Goal: Task Accomplishment & Management: Use online tool/utility

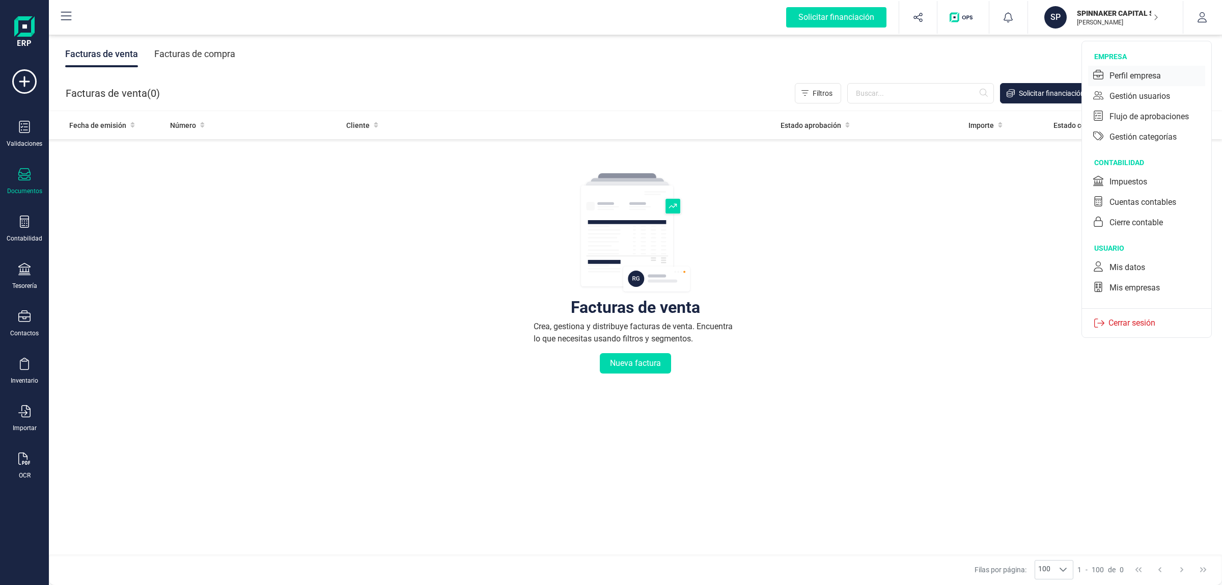
click at [1138, 75] on div "Perfil empresa" at bounding box center [1134, 76] width 51 height 12
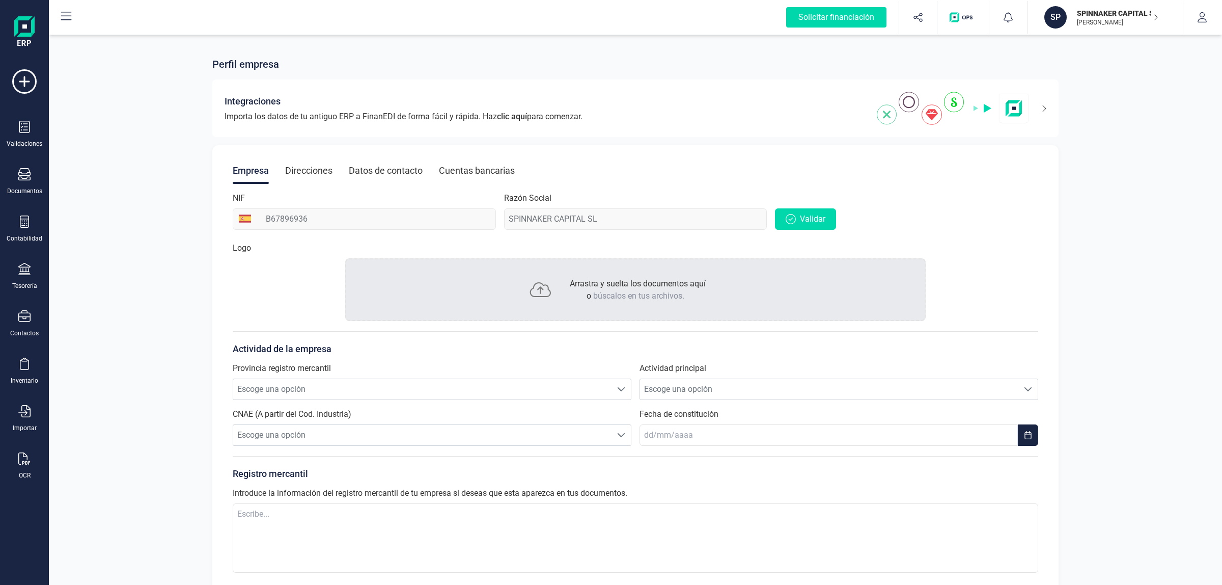
drag, startPoint x: 822, startPoint y: 217, endPoint x: 942, endPoint y: 236, distance: 121.1
click at [948, 243] on div "Empresa Direcciones Datos de contacto Cuentas bancarias NIF B67896936 Razón Soc…" at bounding box center [635, 382] width 846 height 475
click at [976, 164] on div "Empresa Direcciones Datos de contacto Cuentas bancarias" at bounding box center [635, 170] width 805 height 26
click at [1105, 31] on button "SP SPINNAKER CAPITAL SL JAVIER DEVELOPER" at bounding box center [1105, 17] width 130 height 33
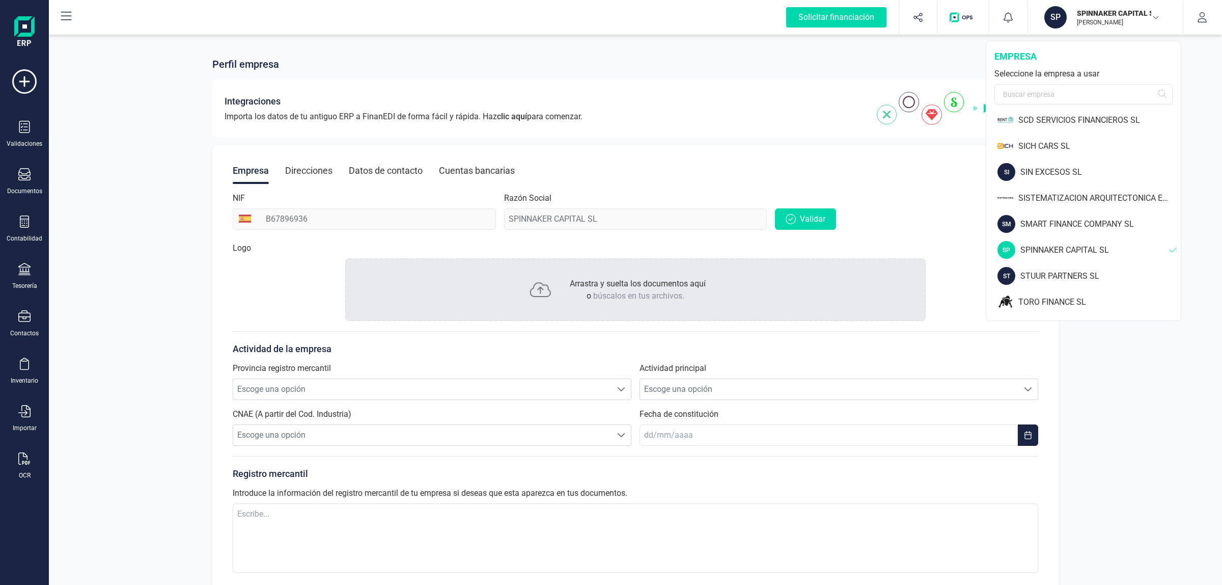
scroll to position [1160, 0]
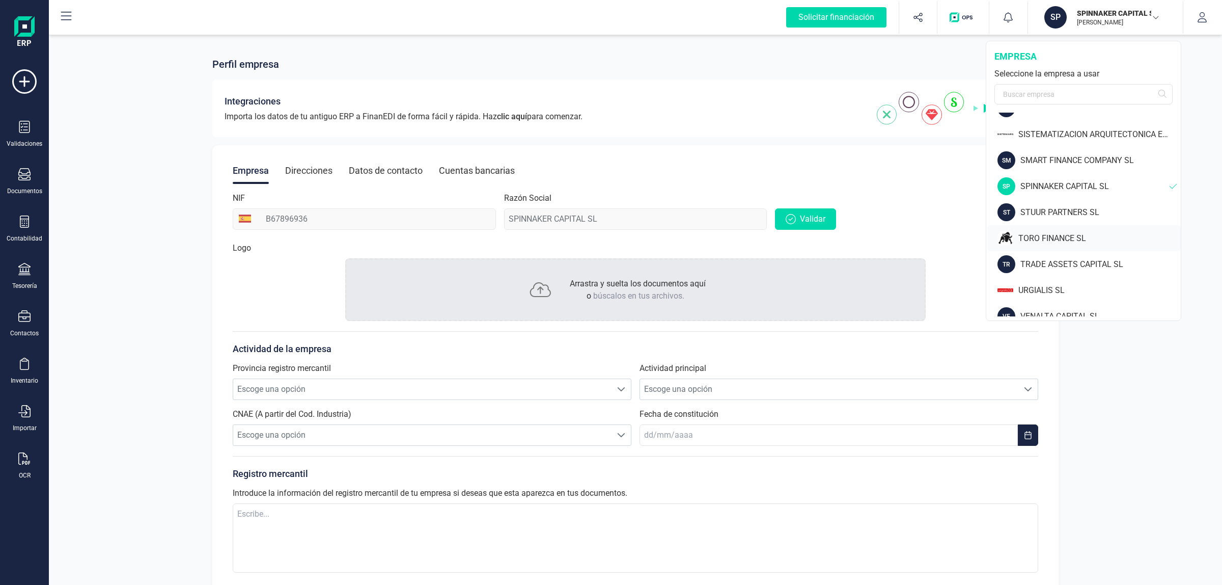
click at [1065, 237] on div "TORO FINANCE SL" at bounding box center [1099, 238] width 162 height 12
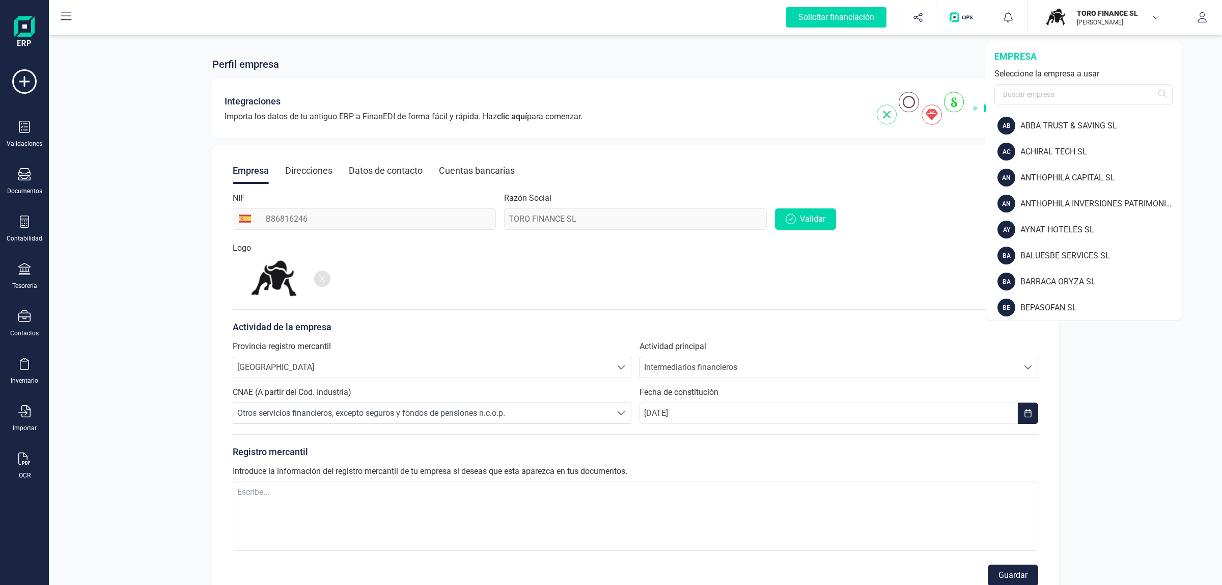
drag, startPoint x: 0, startPoint y: 0, endPoint x: 1093, endPoint y: 88, distance: 1096.2
click at [1090, 77] on div "Seleccione la empresa a usar" at bounding box center [1083, 74] width 178 height 12
click at [1093, 88] on input "text" at bounding box center [1083, 94] width 178 height 20
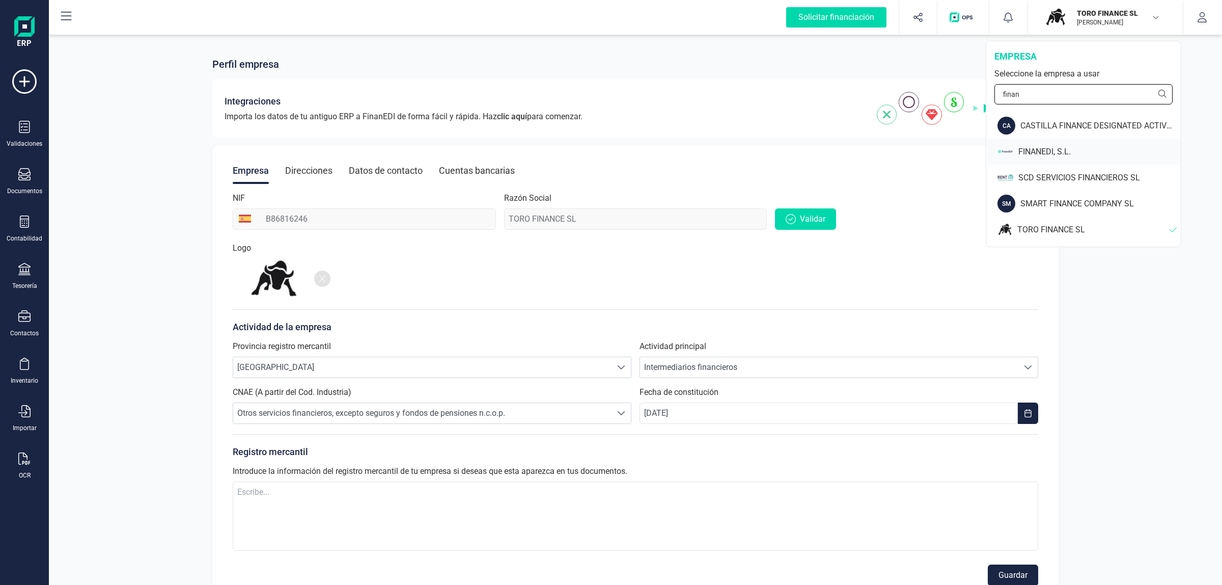
type input "finan"
click at [1082, 156] on div "FINANEDI, S.L." at bounding box center [1099, 152] width 162 height 12
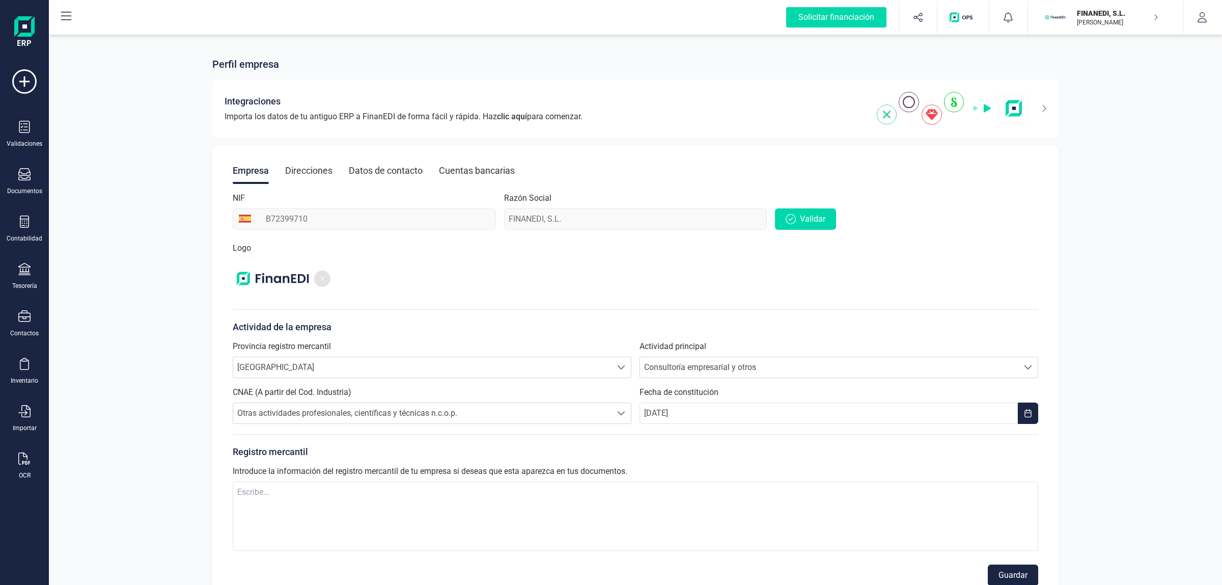
click at [186, 42] on div "Perfil empresa Integraciones Importa los datos de tu antiguo ERP a FinanEDI de …" at bounding box center [635, 321] width 1173 height 577
drag, startPoint x: 32, startPoint y: 174, endPoint x: 63, endPoint y: 158, distance: 34.4
click at [32, 174] on div "Documentos" at bounding box center [24, 181] width 41 height 27
click at [1135, 5] on button "FINANEDI, [PERSON_NAME] DEVELOPER" at bounding box center [1105, 17] width 130 height 33
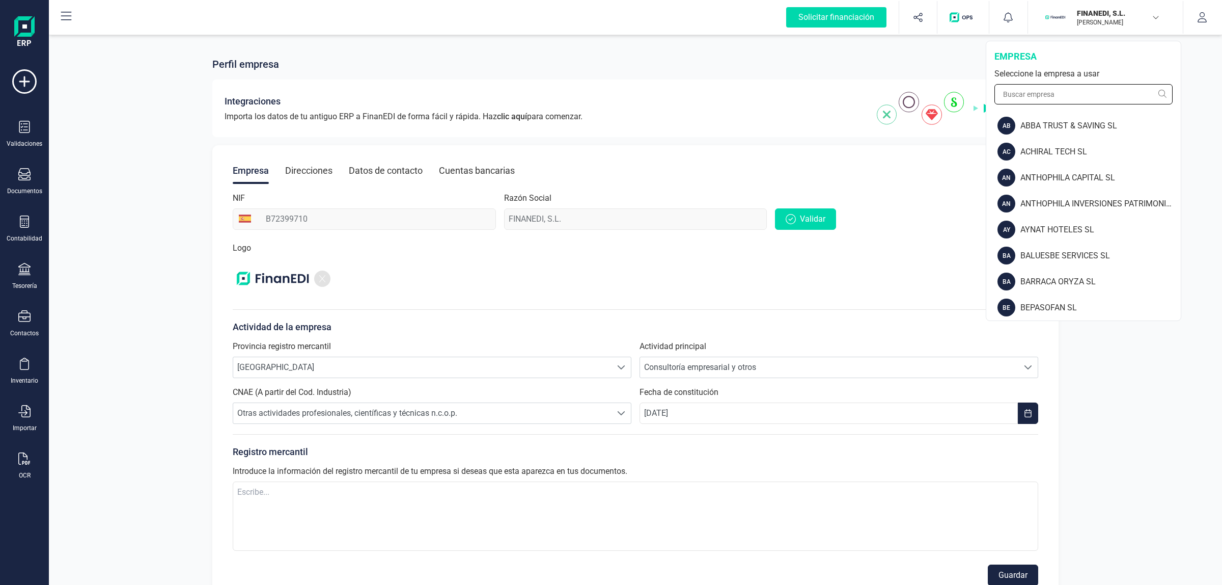
click at [1088, 97] on input "text" at bounding box center [1083, 94] width 178 height 20
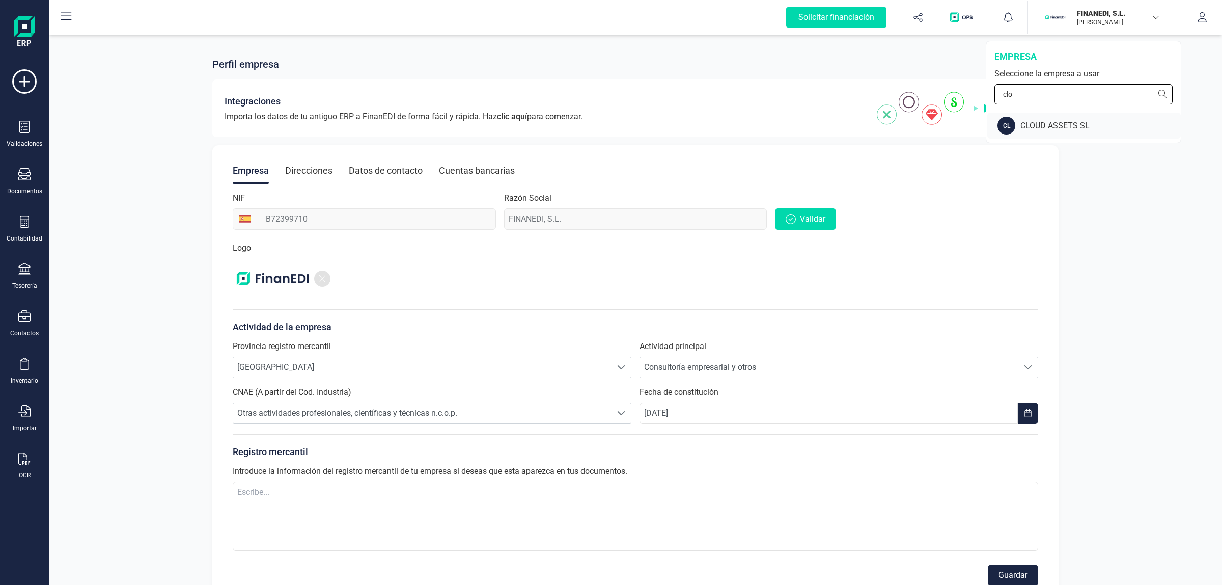
type input "clo"
click at [1076, 131] on div "CL CLOUD ASSETS SL" at bounding box center [1083, 126] width 193 height 26
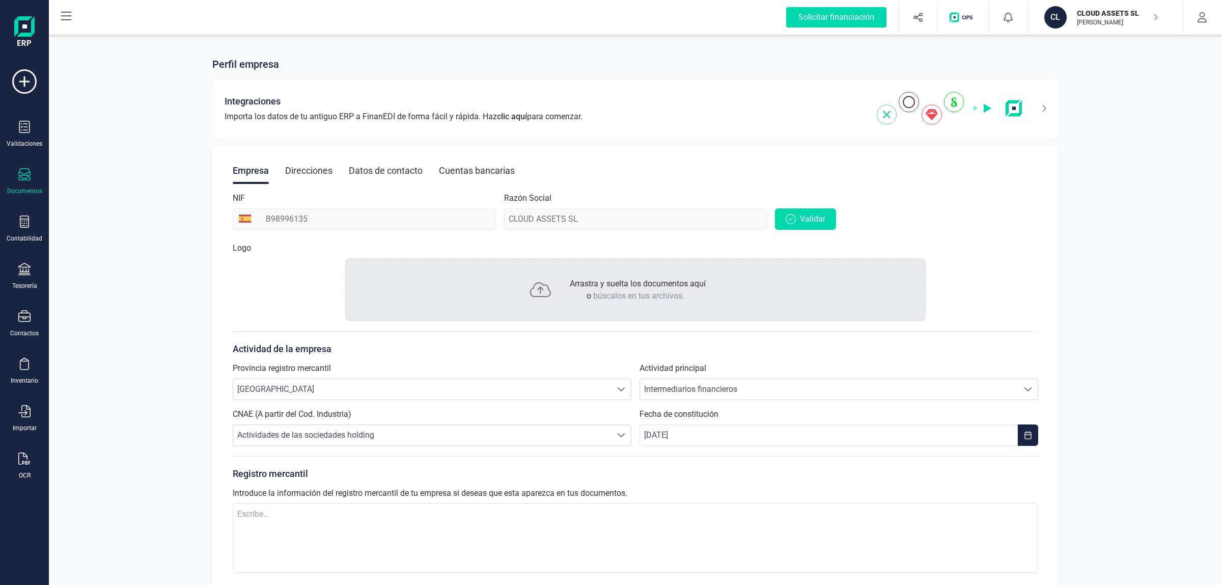
click at [29, 172] on icon at bounding box center [24, 174] width 12 height 12
click at [30, 217] on icon at bounding box center [24, 221] width 12 height 12
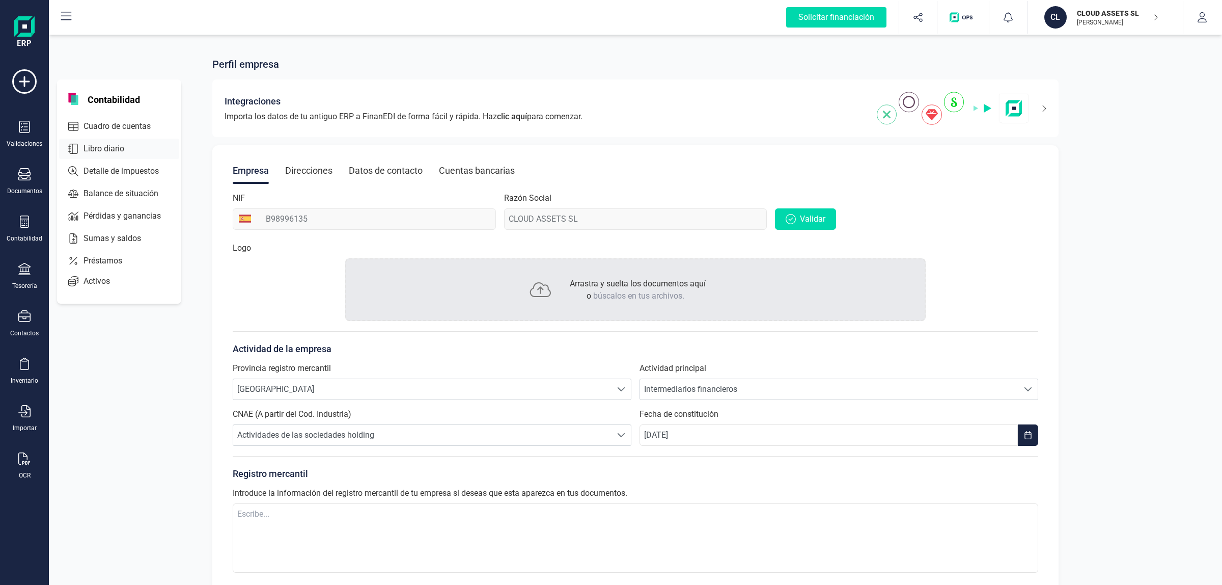
click at [95, 147] on span "Libro diario" at bounding box center [110, 149] width 63 height 12
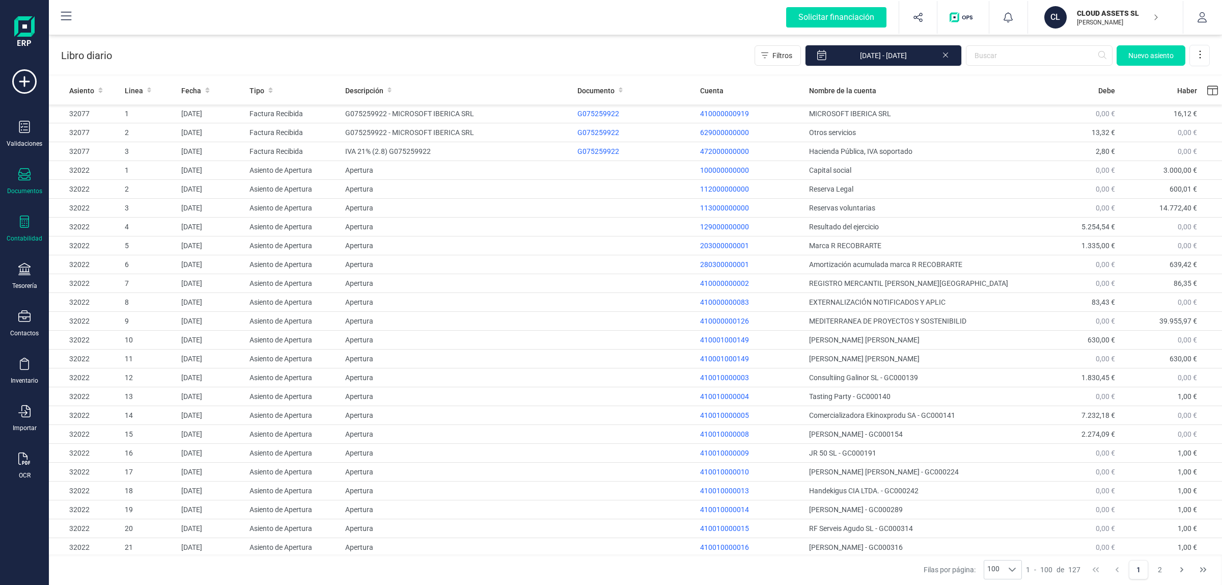
click at [29, 168] on icon at bounding box center [24, 174] width 12 height 12
click at [105, 143] on span "Facturas" at bounding box center [106, 146] width 54 height 12
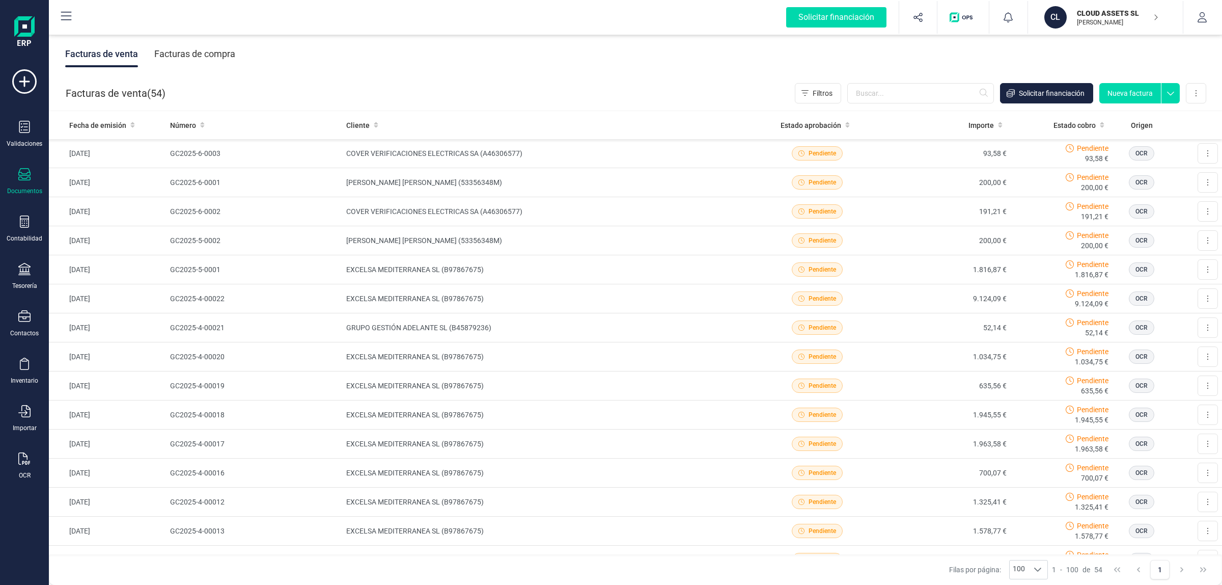
click at [208, 57] on div "Facturas de compra" at bounding box center [194, 54] width 81 height 26
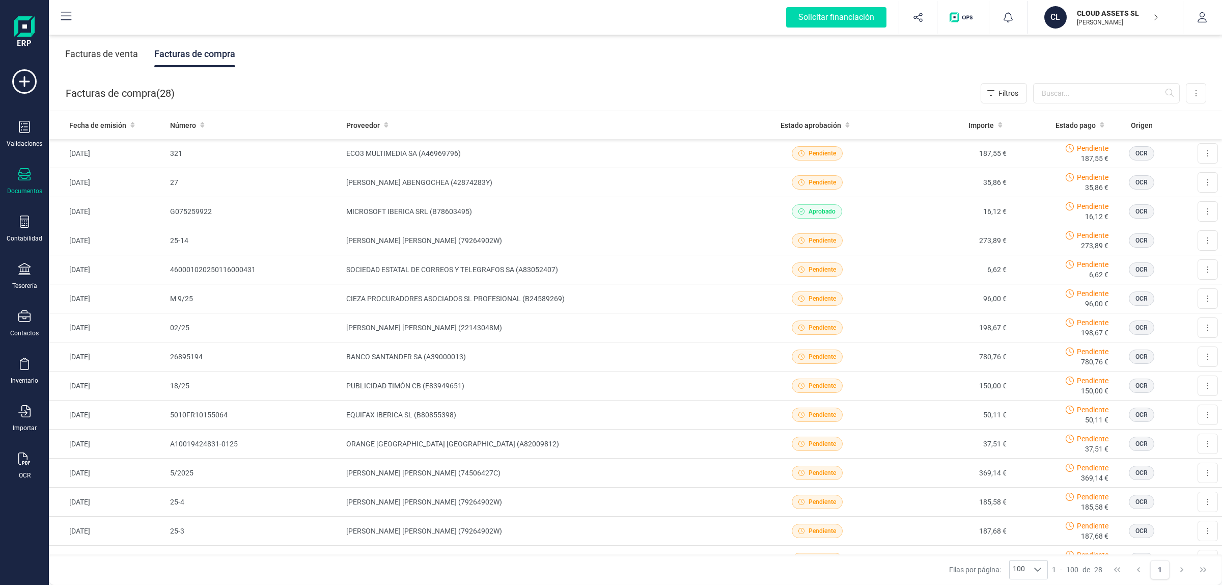
click at [103, 61] on div "Facturas de venta" at bounding box center [101, 54] width 73 height 26
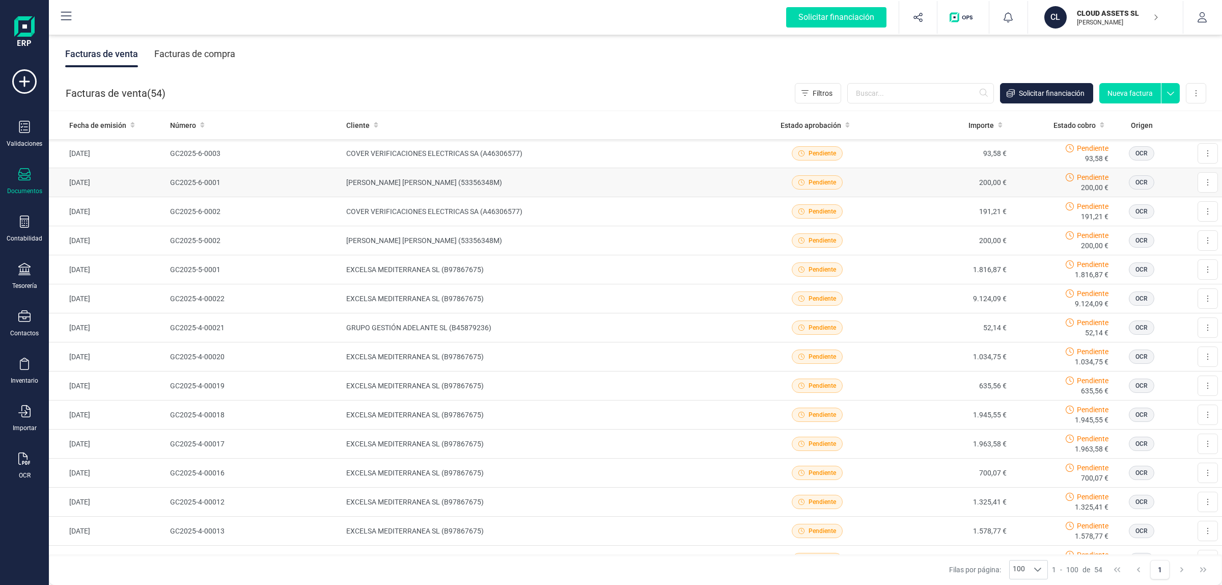
click at [576, 181] on td "PEDRO VIDA FUENTES (53356348M)" at bounding box center [547, 182] width 410 height 29
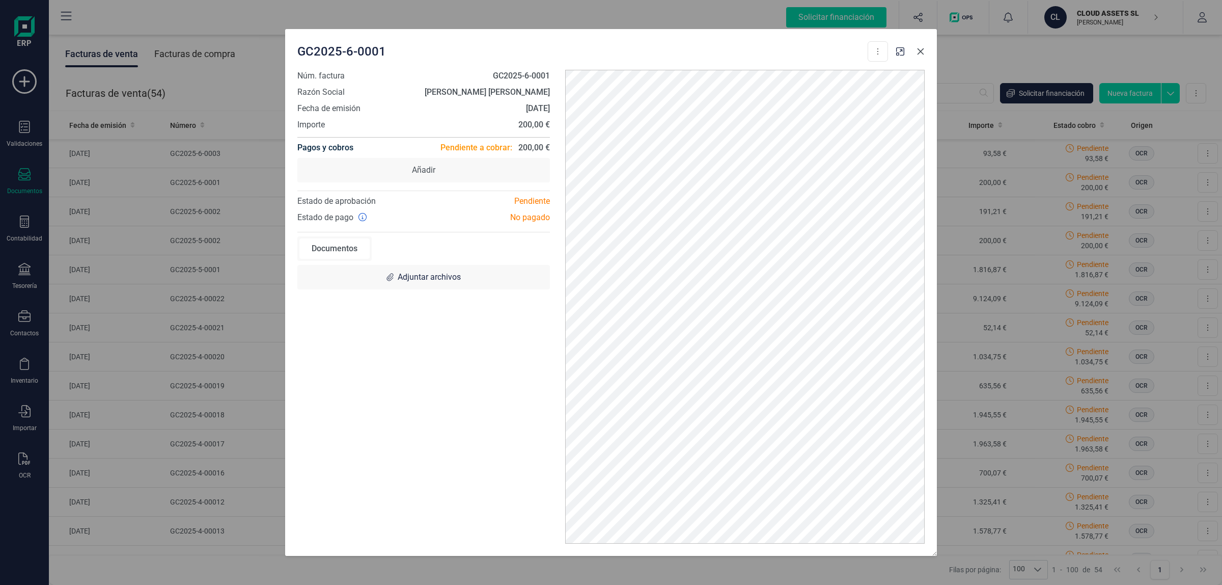
click at [922, 52] on icon "Close" at bounding box center [920, 51] width 7 height 7
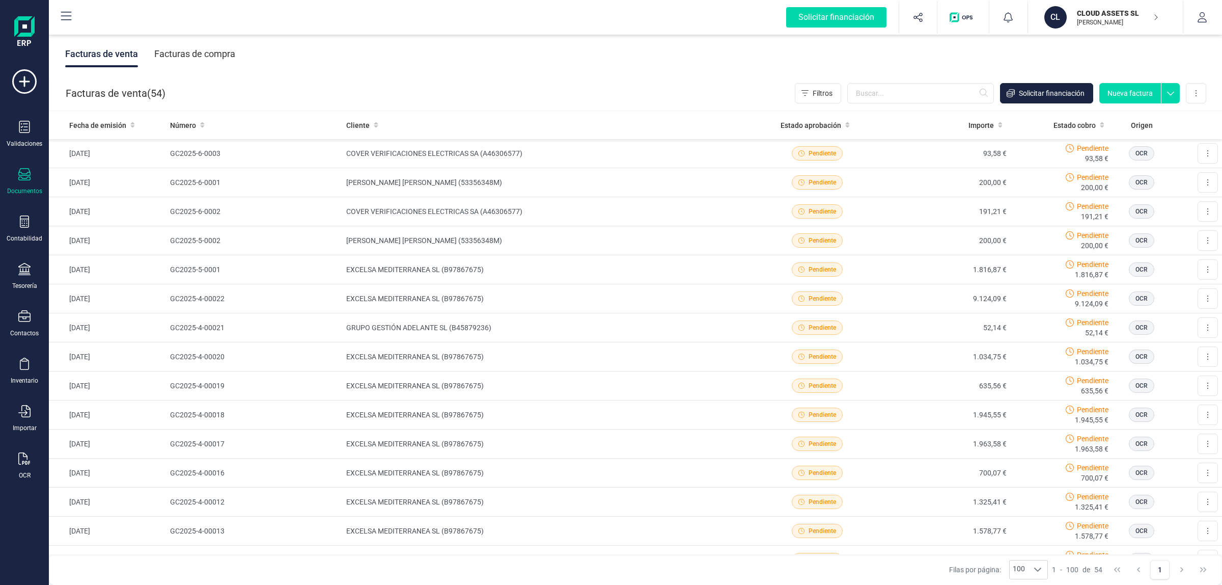
click at [657, 76] on div "Facturas de venta ( 54 ) Filtros Solicitar financiación Nueva factura Importar …" at bounding box center [635, 93] width 1173 height 35
click at [657, 64] on div "Facturas de venta Facturas de compra" at bounding box center [635, 54] width 1173 height 43
click at [660, 67] on div "Facturas de venta Facturas de compra" at bounding box center [635, 54] width 1173 height 43
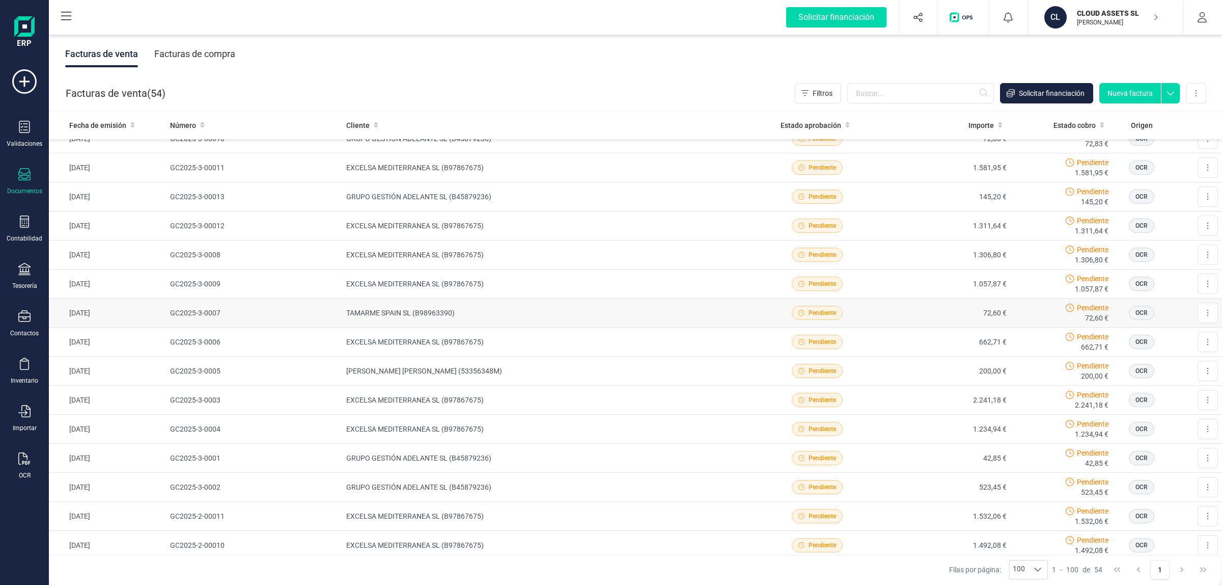
scroll to position [1220, 0]
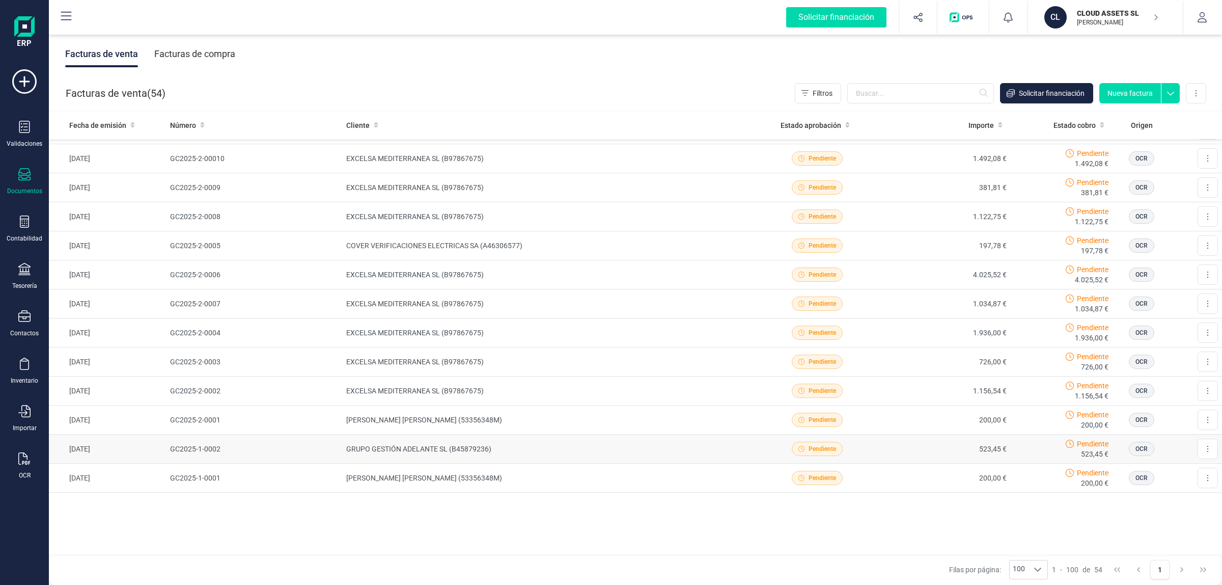
click at [493, 440] on td "GRUPO GESTIÓN ADELANTE SL (B45879236)" at bounding box center [547, 448] width 410 height 29
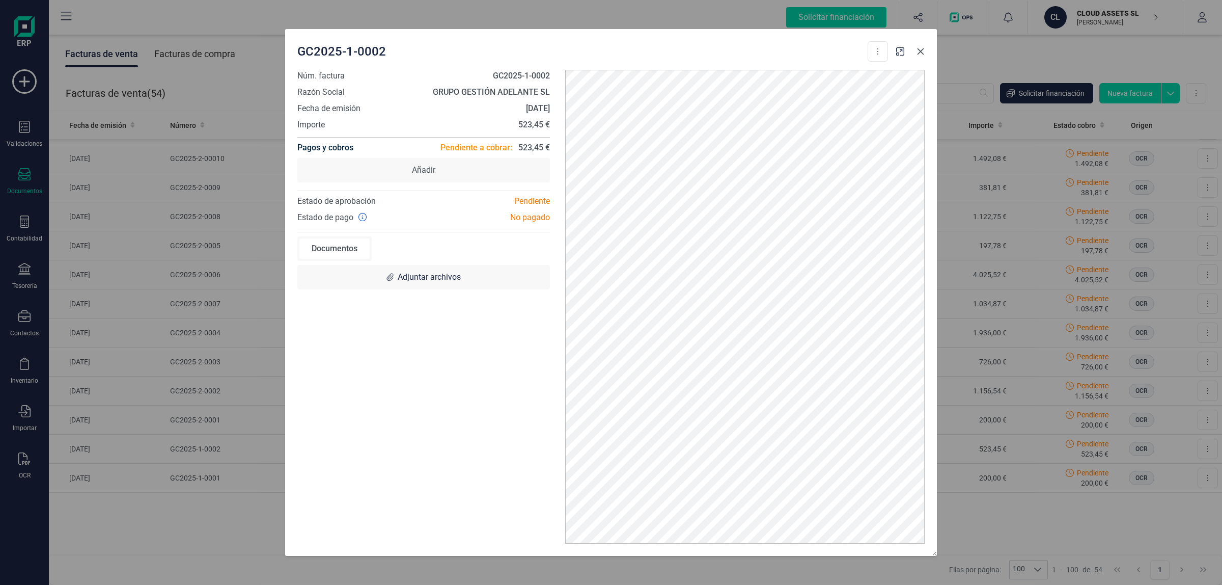
click at [922, 51] on icon "Close" at bounding box center [920, 51] width 7 height 7
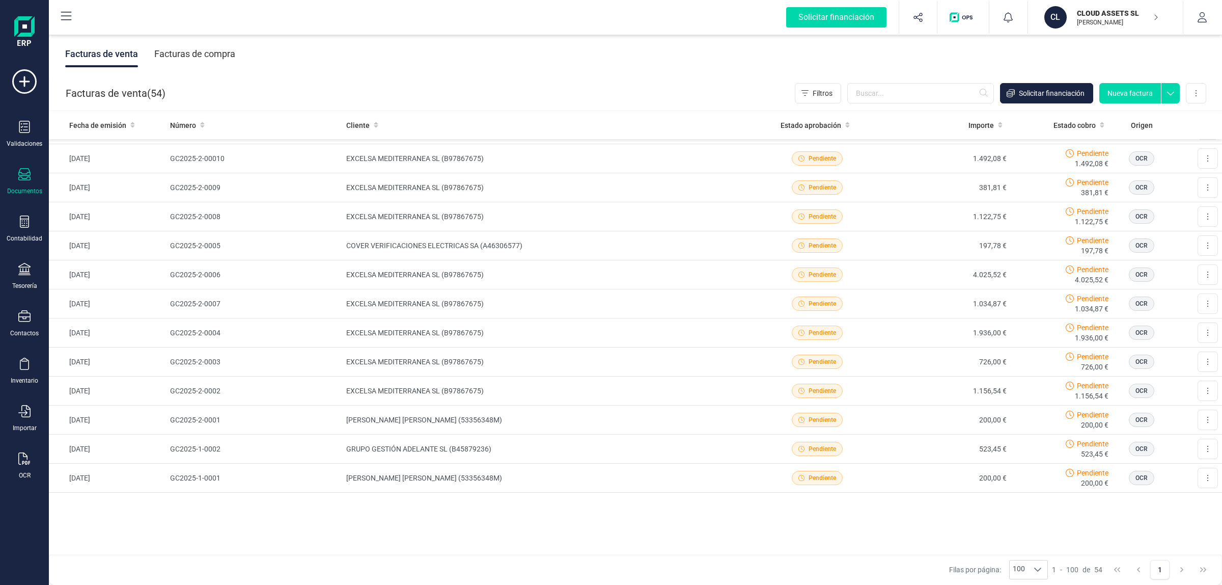
click at [616, 46] on div "Facturas de venta Facturas de compra" at bounding box center [635, 54] width 1173 height 43
click at [34, 125] on div "Validaciones" at bounding box center [24, 134] width 41 height 27
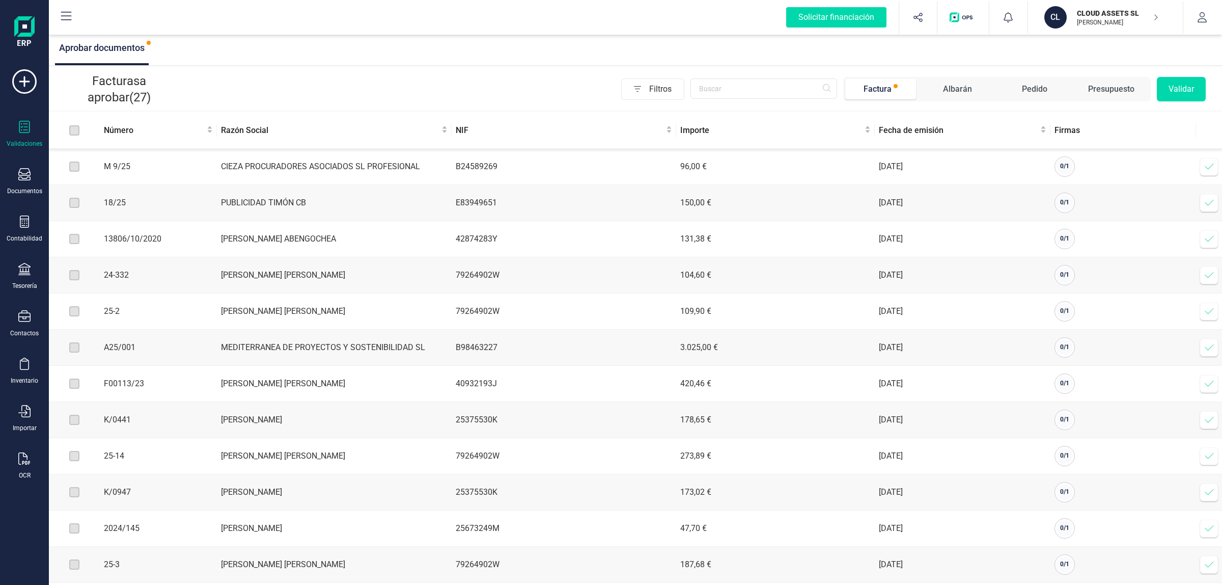
click at [582, 170] on td "B24589269" at bounding box center [564, 167] width 225 height 36
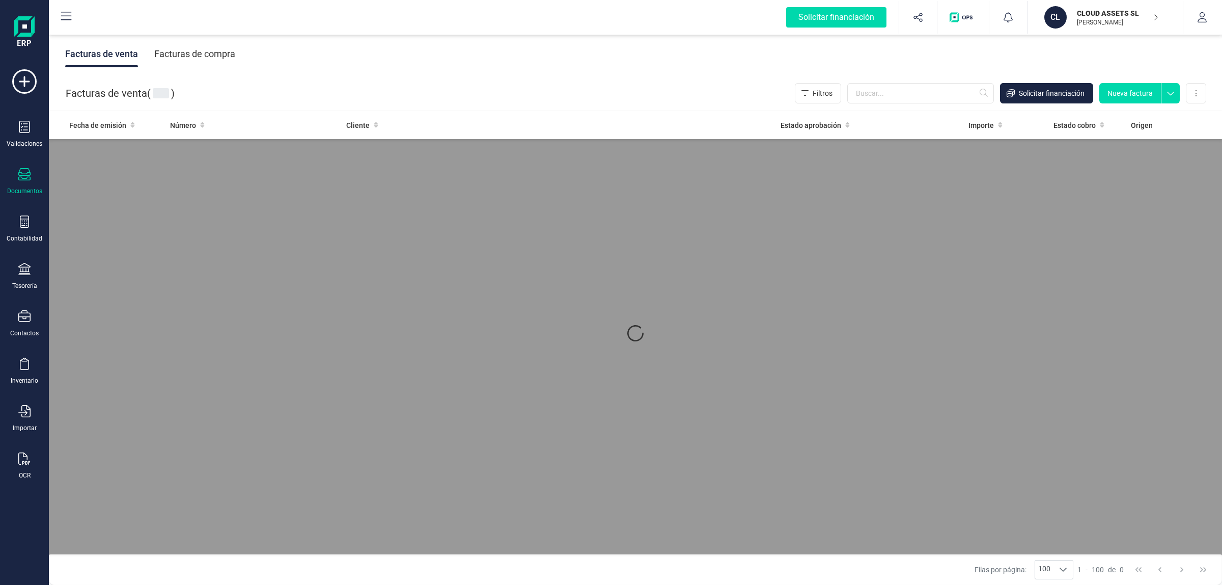
click at [1201, 169] on div at bounding box center [635, 333] width 1173 height 444
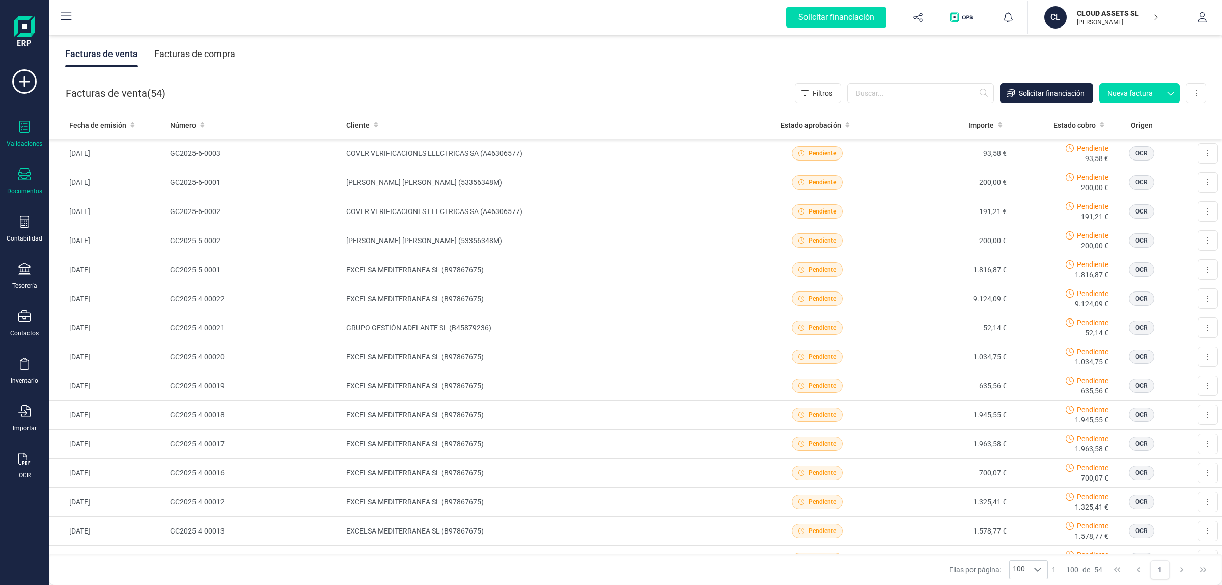
click at [23, 126] on icon at bounding box center [24, 127] width 12 height 12
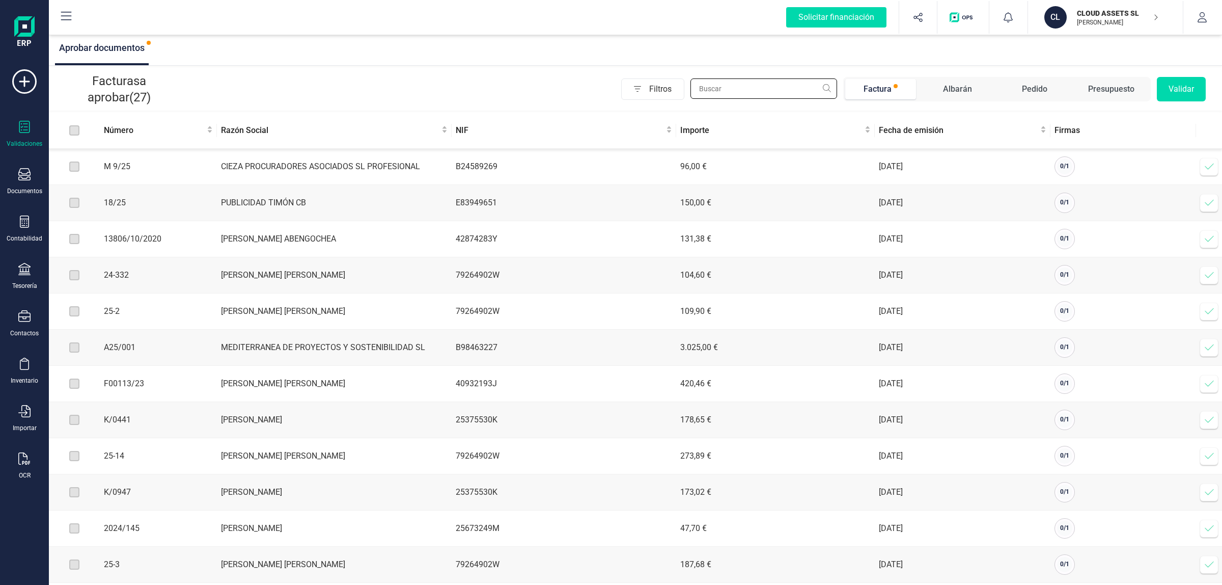
click at [743, 93] on input "text" at bounding box center [763, 88] width 147 height 20
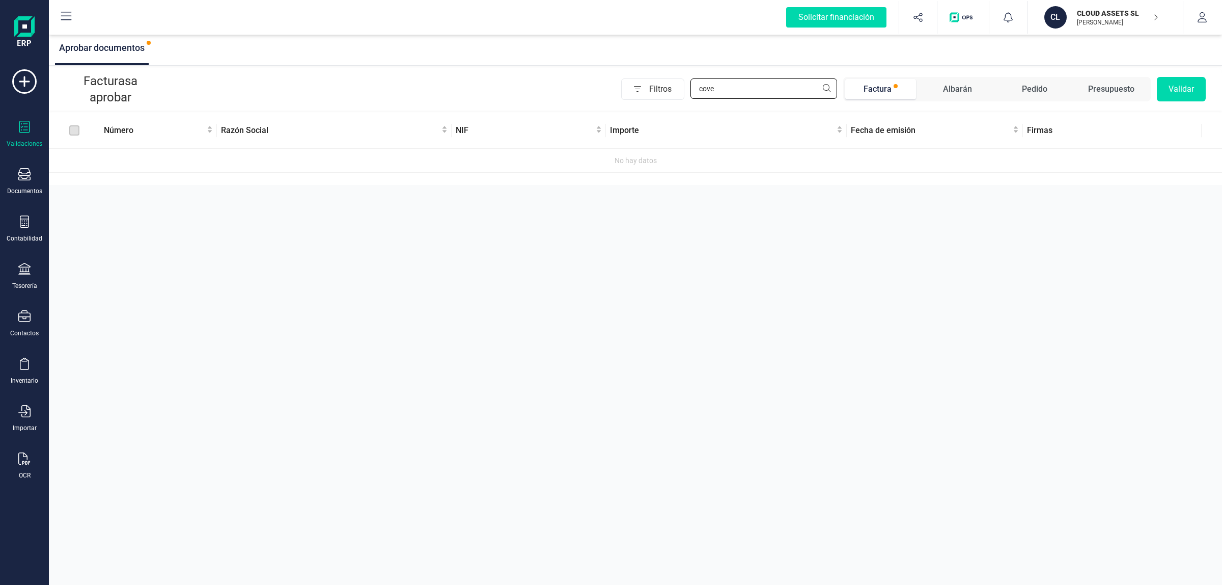
type input "cove"
drag, startPoint x: 470, startPoint y: 186, endPoint x: 431, endPoint y: 189, distance: 38.8
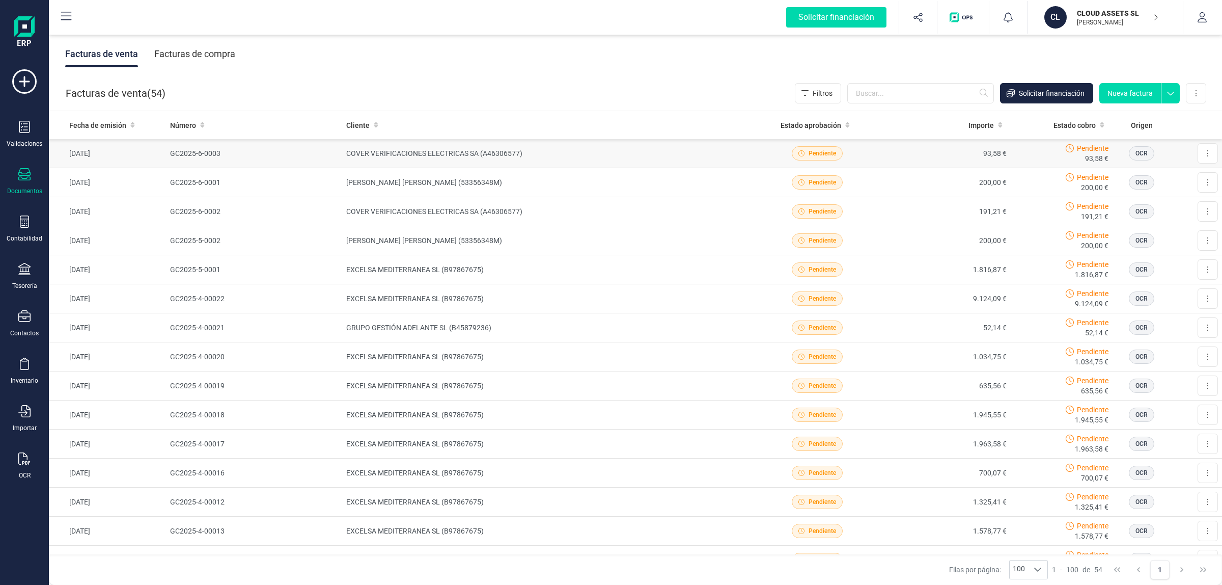
click at [575, 156] on td "COVER VERIFICACIONES ELECTRICAS SA (A46306577)" at bounding box center [547, 153] width 410 height 29
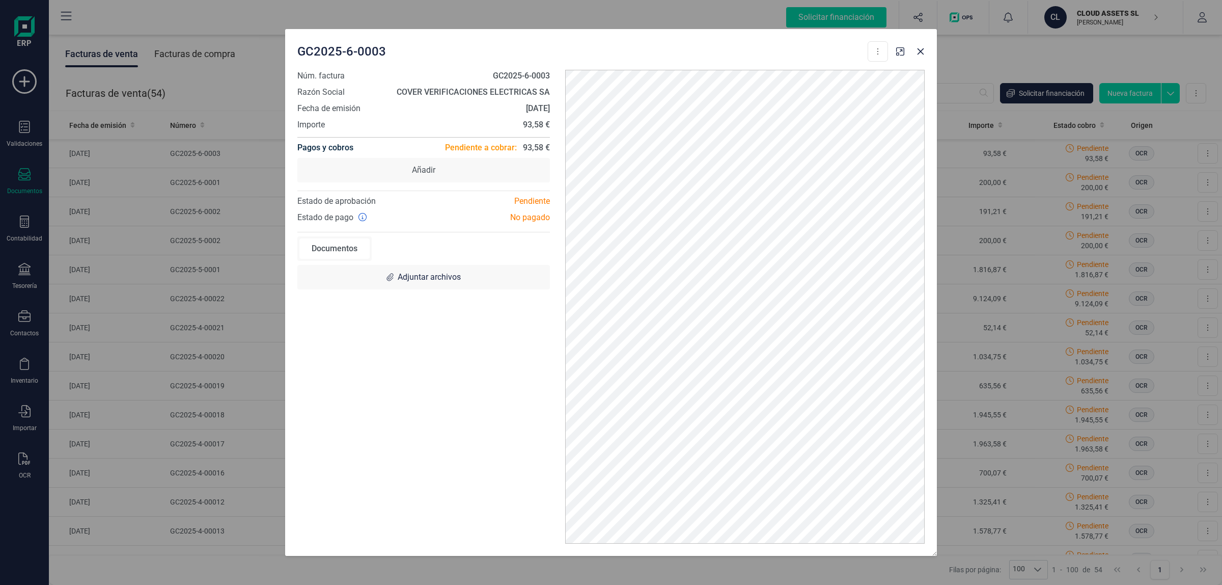
click at [345, 57] on span "GC2025-6-0003" at bounding box center [341, 51] width 89 height 16
click at [345, 54] on span "GC2025-6-0003" at bounding box center [341, 51] width 89 height 16
click at [499, 74] on strong "GC2025-6-0003" at bounding box center [521, 76] width 57 height 10
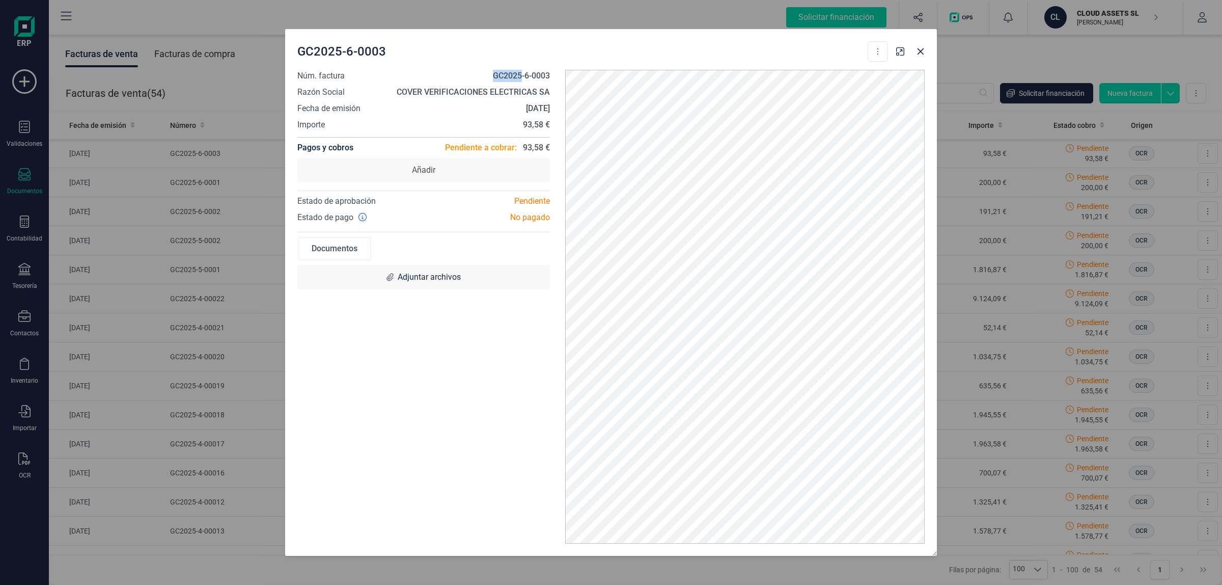
click at [499, 74] on strong "GC2025-6-0003" at bounding box center [521, 76] width 57 height 10
copy strong "GC2025-6-0003"
click at [920, 57] on button "Close" at bounding box center [920, 51] width 16 height 16
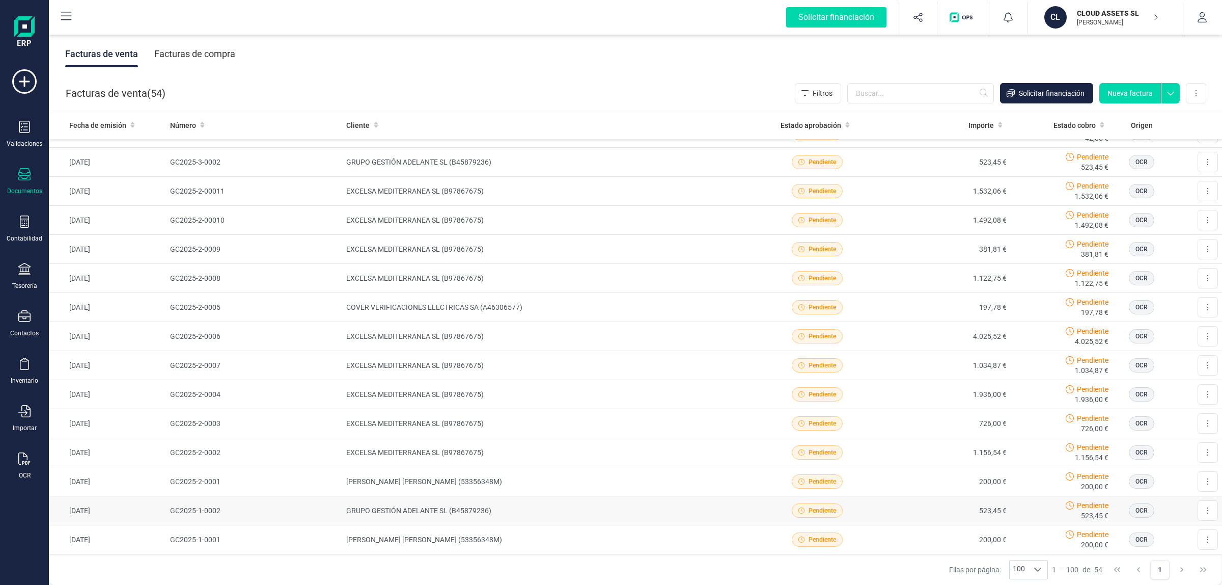
scroll to position [1220, 0]
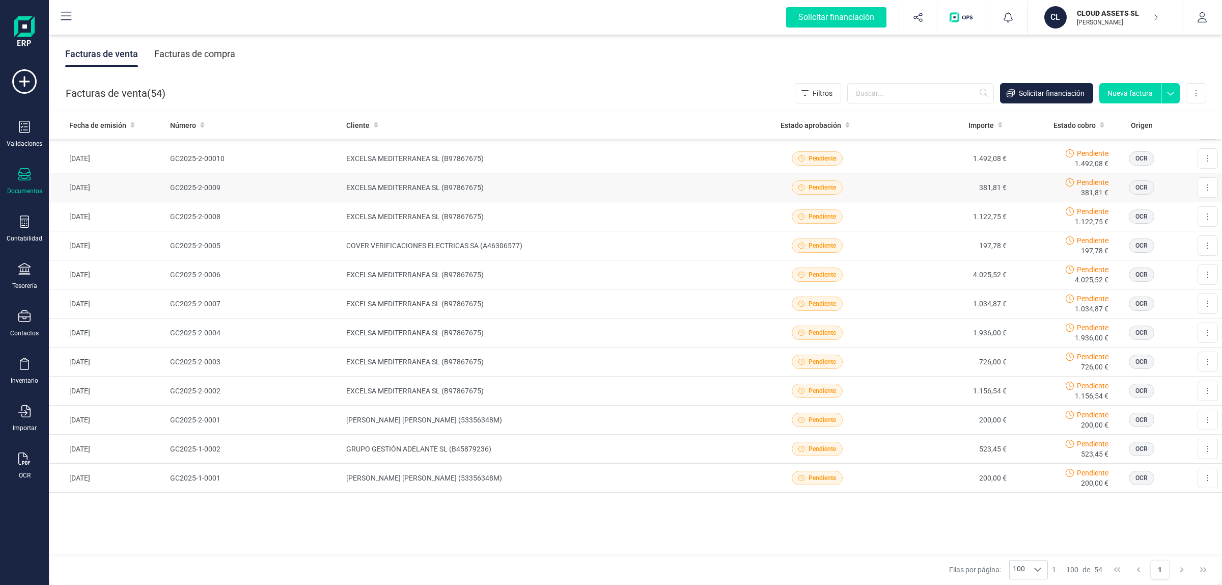
click at [541, 199] on td "EXCELSA MEDITERRANEA SL (B97867675)" at bounding box center [547, 187] width 410 height 29
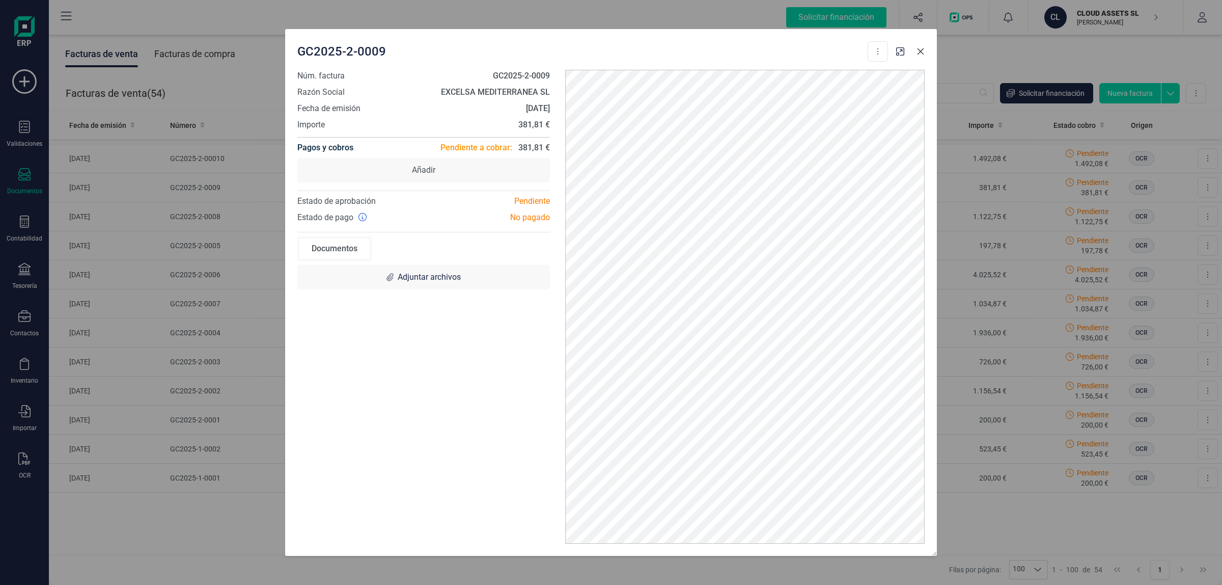
drag, startPoint x: 926, startPoint y: 51, endPoint x: 884, endPoint y: 1, distance: 65.5
click at [926, 51] on button "Close" at bounding box center [920, 51] width 16 height 16
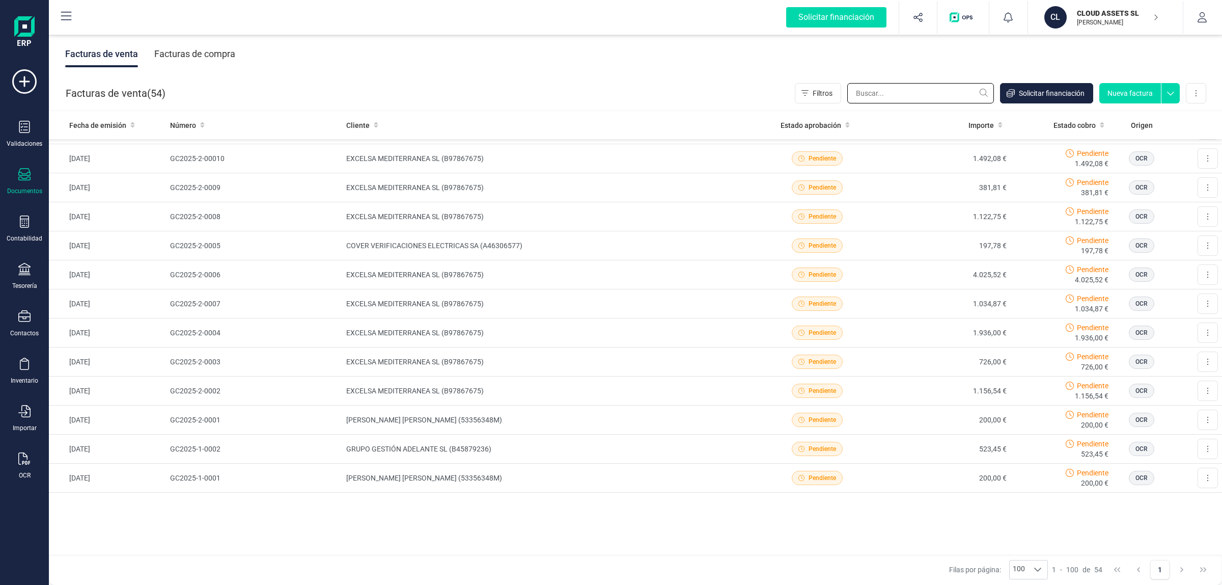
click at [892, 88] on input "text" at bounding box center [920, 93] width 147 height 20
paste input "GC2025-2-0009"
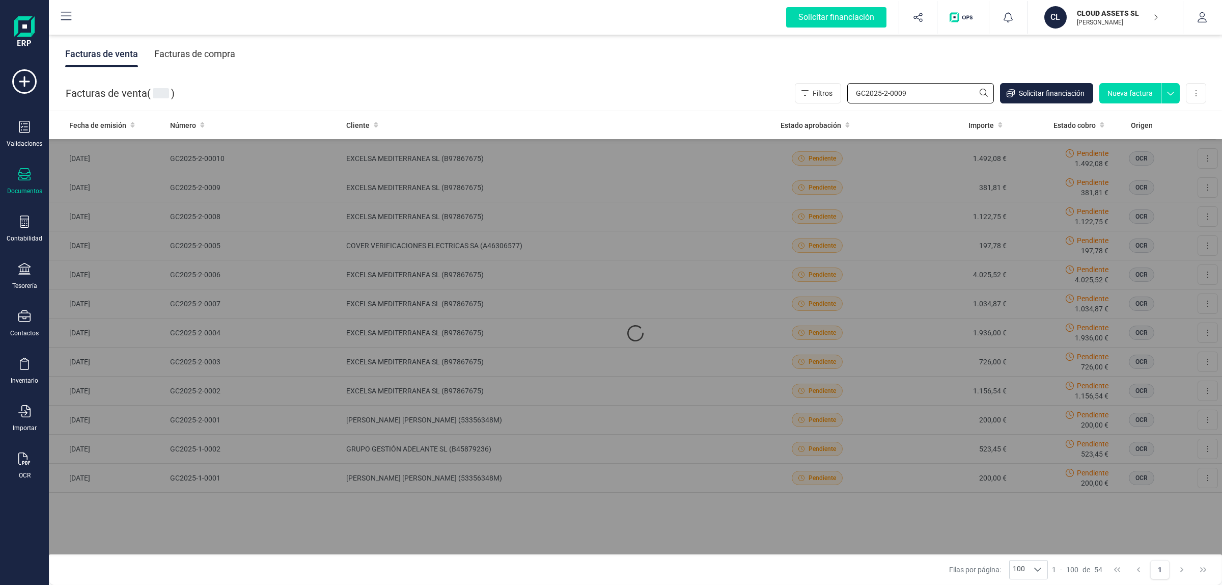
scroll to position [0, 0]
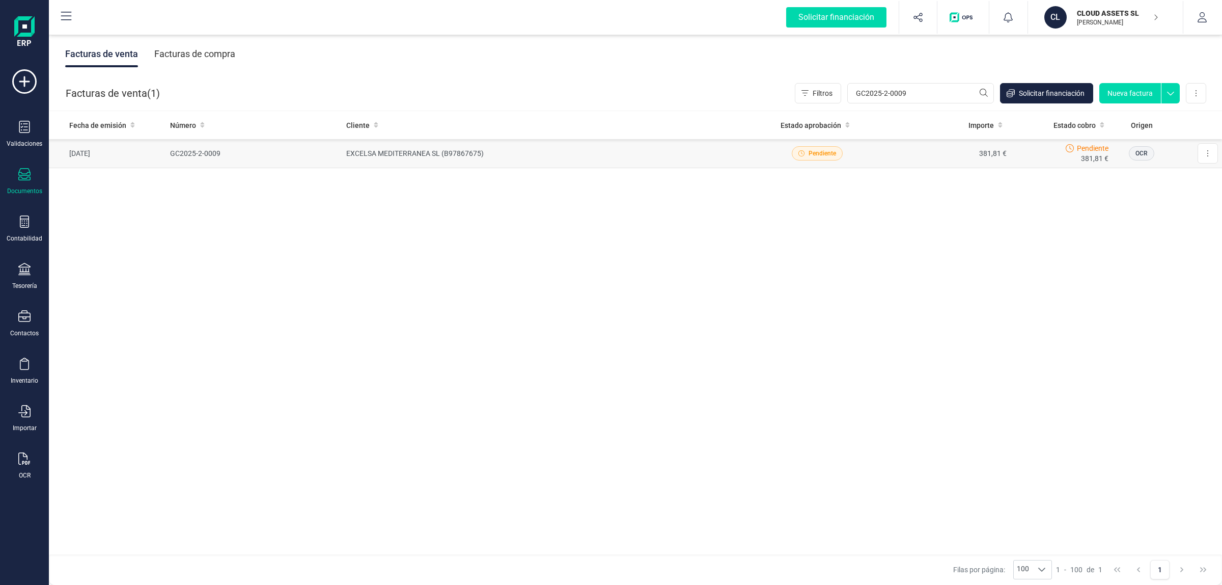
click at [416, 153] on td "EXCELSA MEDITERRANEA SL (B97867675)" at bounding box center [547, 153] width 410 height 29
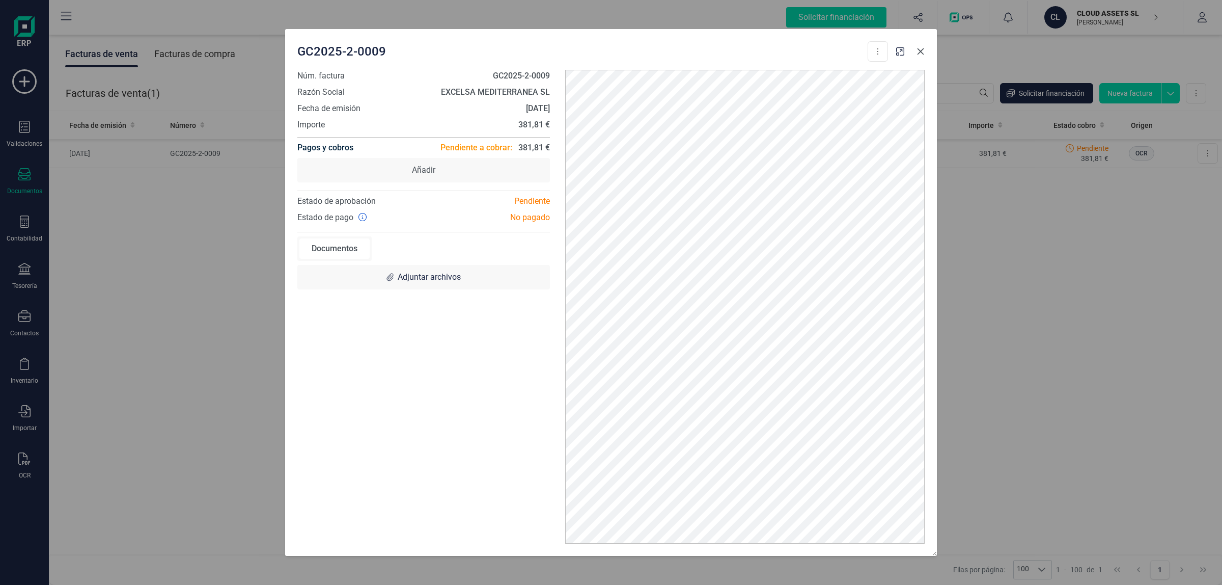
click at [920, 49] on icon "Close" at bounding box center [920, 51] width 8 height 8
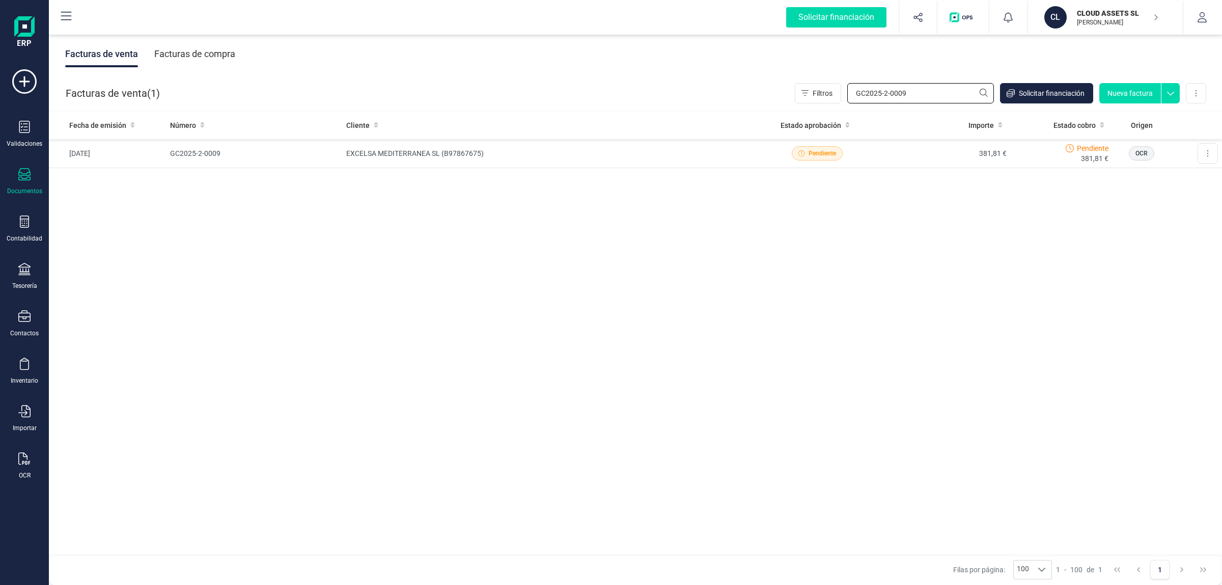
click at [914, 94] on input "GC2025-2-0009" at bounding box center [920, 93] width 147 height 20
paste input "11"
type input "GC2025-2-00011"
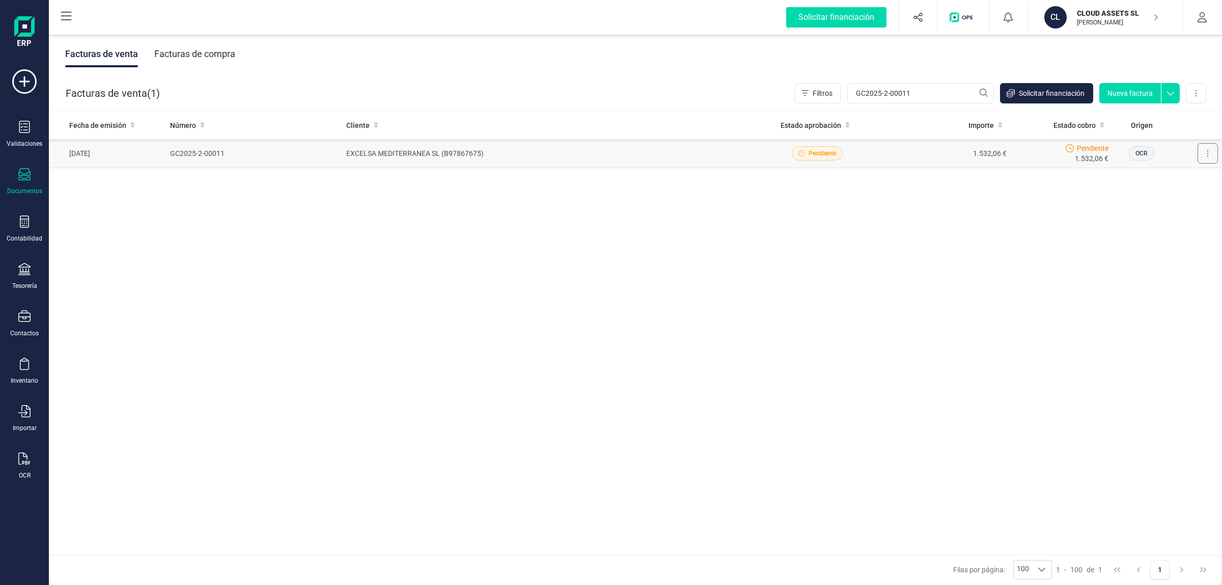
click at [1205, 149] on button at bounding box center [1208, 153] width 20 height 20
click at [615, 230] on div "Fecha de emisión Número Cliente Estado aprobación Importe Estado cobro Origen 2…" at bounding box center [635, 333] width 1173 height 444
click at [406, 151] on td "EXCELSA MEDITERRANEA SL (B97867675)" at bounding box center [547, 153] width 410 height 29
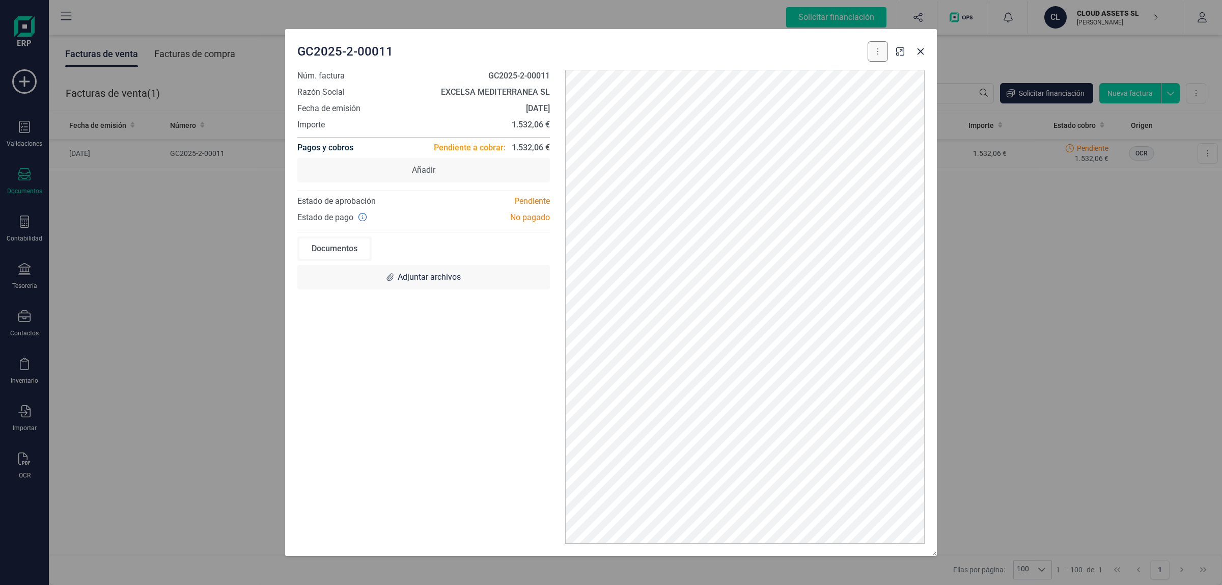
click at [873, 44] on button at bounding box center [878, 51] width 20 height 20
click at [841, 67] on button "Descargar documento" at bounding box center [833, 76] width 107 height 20
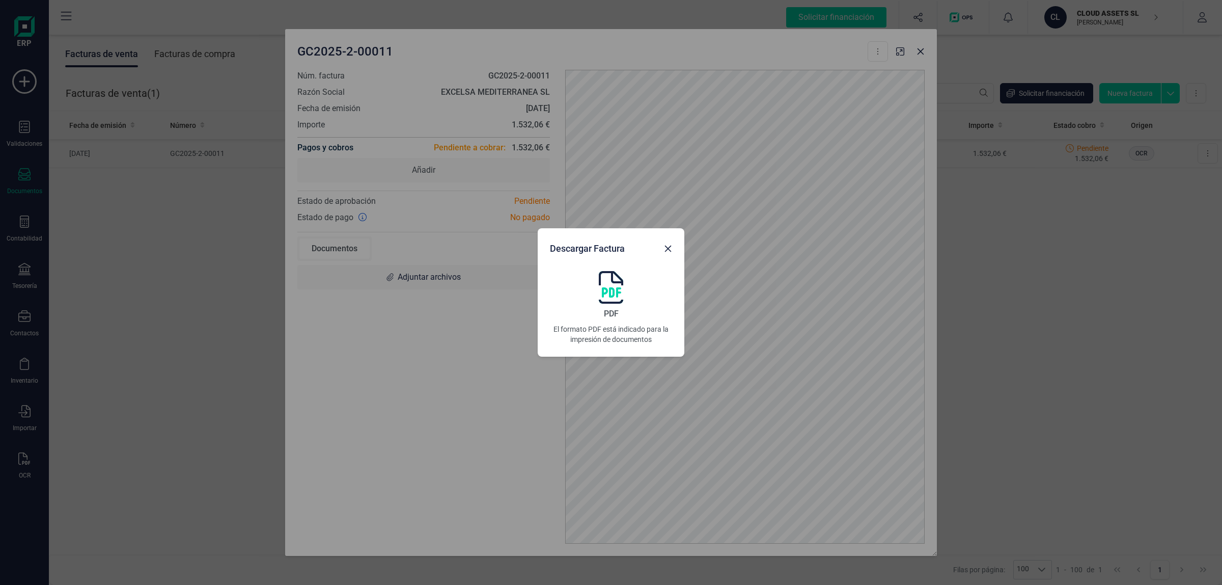
click at [669, 247] on icon "Close" at bounding box center [668, 248] width 8 height 8
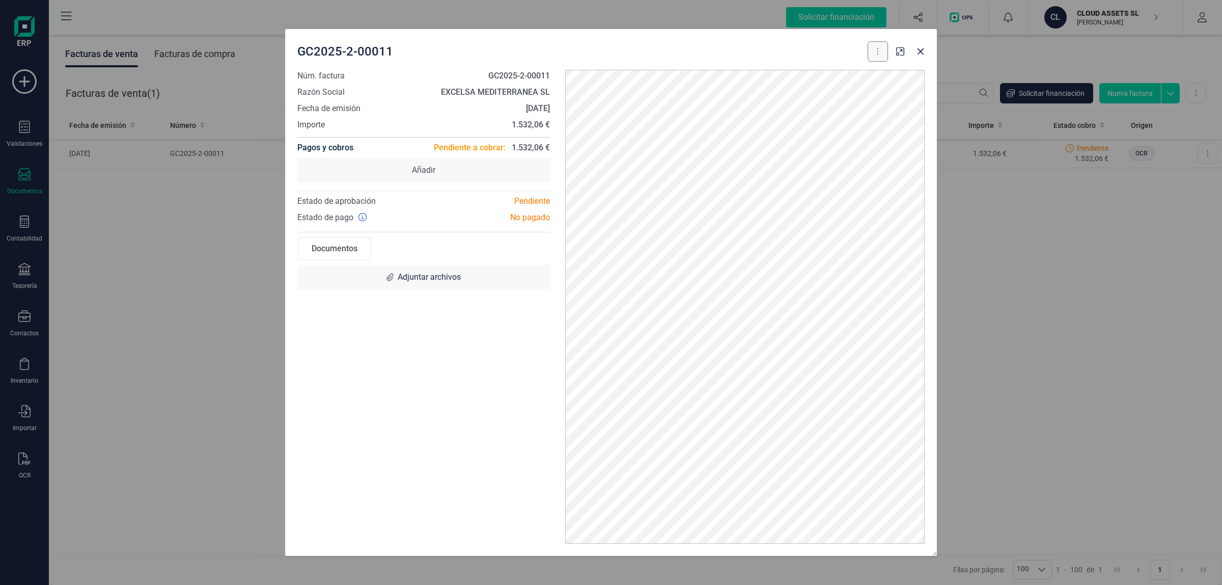
click at [871, 42] on button at bounding box center [878, 51] width 20 height 20
click at [921, 53] on icon "Close" at bounding box center [920, 51] width 8 height 8
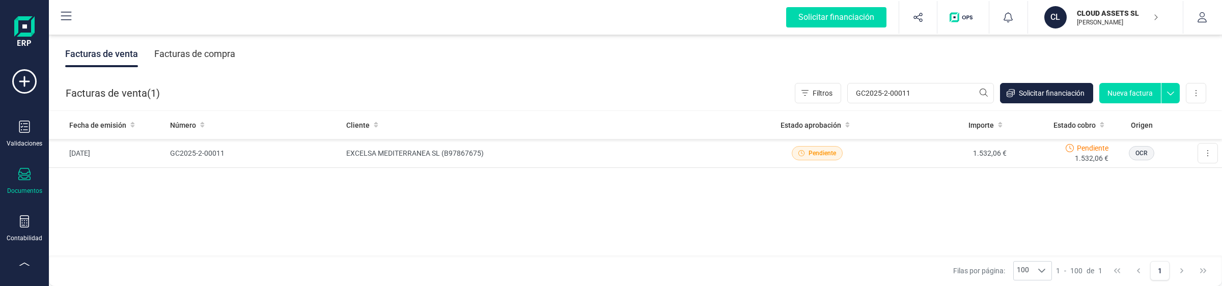
click at [184, 54] on div "Facturas de compra" at bounding box center [194, 54] width 81 height 26
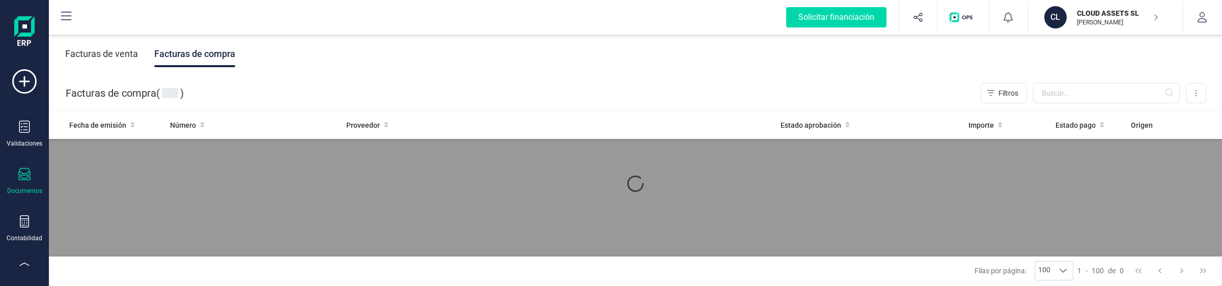
click at [102, 53] on div "Facturas de venta" at bounding box center [101, 54] width 73 height 26
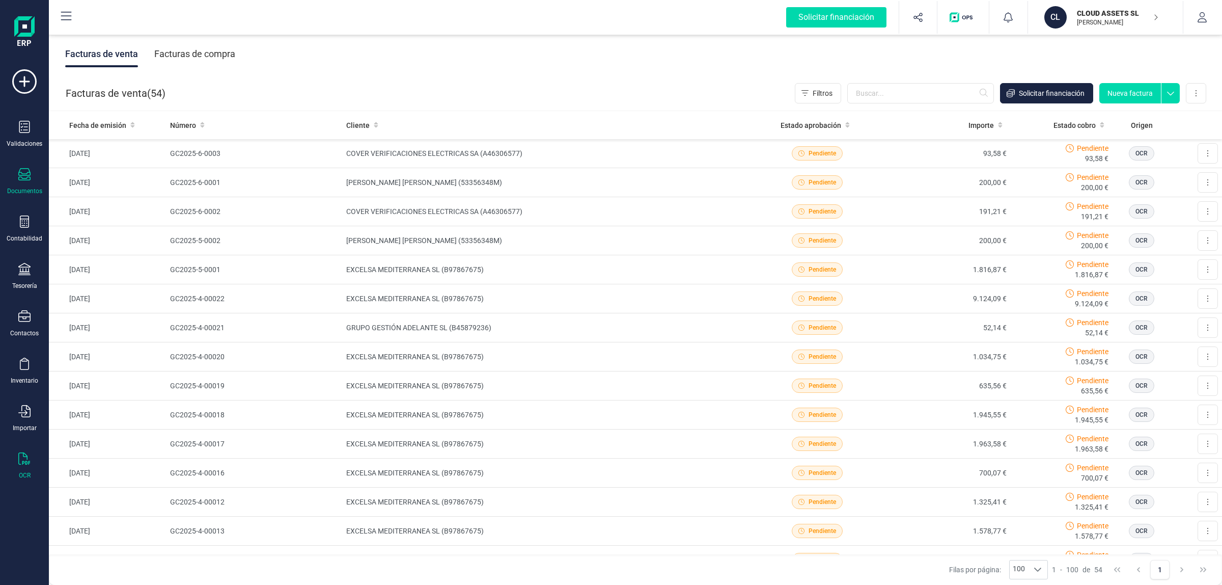
click at [20, 459] on icon at bounding box center [24, 458] width 12 height 12
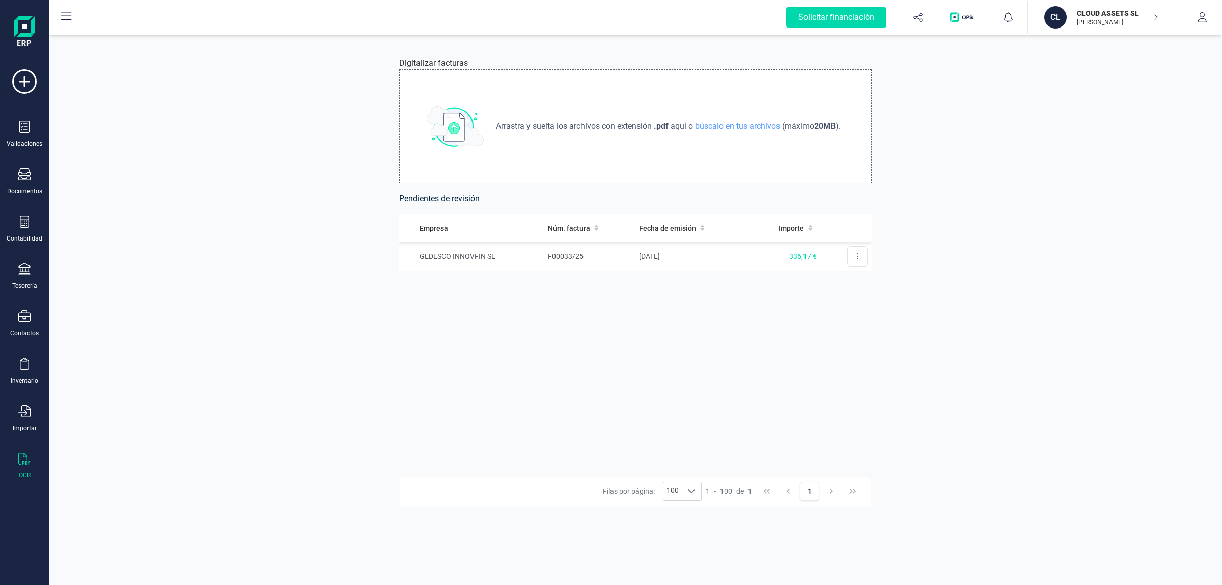
click at [581, 125] on span "Arrastra y suelta los archivos con extensión" at bounding box center [575, 126] width 158 height 12
type input "C:\fakepath\32e3c989-301e-4c40-a813-a417e9a8da04.pdf"
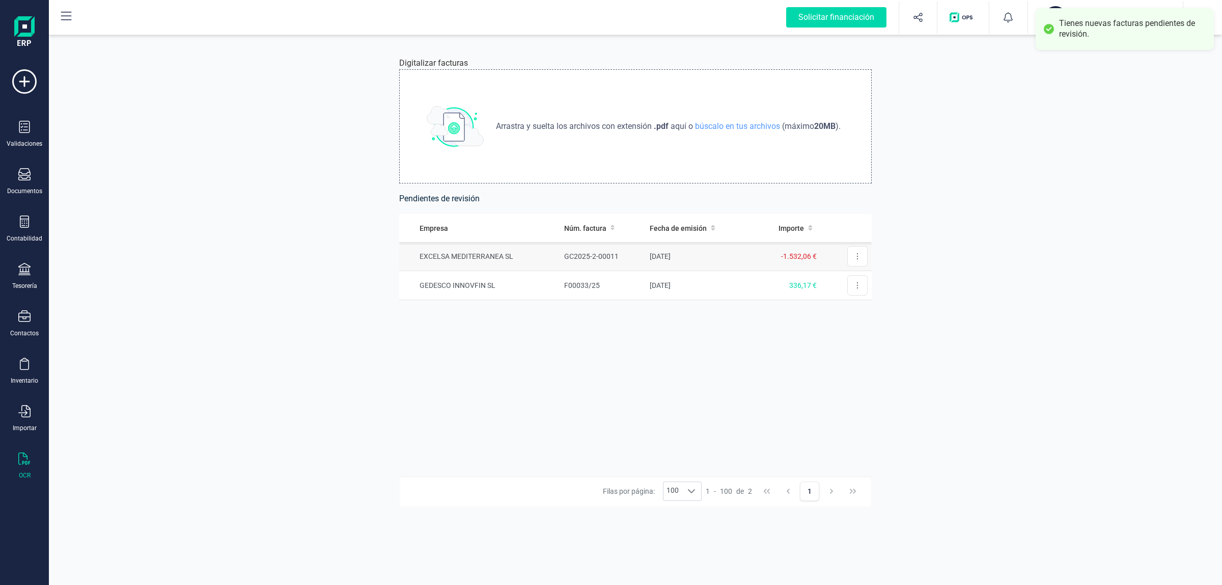
click at [471, 263] on td "EXCELSA MEDITERRANEA SL" at bounding box center [479, 256] width 161 height 29
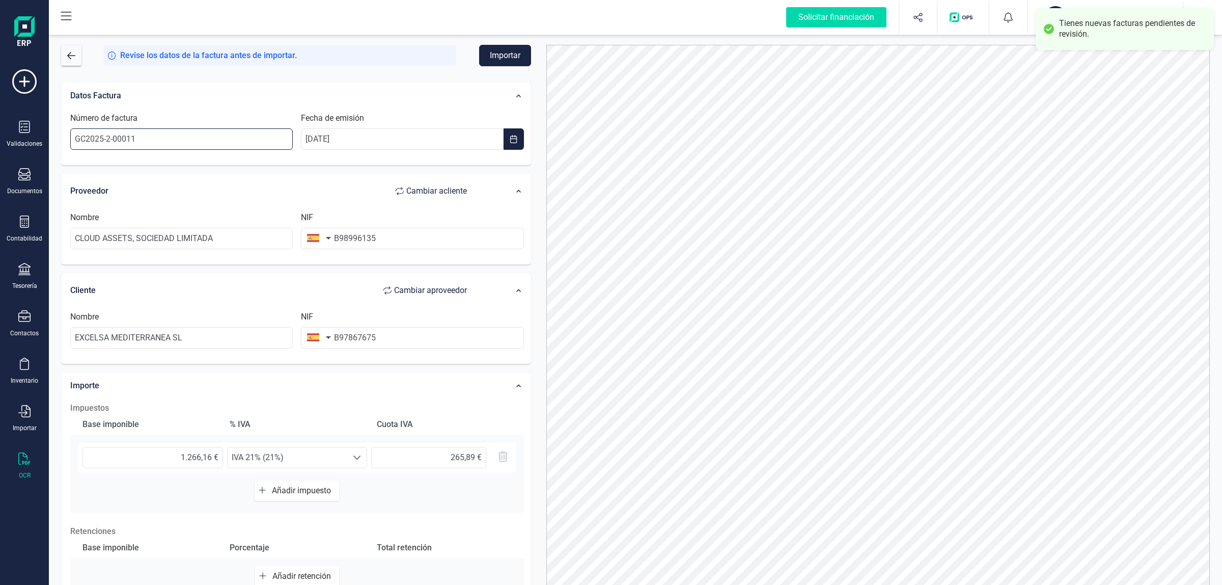
click at [209, 144] on input "GC2025-2-00011" at bounding box center [181, 138] width 222 height 21
click at [208, 143] on input "GC2025-2-00011" at bounding box center [181, 138] width 222 height 21
click at [206, 136] on input "GC2025-2-00011" at bounding box center [181, 138] width 222 height 21
click at [93, 135] on input "TEST_GC2025-2-00011" at bounding box center [181, 138] width 222 height 21
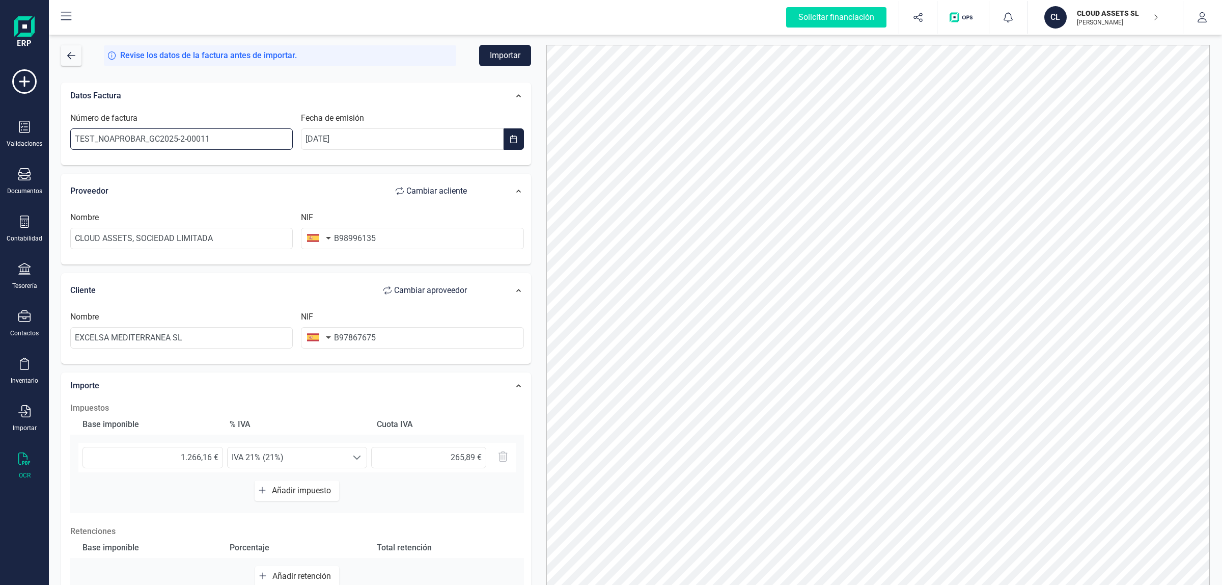
click at [258, 138] on input "TEST_NOAPROBAR_GC2025-2-00011" at bounding box center [181, 138] width 222 height 21
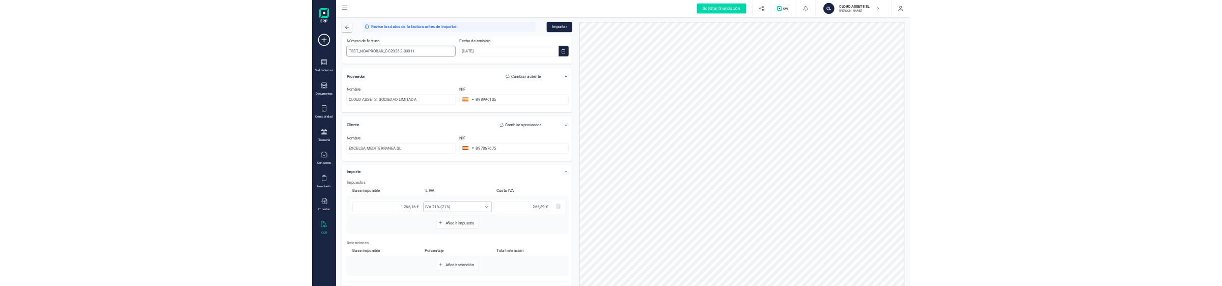
scroll to position [96, 0]
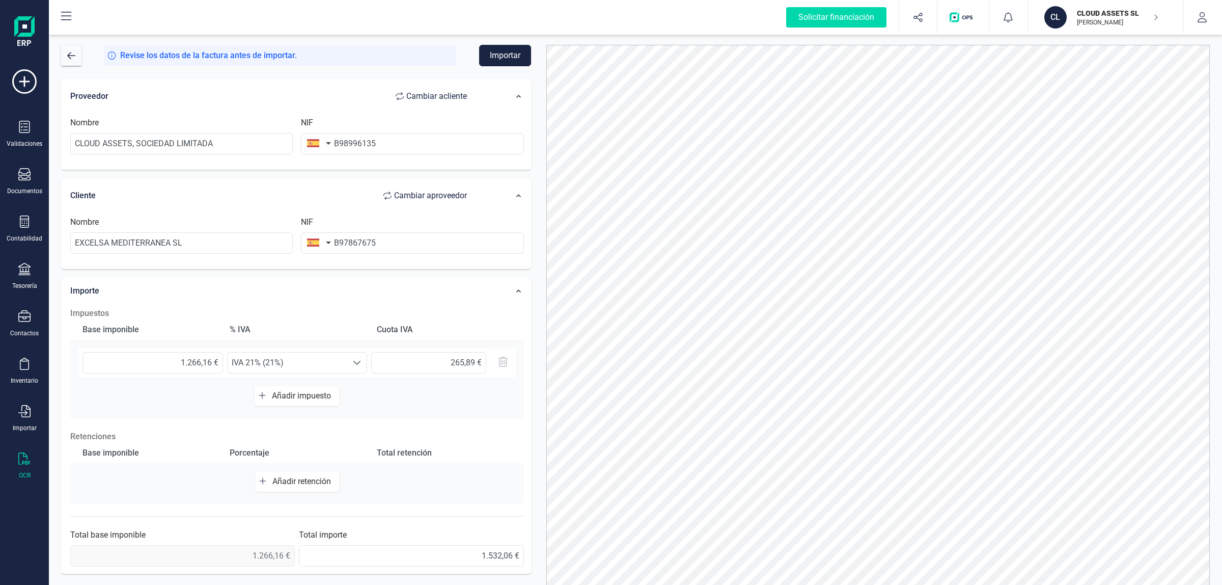
type input "TEST_NOAPROBAR_GC2025-2-00011"
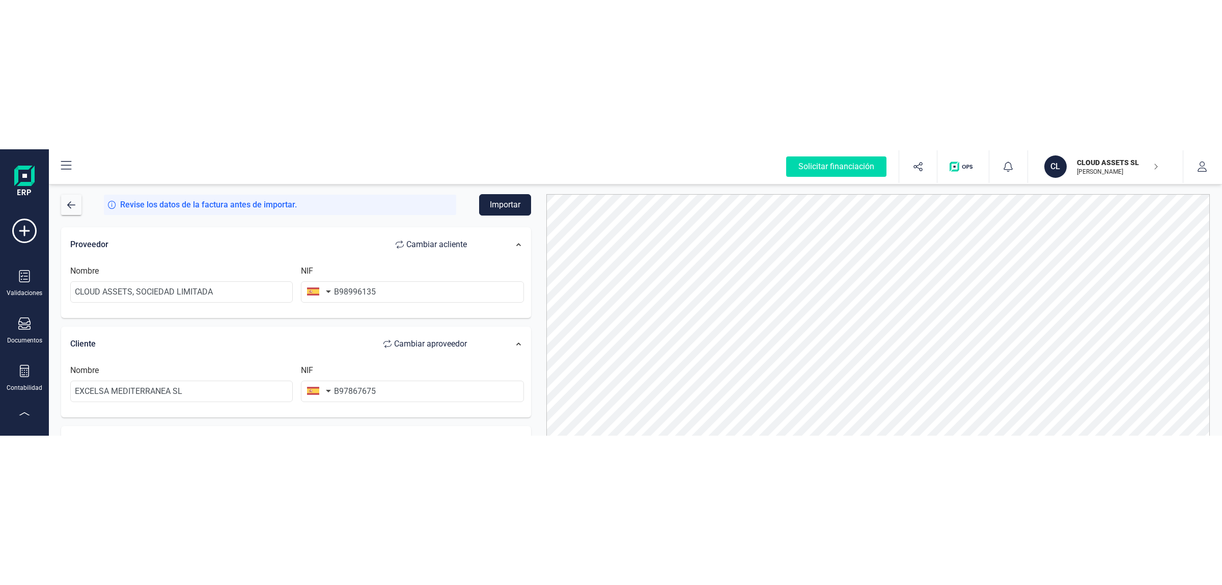
scroll to position [0, 0]
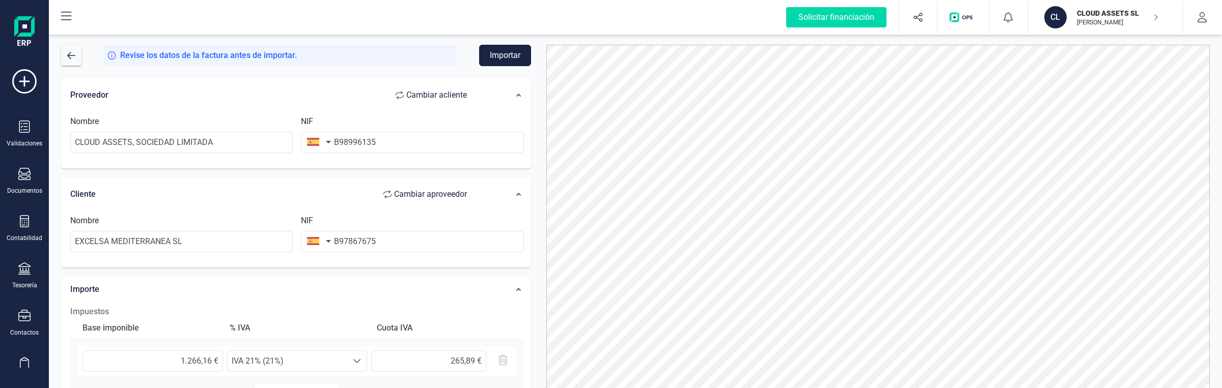
click at [505, 57] on button "Importar" at bounding box center [505, 55] width 52 height 21
click at [500, 54] on button "Importar" at bounding box center [505, 55] width 52 height 21
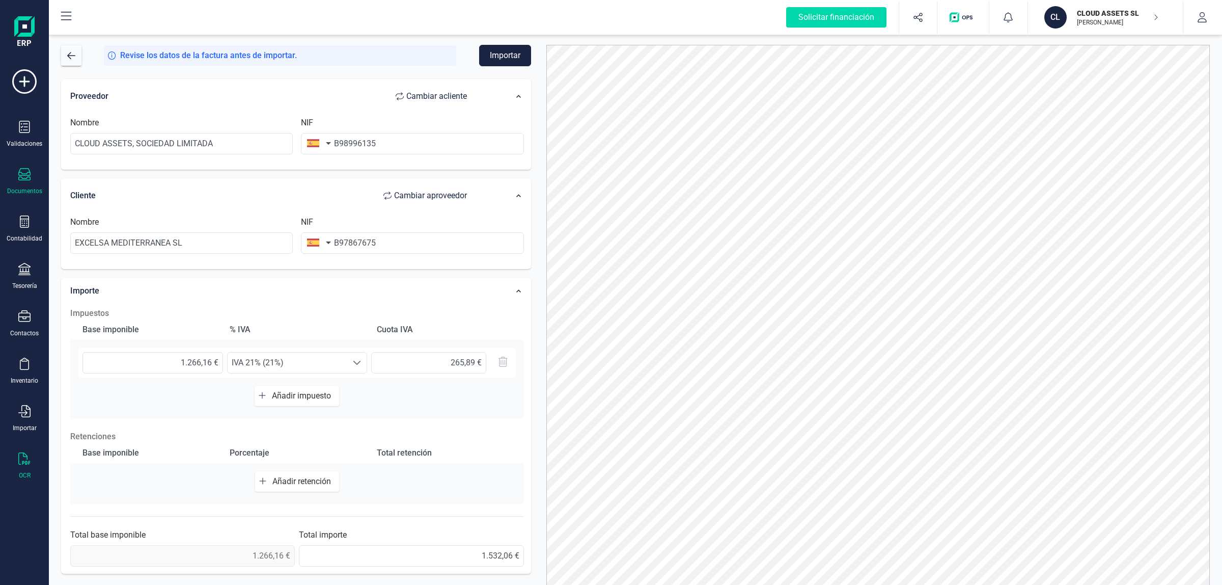
click at [24, 190] on div "Documentos" at bounding box center [24, 191] width 35 height 8
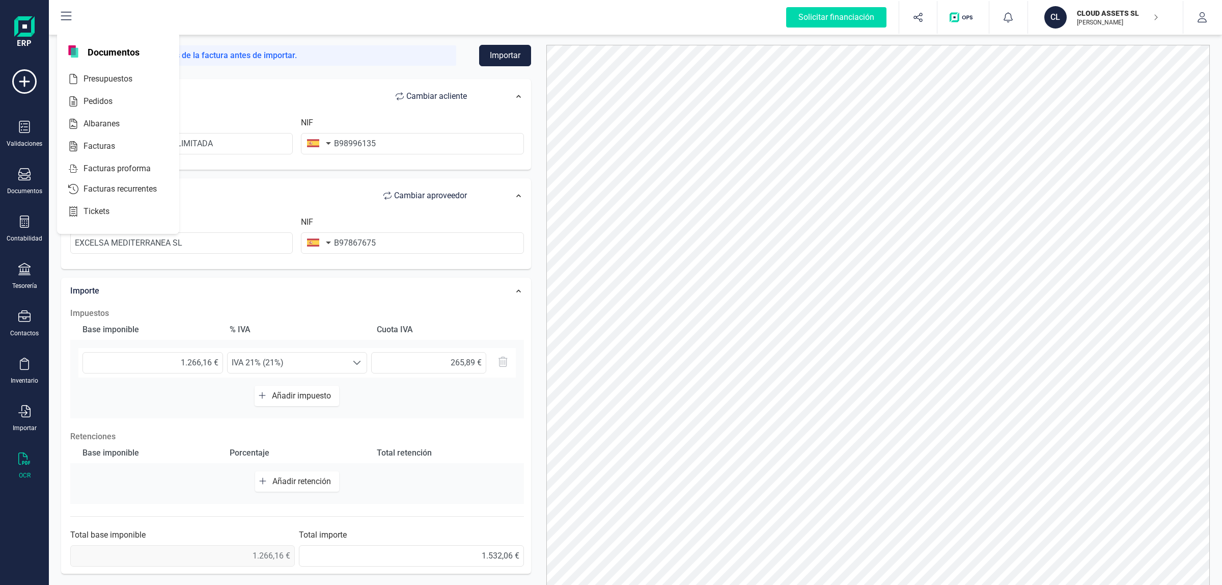
click at [236, 128] on div "Nombre CLOUD ASSETS, SOCIEDAD LIMITADA" at bounding box center [181, 136] width 231 height 38
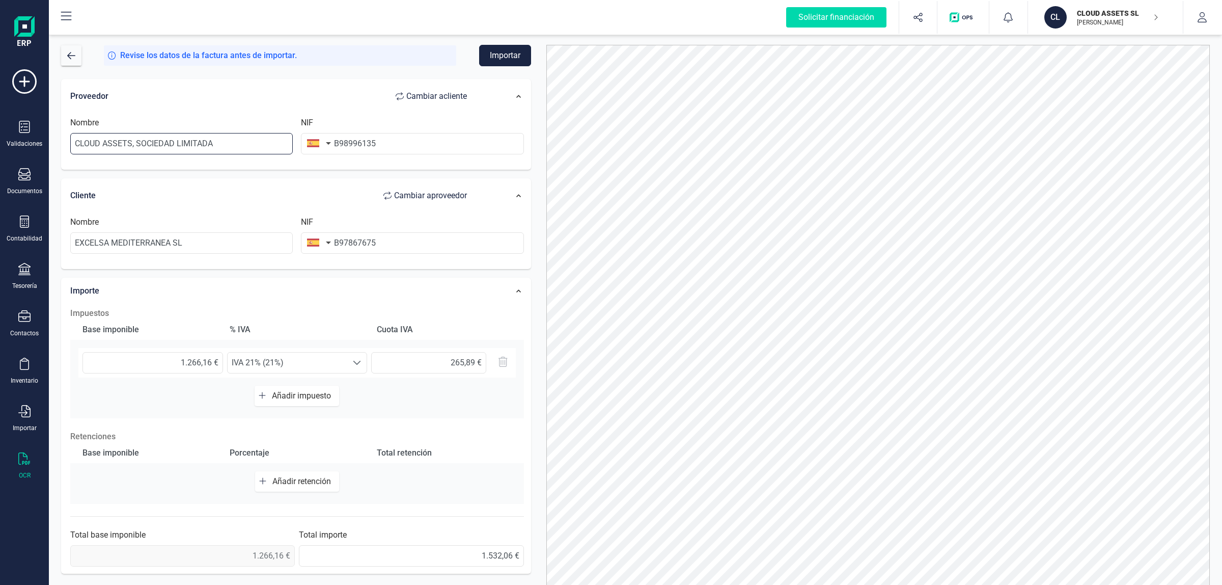
click at [227, 144] on input "CLOUD ASSETS, SOCIEDAD LIMITADA" at bounding box center [181, 143] width 222 height 21
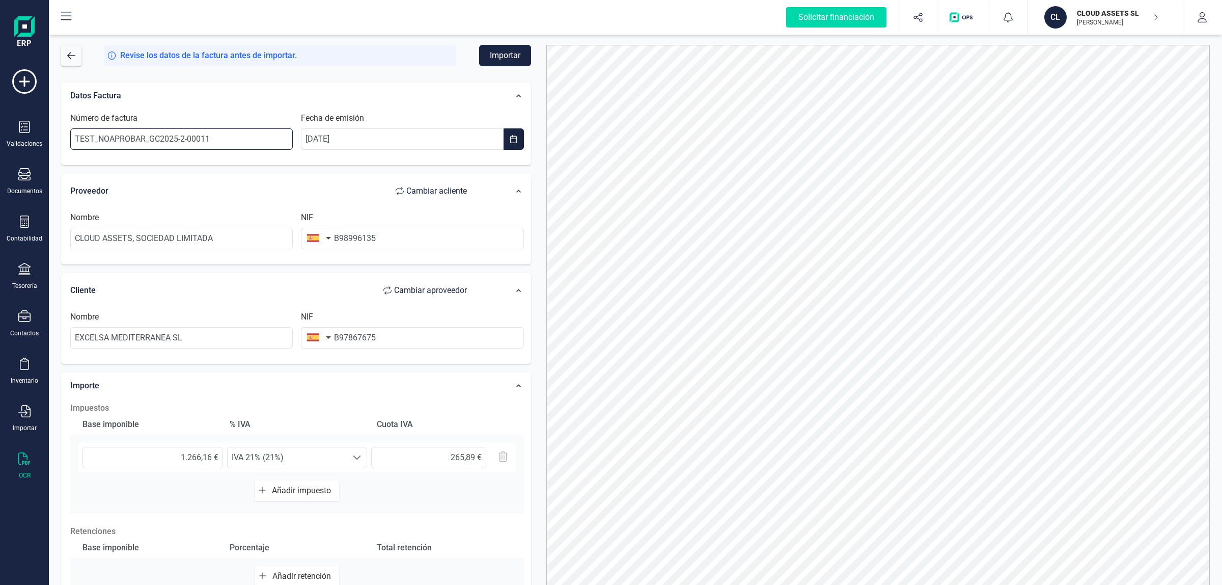
click at [148, 144] on input "TEST_NOAPROBAR_GC2025-2-00011" at bounding box center [181, 138] width 222 height 21
click at [19, 178] on icon at bounding box center [24, 174] width 12 height 12
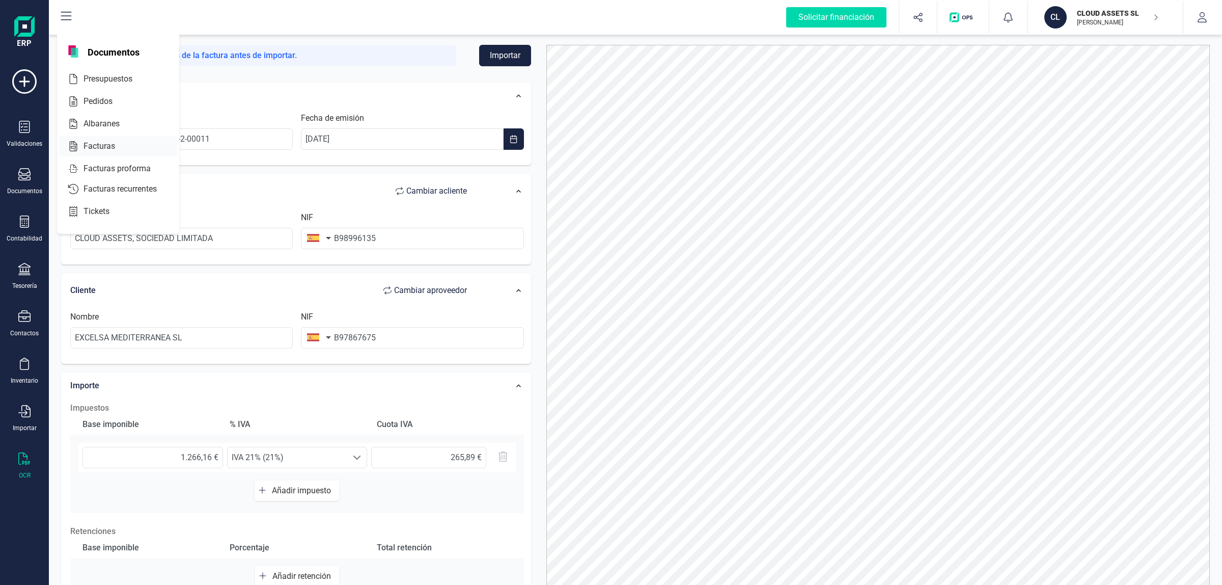
click at [110, 144] on span "Facturas" at bounding box center [106, 146] width 54 height 12
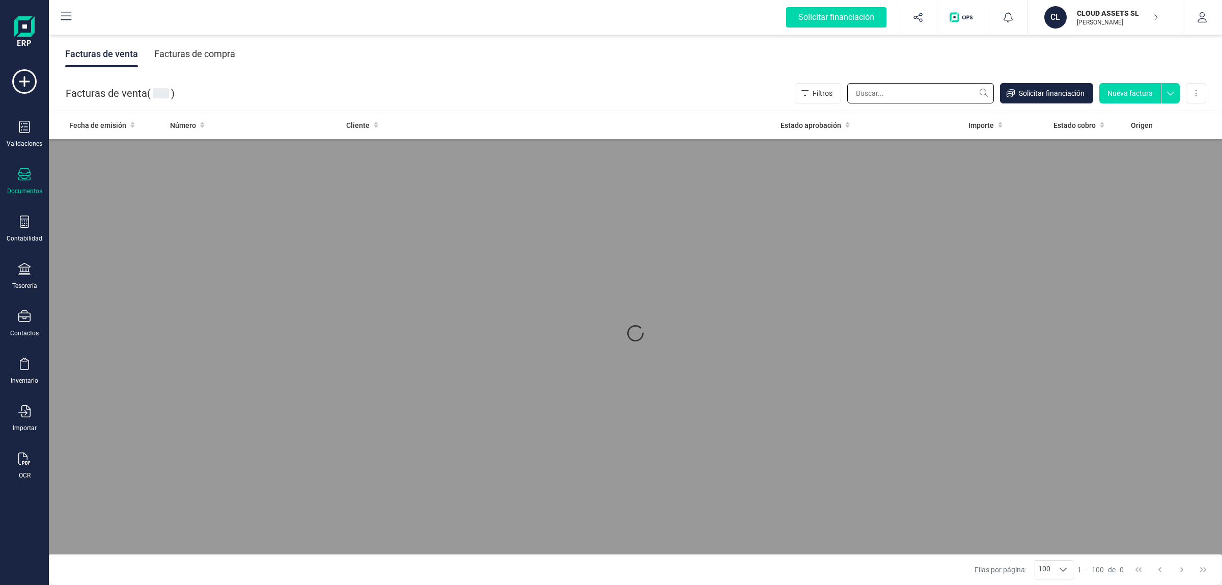
click at [908, 95] on input "text" at bounding box center [920, 93] width 147 height 20
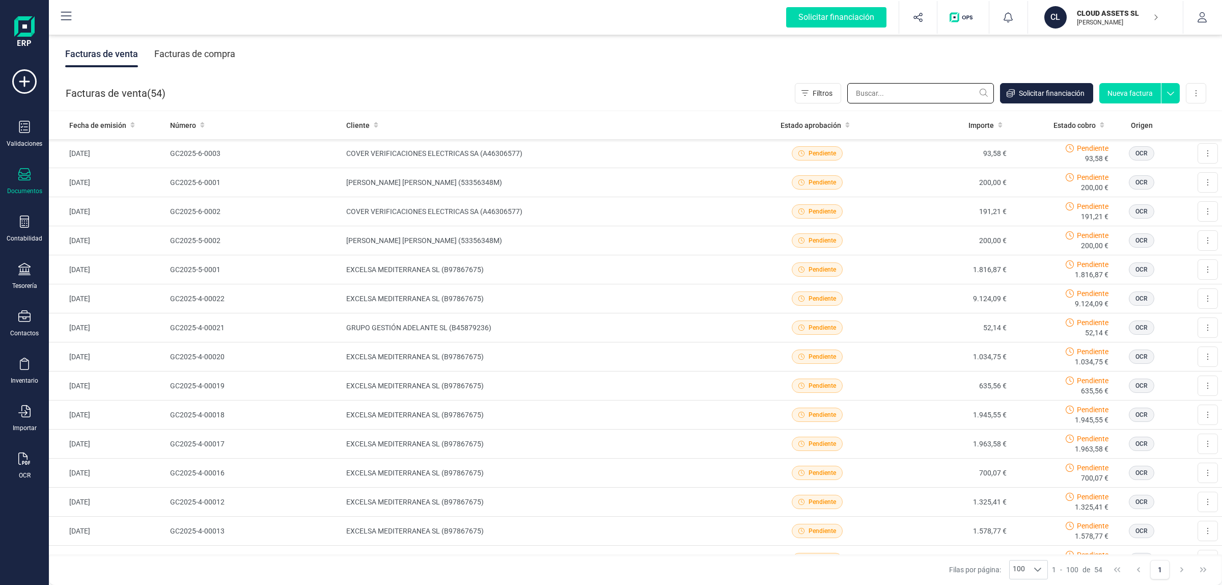
click at [910, 91] on input "text" at bounding box center [920, 93] width 147 height 20
paste input "TEST_NOAPROBAR_GC2025-2-00011"
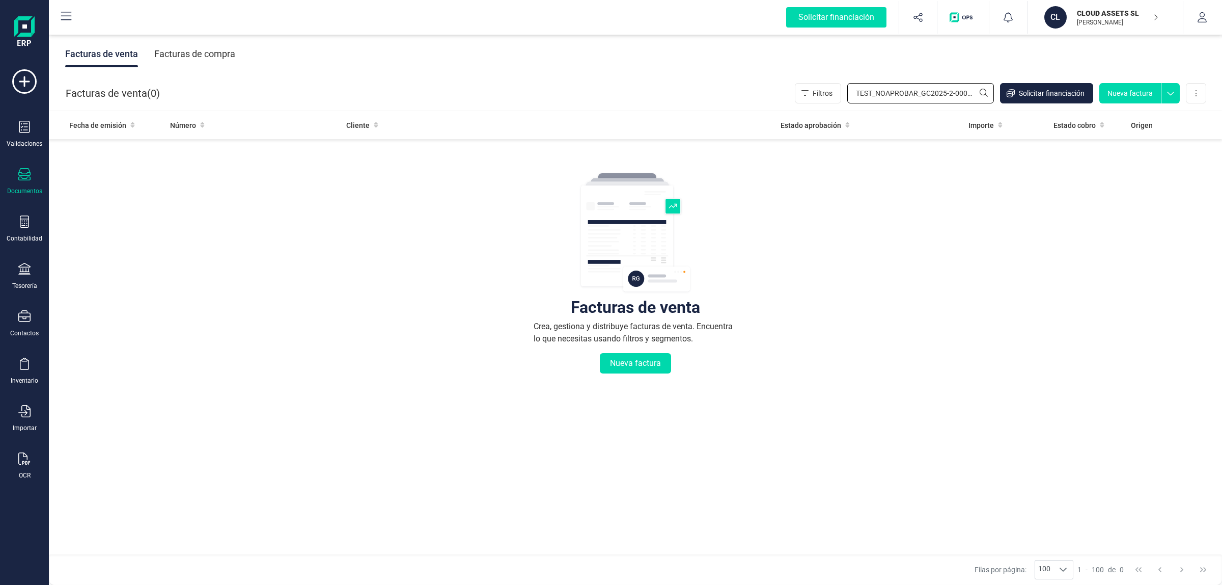
type input "TEST_NOAPROBAR_GC2025-2-00011"
click at [1206, 8] on button "button" at bounding box center [1202, 17] width 38 height 33
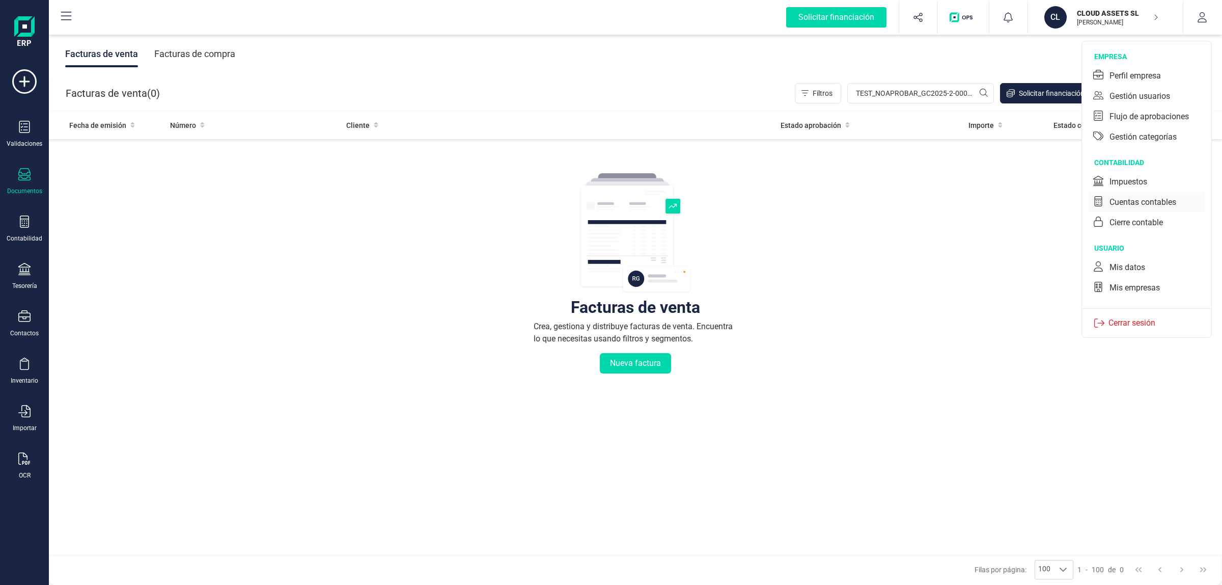
click at [1136, 200] on div "Cuentas contables" at bounding box center [1142, 202] width 67 height 12
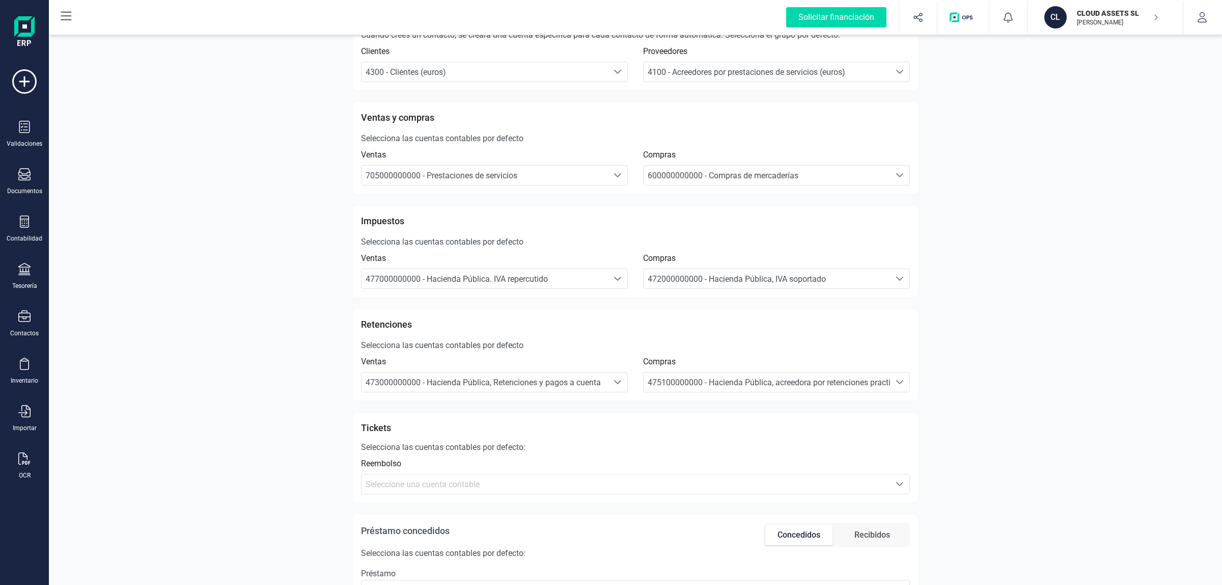
scroll to position [89, 0]
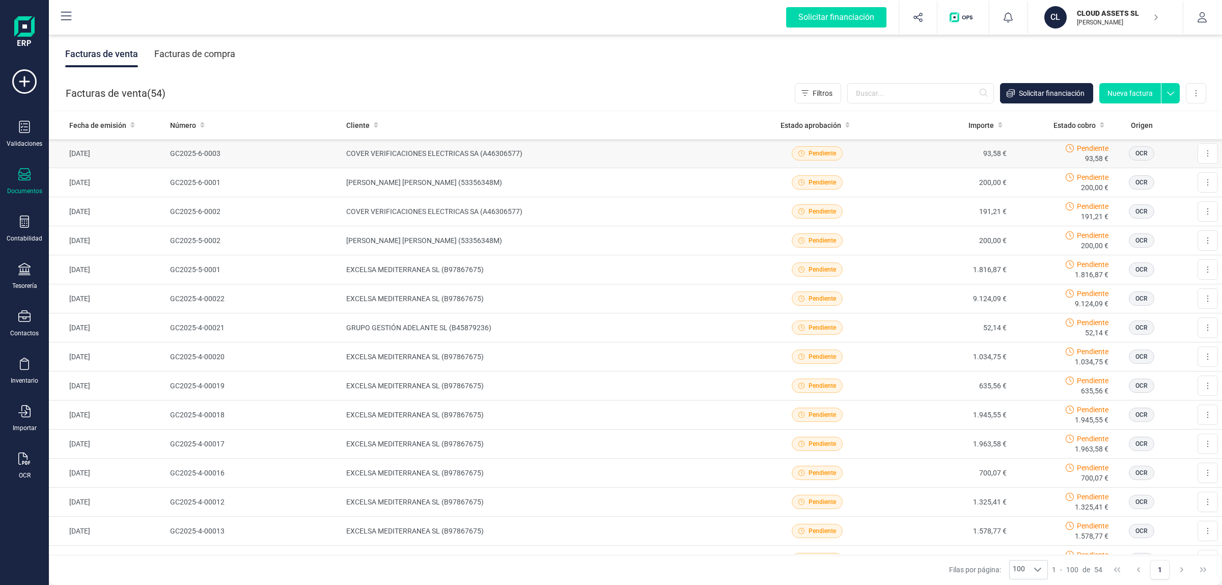
click at [385, 149] on td "COVER VERIFICACIONES ELECTRICAS SA (A46306577)" at bounding box center [547, 153] width 410 height 29
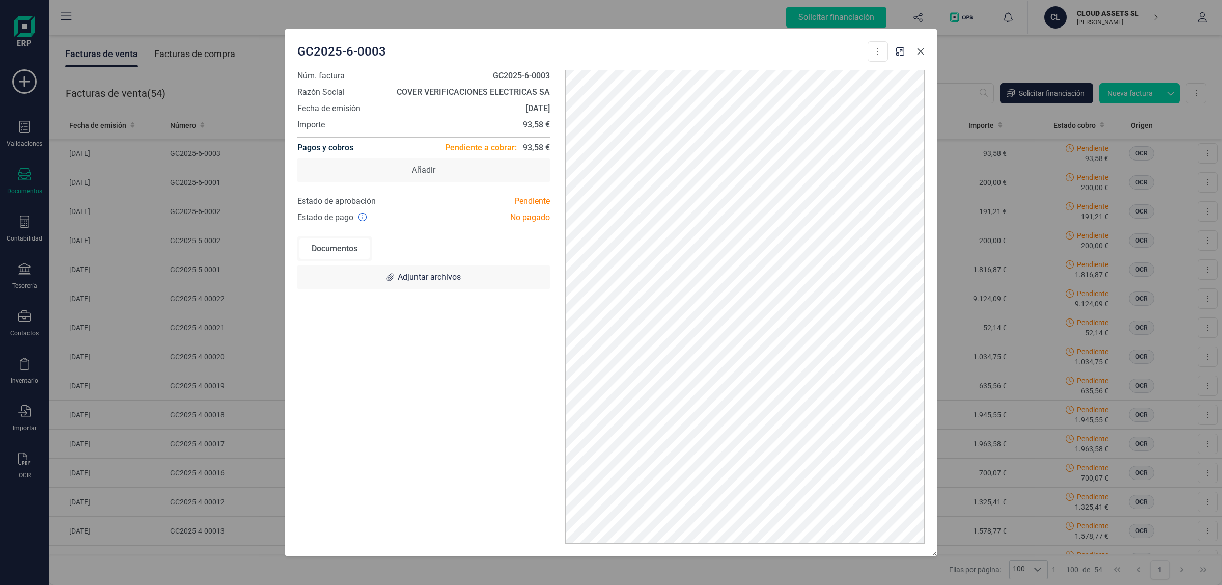
click at [925, 51] on button "Close" at bounding box center [920, 51] width 16 height 16
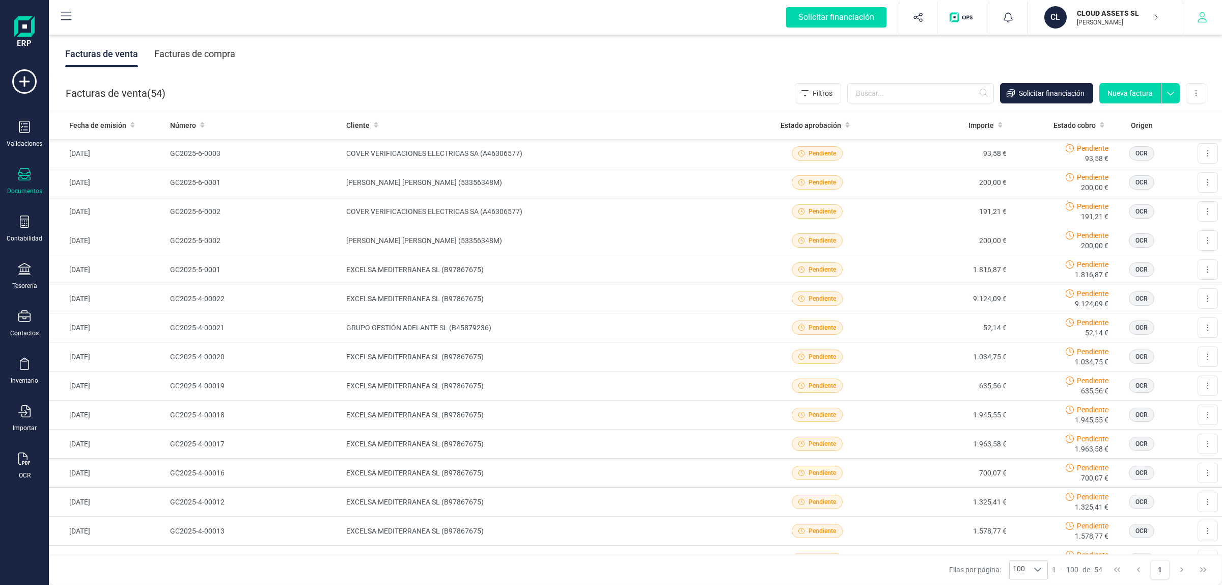
click at [1202, 21] on icon "button" at bounding box center [1202, 17] width 10 height 10
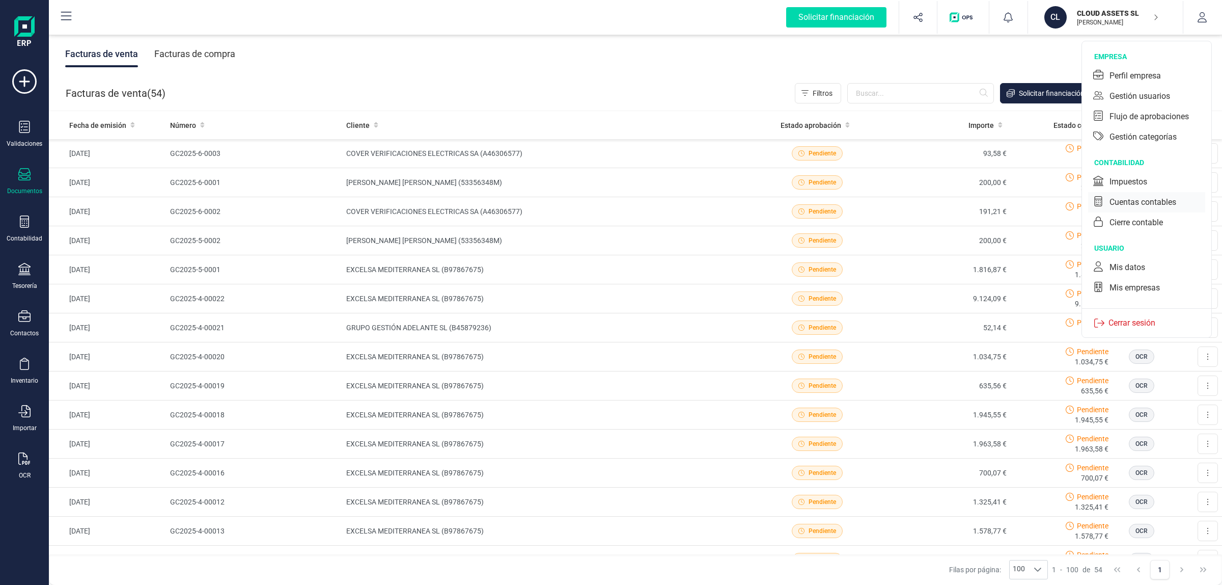
click at [1132, 204] on div "Cuentas contables" at bounding box center [1142, 202] width 67 height 12
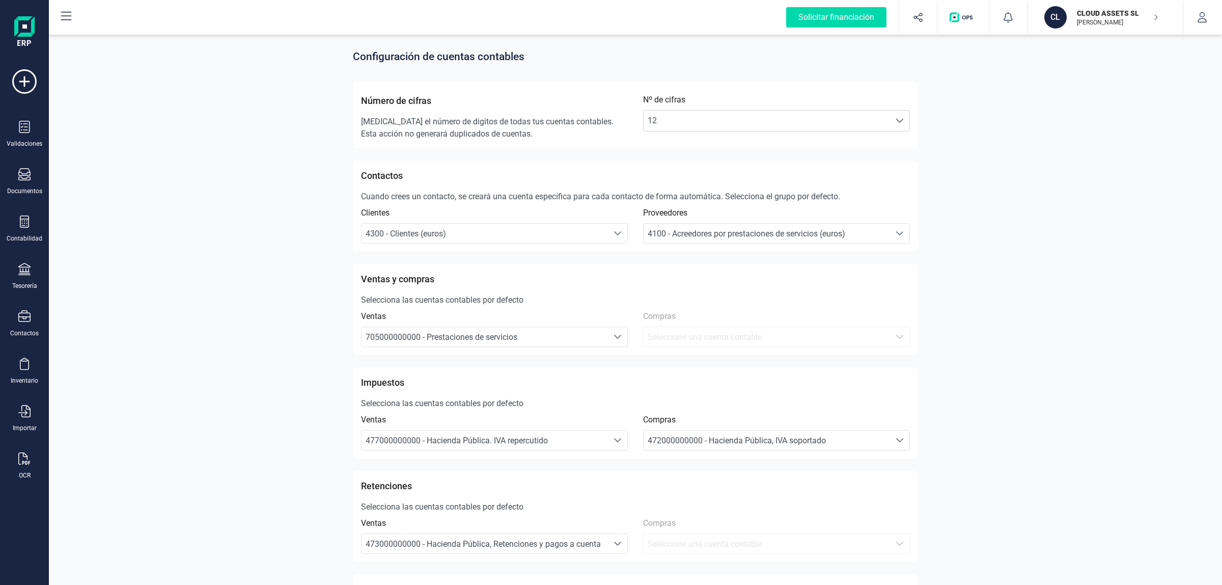
click at [284, 235] on div "Configuración de cuentas contables Número de cifras Cambia el número de digitos…" at bounding box center [635, 513] width 1173 height 960
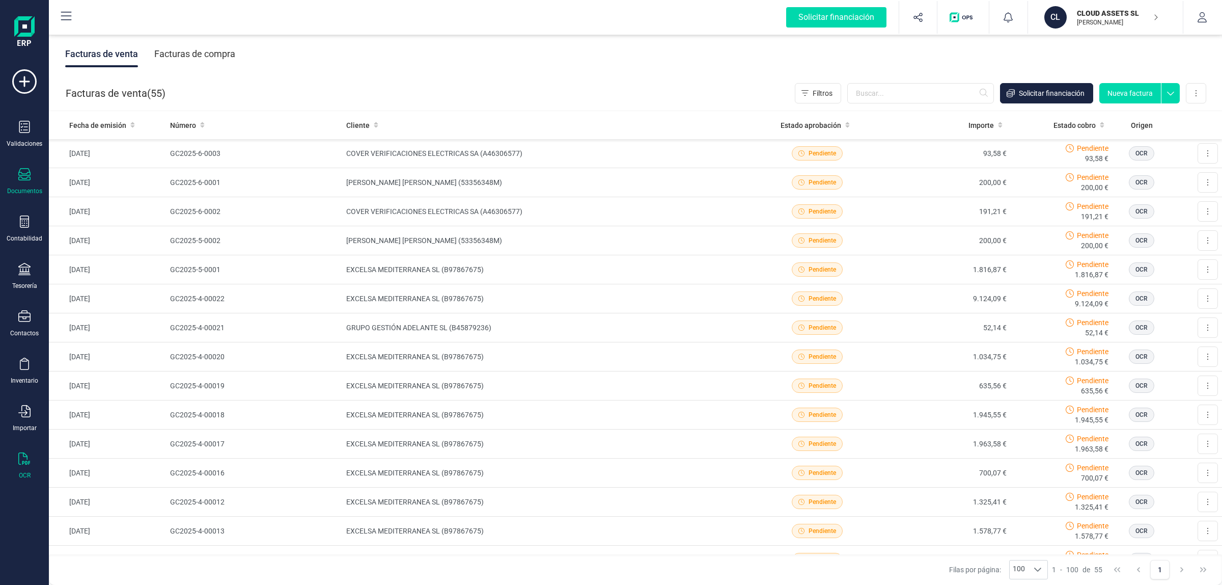
click at [26, 453] on icon at bounding box center [24, 458] width 12 height 12
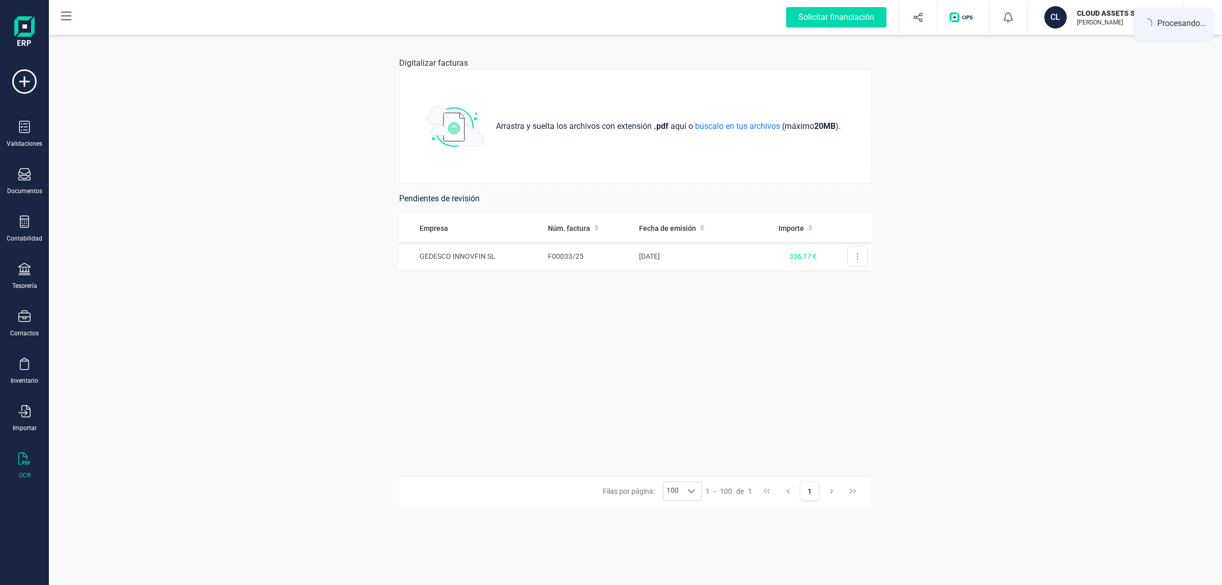
click at [300, 204] on div "Digitalizar facturas Arrastra y suelta los archivos con extensión .pdf aquí o b…" at bounding box center [635, 309] width 1173 height 552
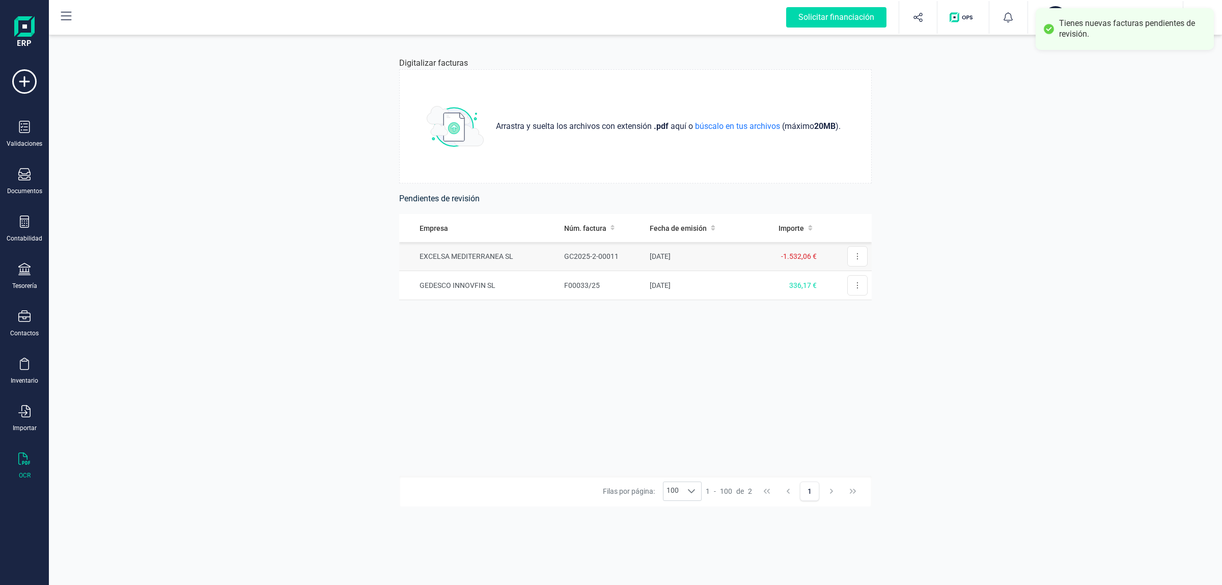
click at [489, 247] on td "EXCELSA MEDITERRANEA SL" at bounding box center [479, 256] width 161 height 29
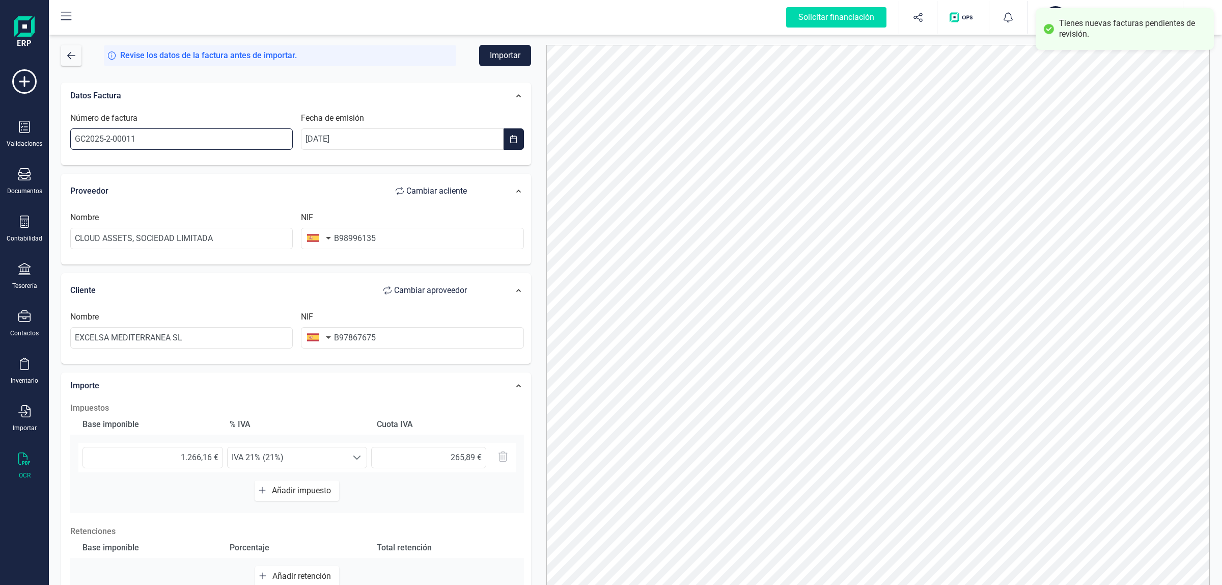
drag, startPoint x: 164, startPoint y: 136, endPoint x: 74, endPoint y: 136, distance: 90.6
click at [72, 136] on input "GC2025-2-00011" at bounding box center [181, 138] width 222 height 21
click at [141, 138] on input "GC2025-2-00011" at bounding box center [181, 138] width 222 height 21
click at [141, 138] on input "TEST_prueba_GC2025-2-00011" at bounding box center [181, 138] width 222 height 21
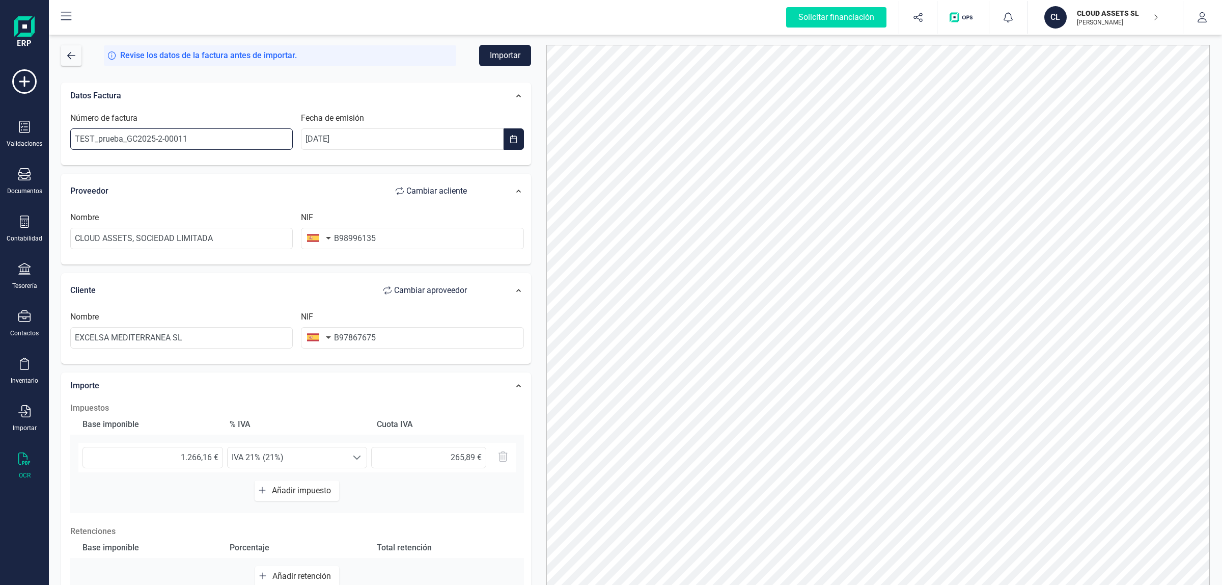
click at [141, 138] on input "TEST_prueba_GC2025-2-00011" at bounding box center [181, 138] width 222 height 21
type input "TEST_prueba_GC2025-2-00011"
click at [513, 53] on button "Importar" at bounding box center [505, 55] width 52 height 21
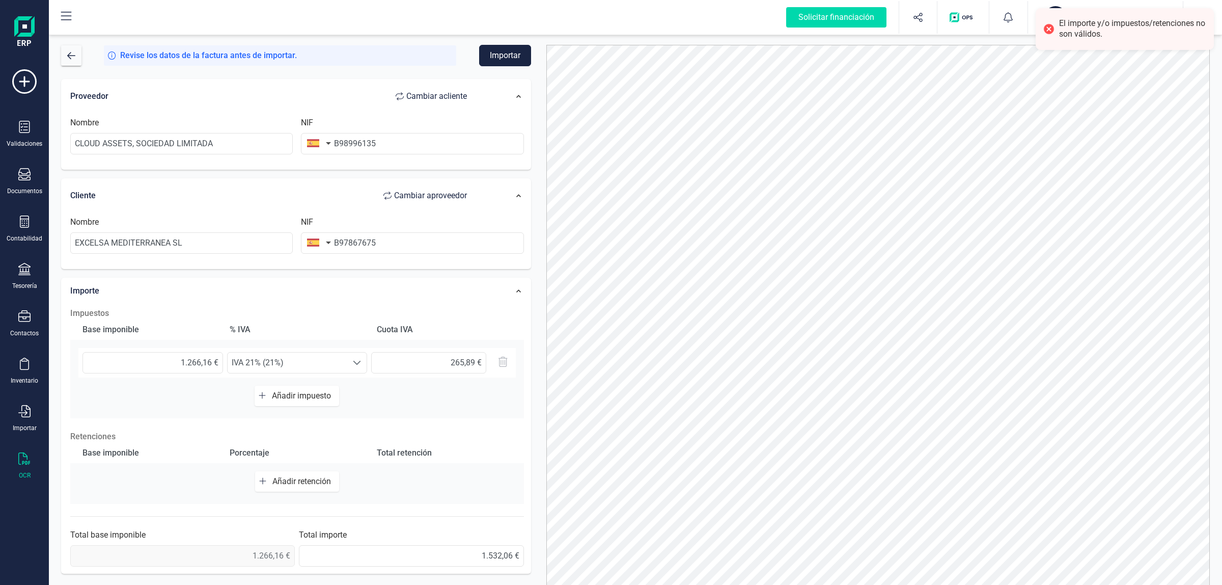
scroll to position [45, 0]
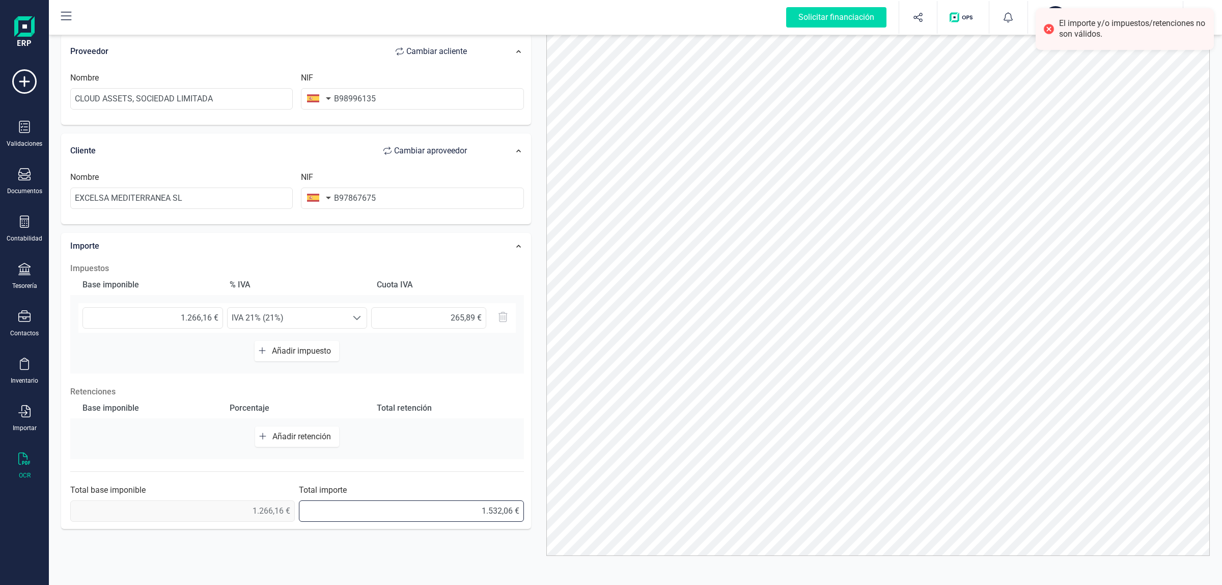
drag, startPoint x: 510, startPoint y: 512, endPoint x: 516, endPoint y: 512, distance: 6.1
click at [516, 512] on input "1.532,06 €" at bounding box center [411, 510] width 225 height 21
type input "1.532,05 €"
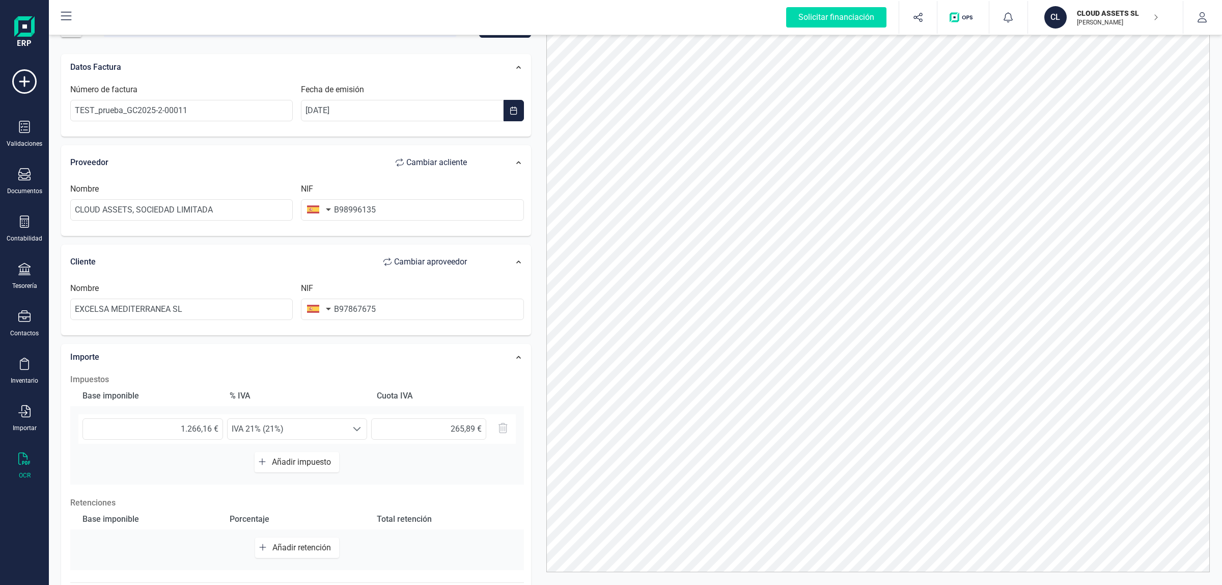
scroll to position [0, 0]
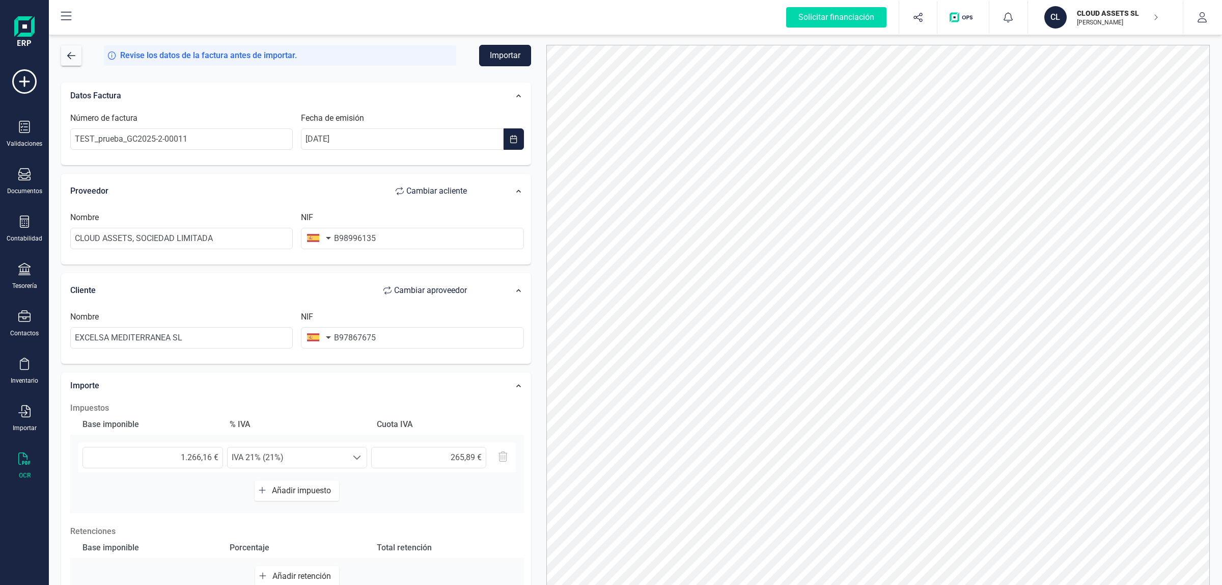
click at [492, 60] on button "Importar" at bounding box center [505, 55] width 52 height 21
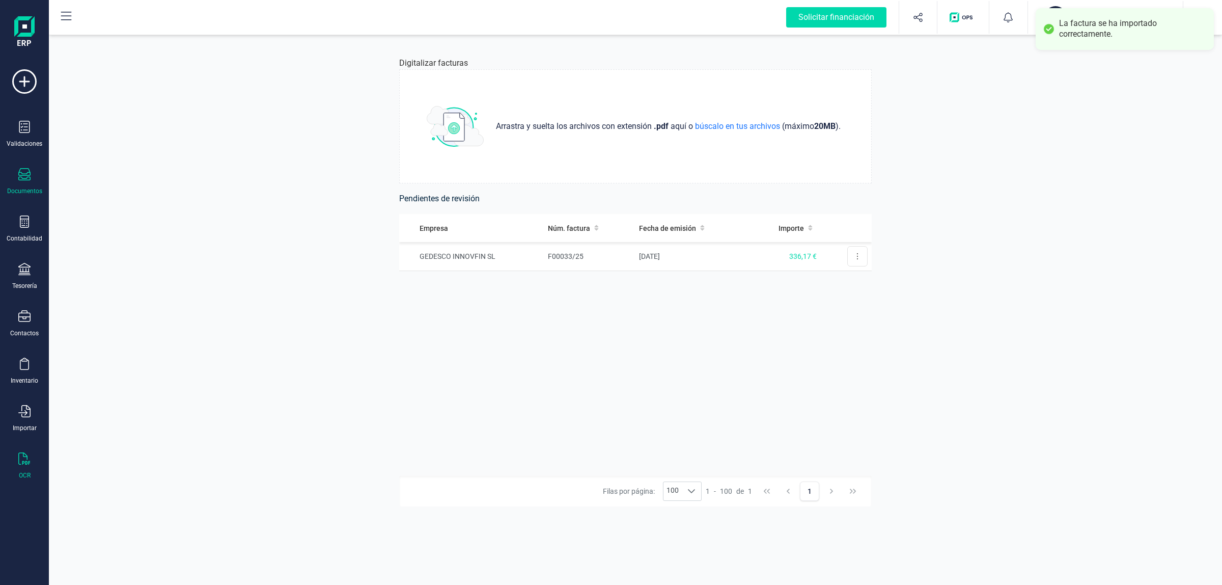
click at [41, 173] on div "Documentos" at bounding box center [24, 181] width 41 height 27
click at [112, 141] on span "Facturas" at bounding box center [106, 146] width 54 height 12
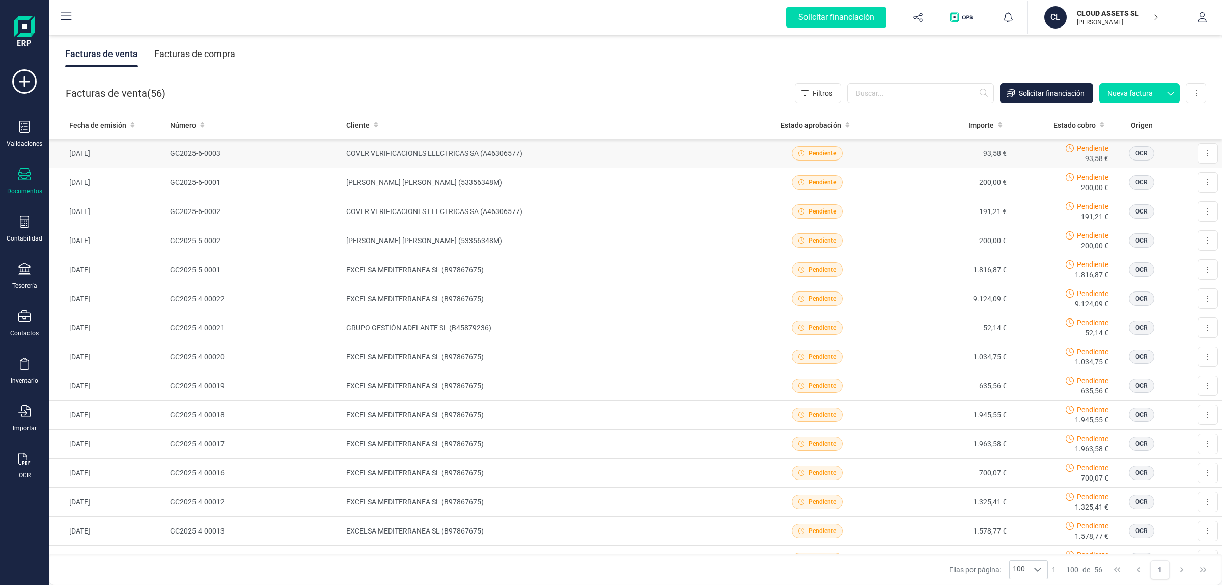
click at [338, 151] on td "GC2025-6-0003" at bounding box center [254, 153] width 176 height 29
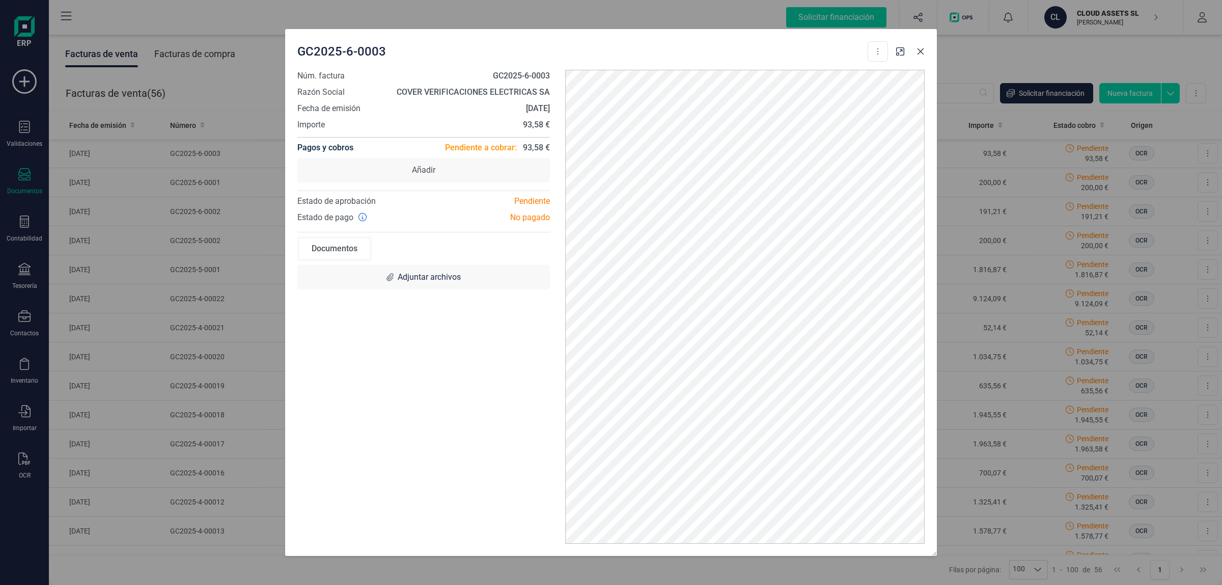
click at [919, 51] on icon "Close" at bounding box center [920, 51] width 8 height 8
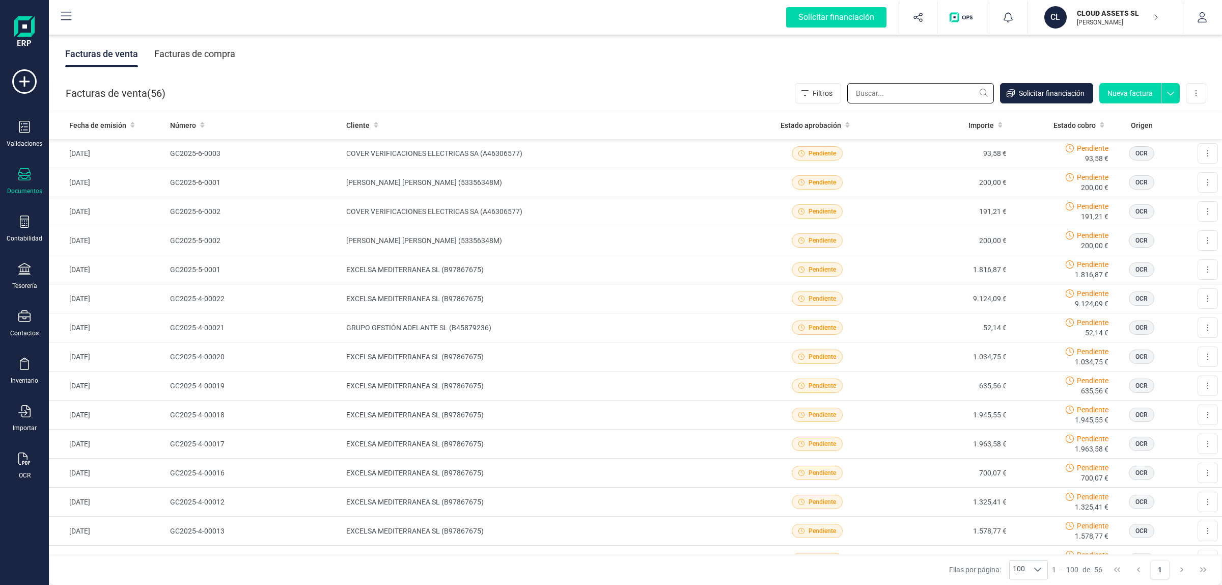
click at [896, 96] on input "text" at bounding box center [920, 93] width 147 height 20
paste input "TEST_prueba_GC2025-2-00011"
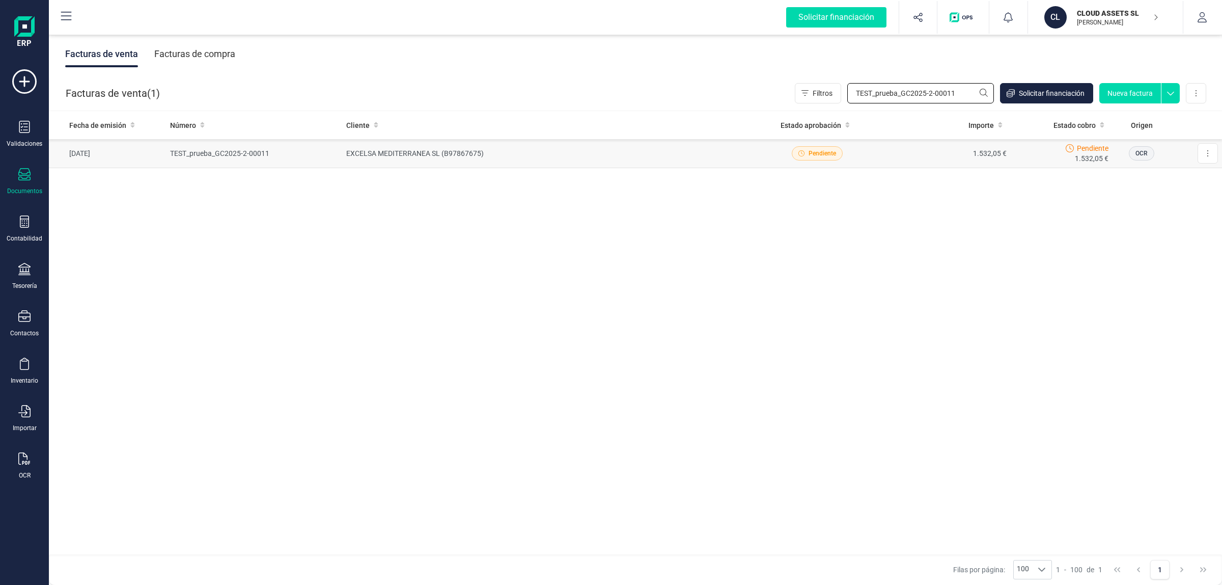
type input "TEST_prueba_GC2025-2-00011"
click at [290, 151] on td "TEST_prueba_GC2025-2-00011" at bounding box center [254, 153] width 176 height 29
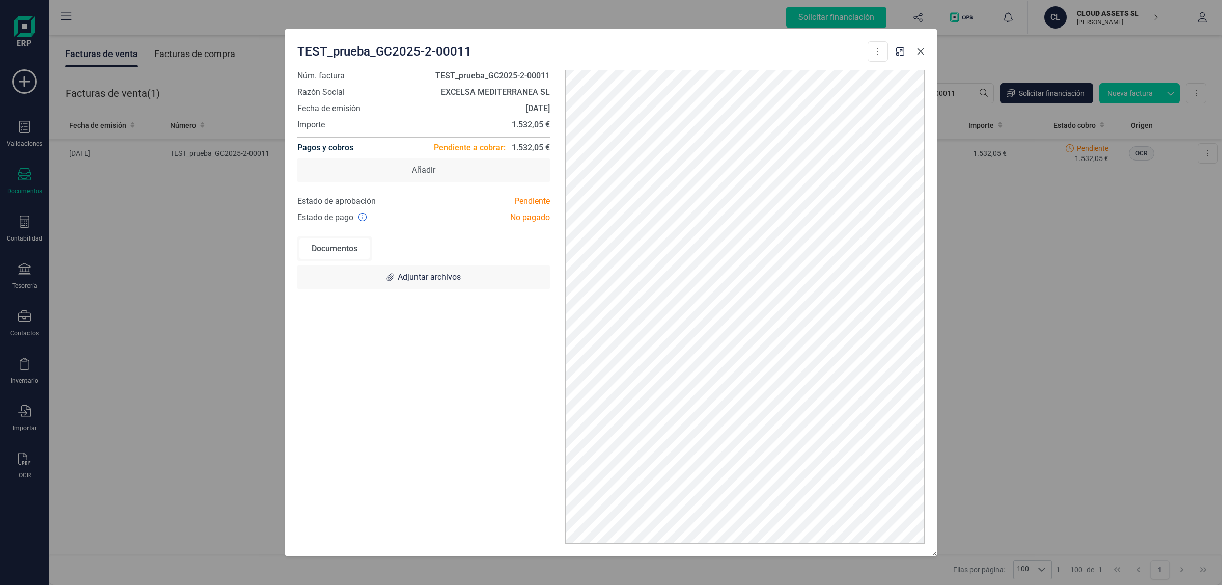
click at [922, 51] on icon "Close" at bounding box center [920, 51] width 8 height 8
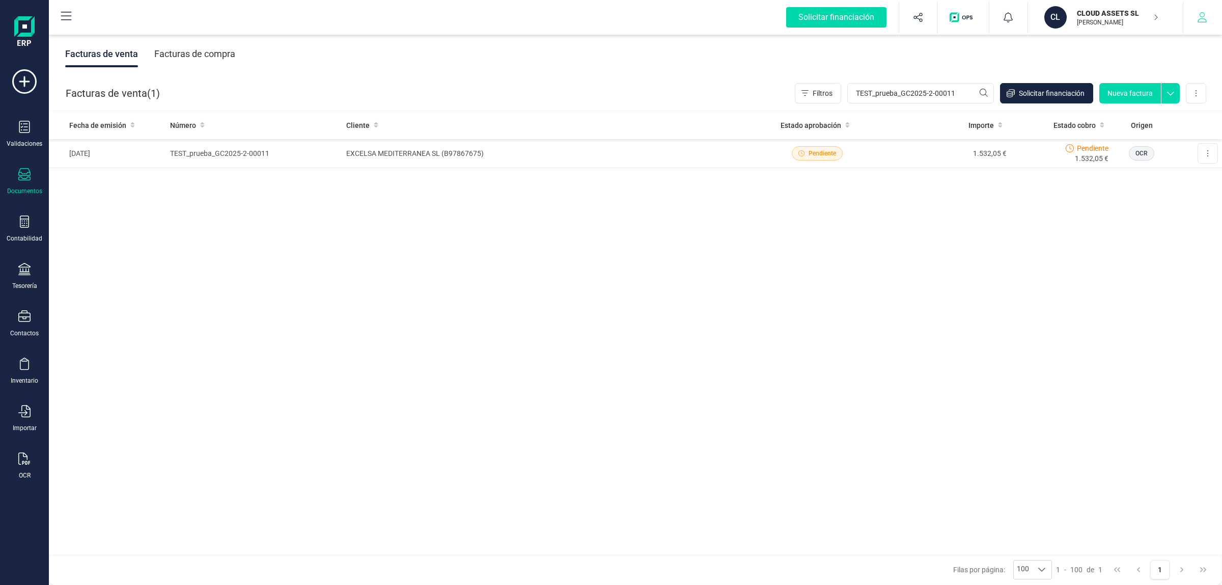
click at [1194, 16] on button "button" at bounding box center [1202, 17] width 38 height 33
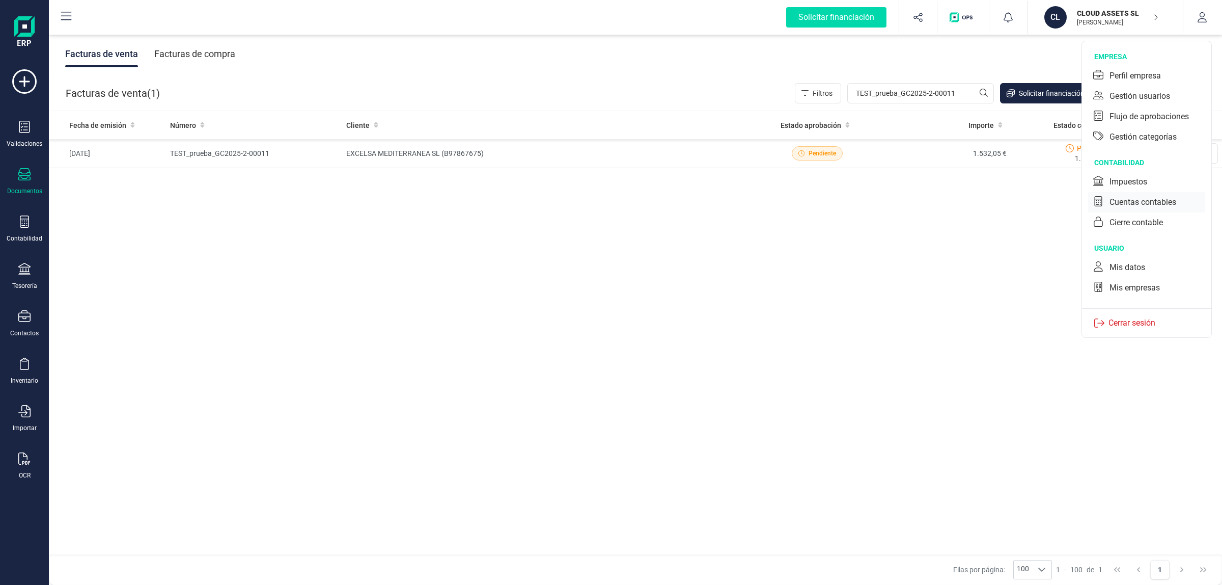
click at [1150, 203] on div "Cuentas contables" at bounding box center [1142, 202] width 67 height 12
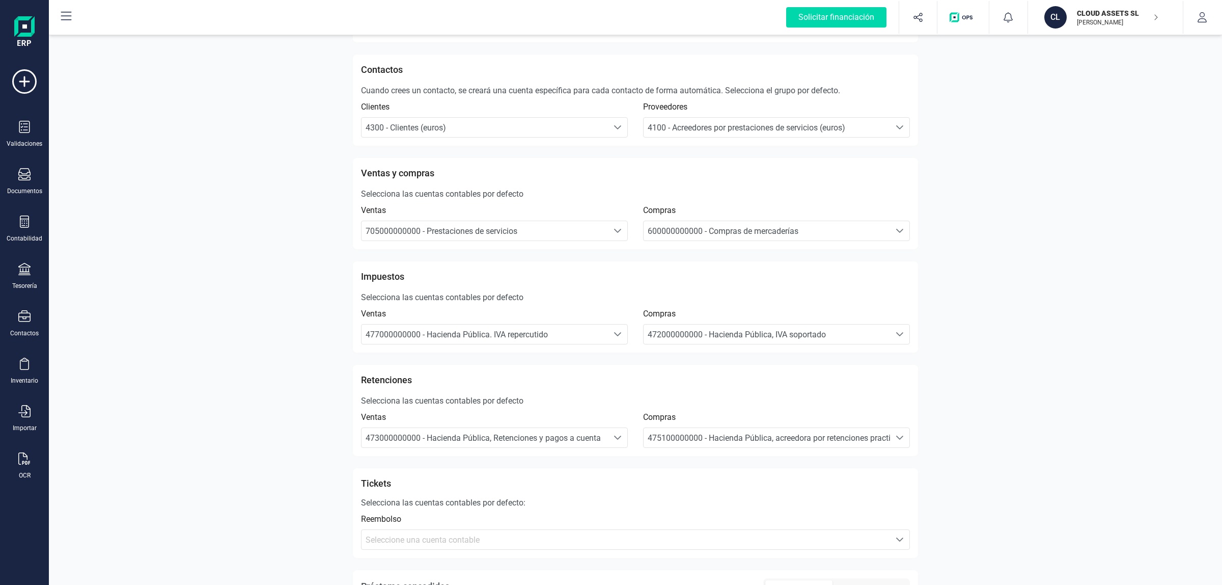
scroll to position [25, 0]
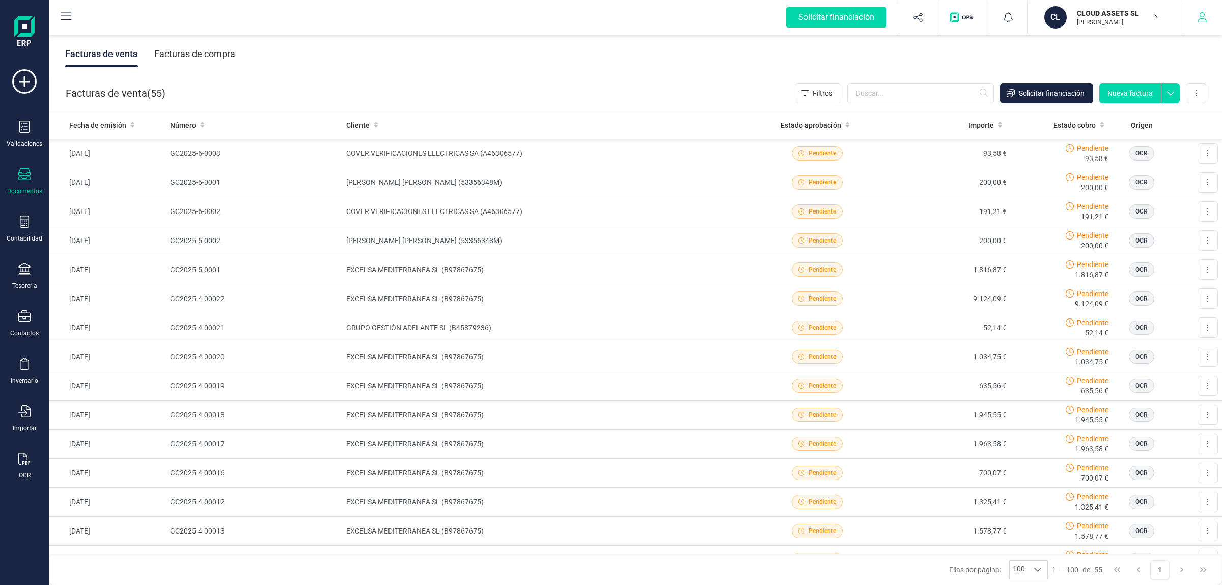
click at [1203, 29] on button "button" at bounding box center [1202, 17] width 38 height 33
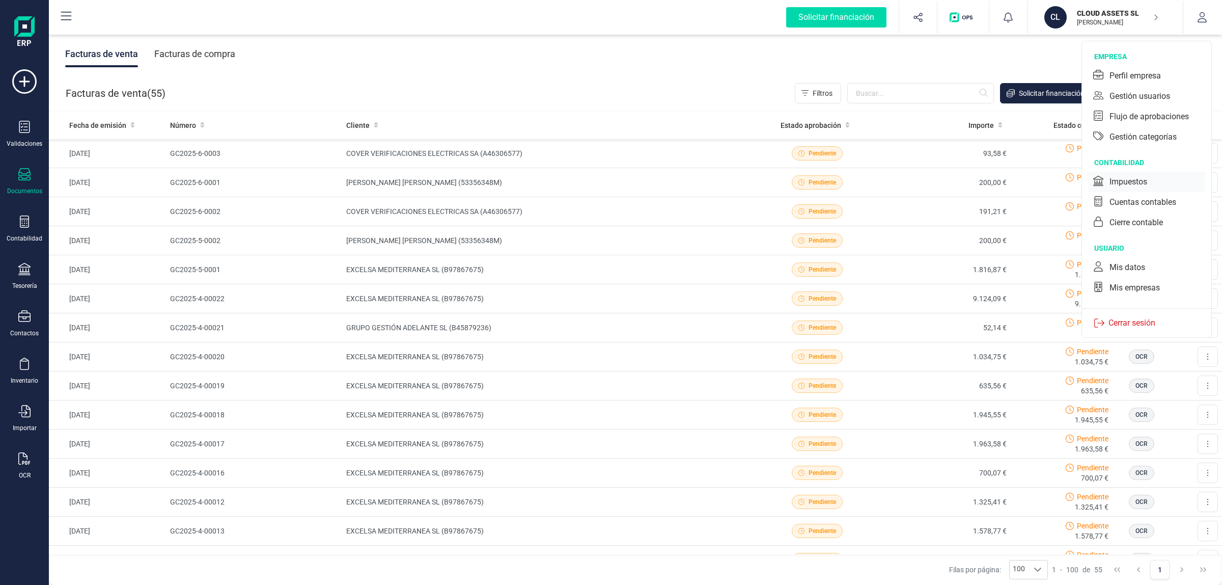
click at [1146, 176] on div "Impuestos" at bounding box center [1128, 182] width 38 height 12
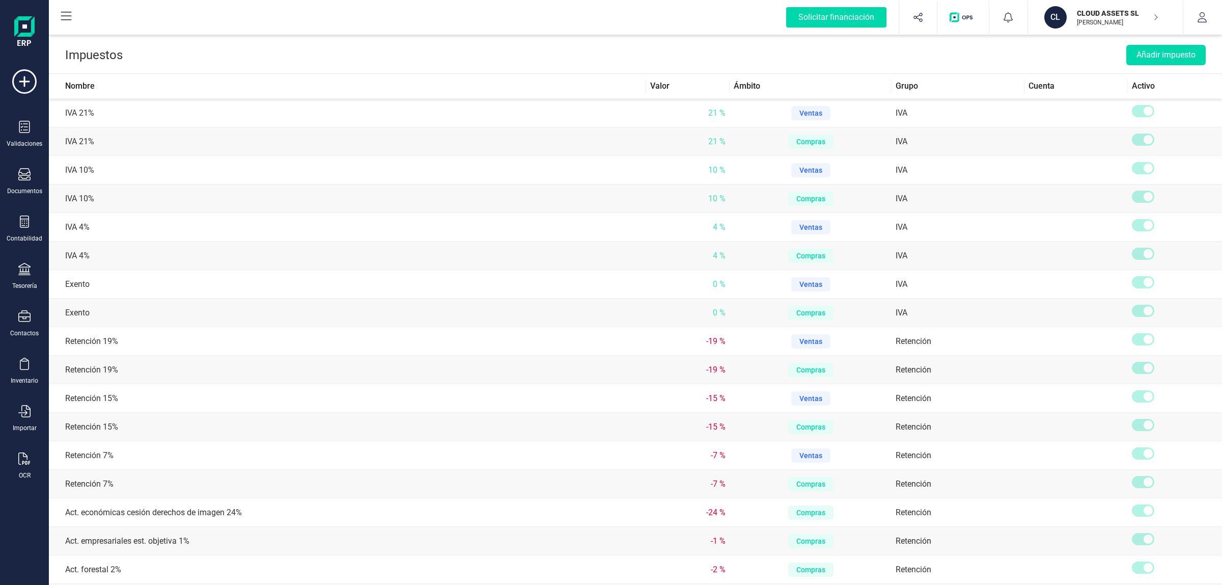
drag, startPoint x: 1205, startPoint y: 13, endPoint x: 1198, endPoint y: 41, distance: 28.3
click at [1205, 13] on icon "button" at bounding box center [1202, 17] width 10 height 10
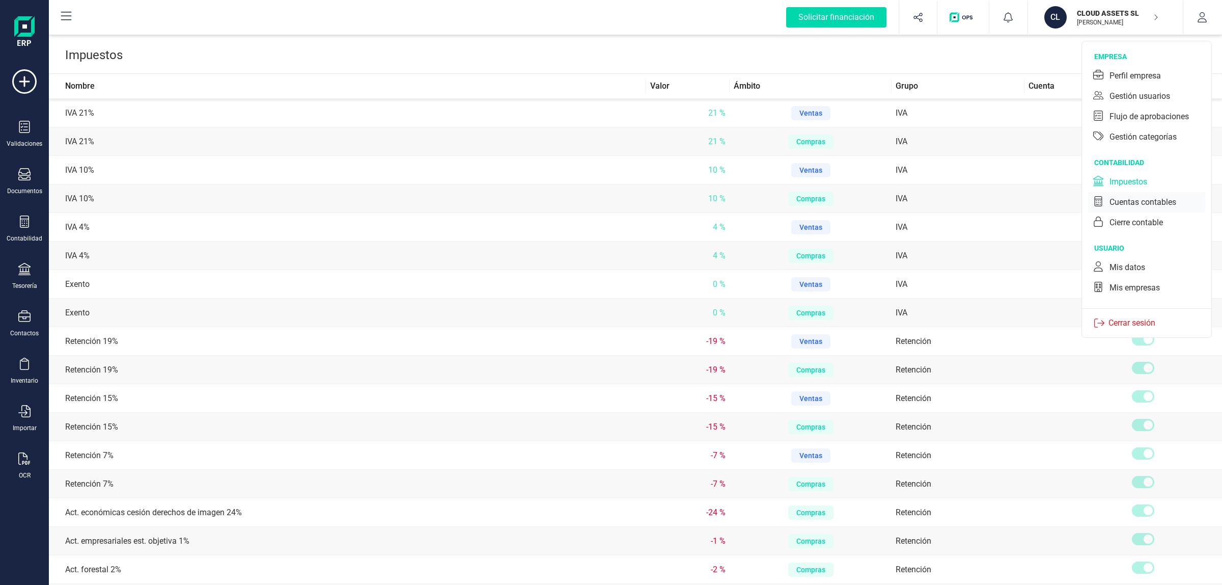
click at [1144, 202] on div "Cuentas contables" at bounding box center [1142, 202] width 67 height 12
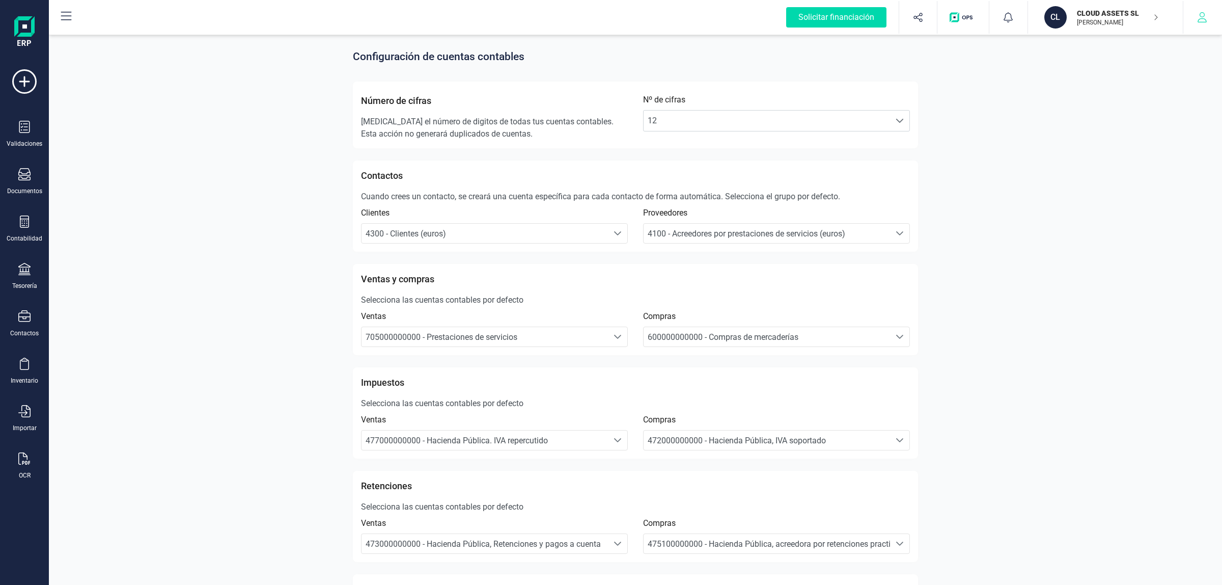
click at [1219, 18] on button "button" at bounding box center [1202, 17] width 38 height 33
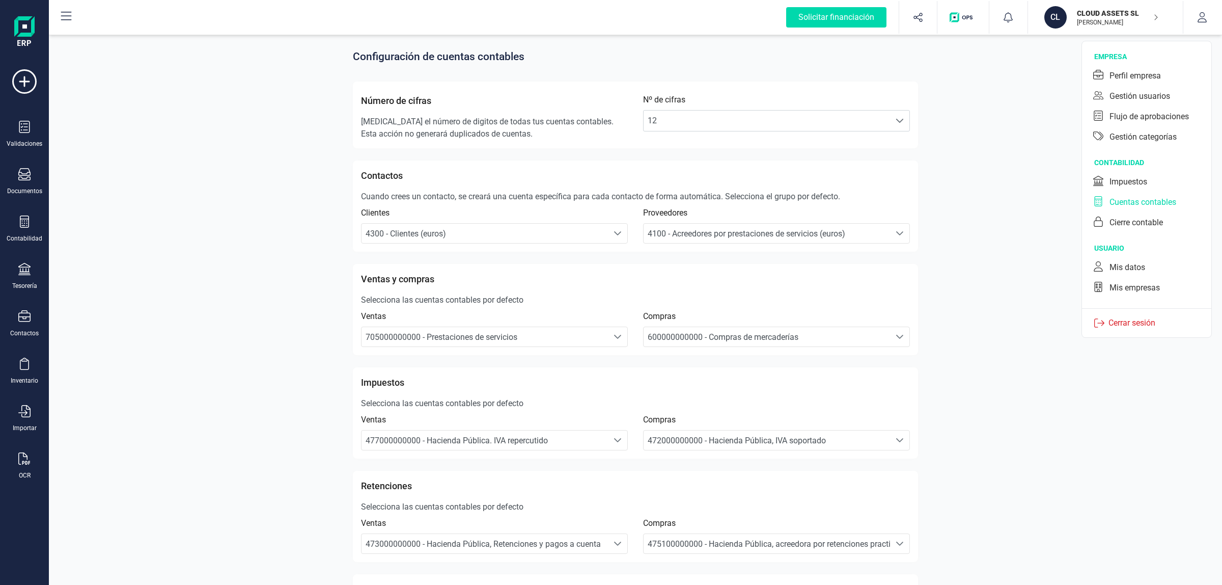
drag, startPoint x: 1132, startPoint y: 180, endPoint x: 1093, endPoint y: 182, distance: 39.3
click at [1131, 180] on div "Impuestos" at bounding box center [1128, 182] width 38 height 12
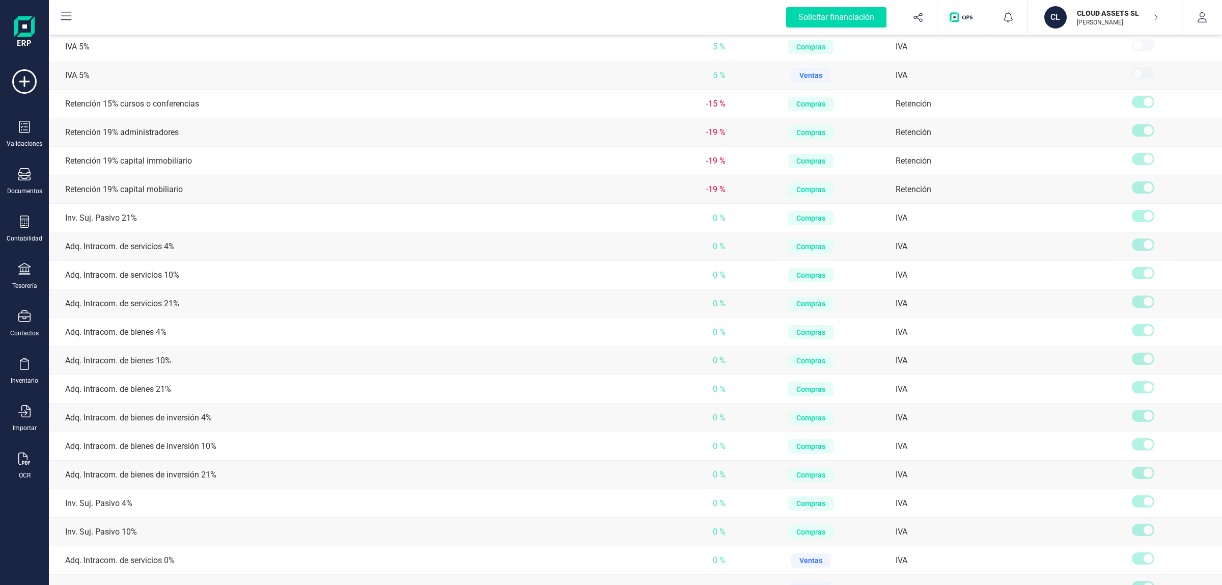
scroll to position [1144, 0]
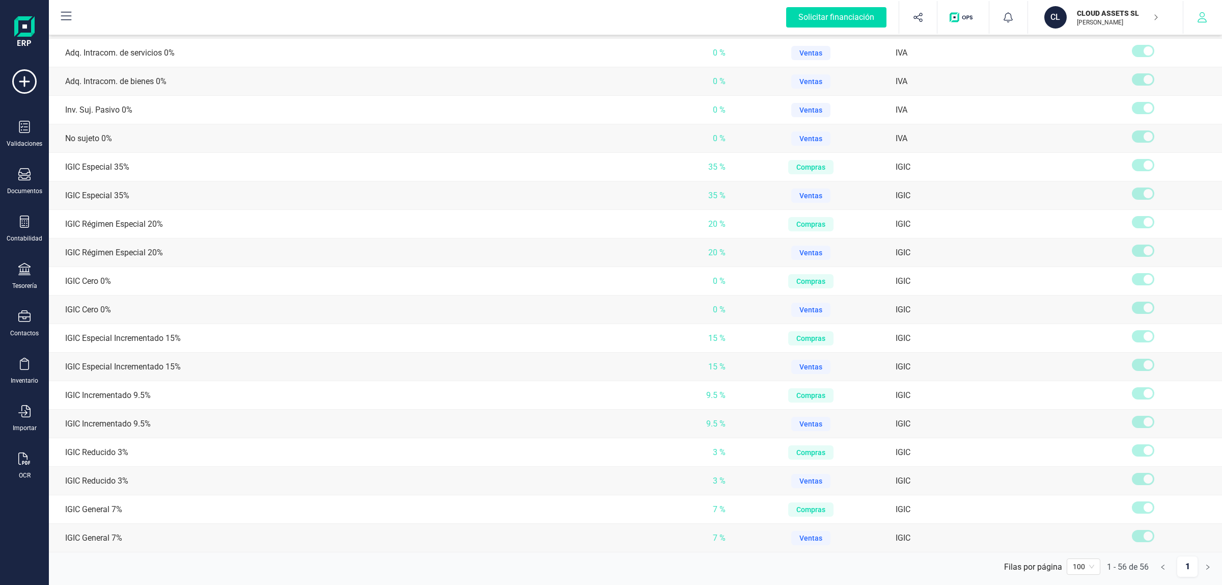
click at [1203, 13] on icon "button" at bounding box center [1202, 17] width 9 height 10
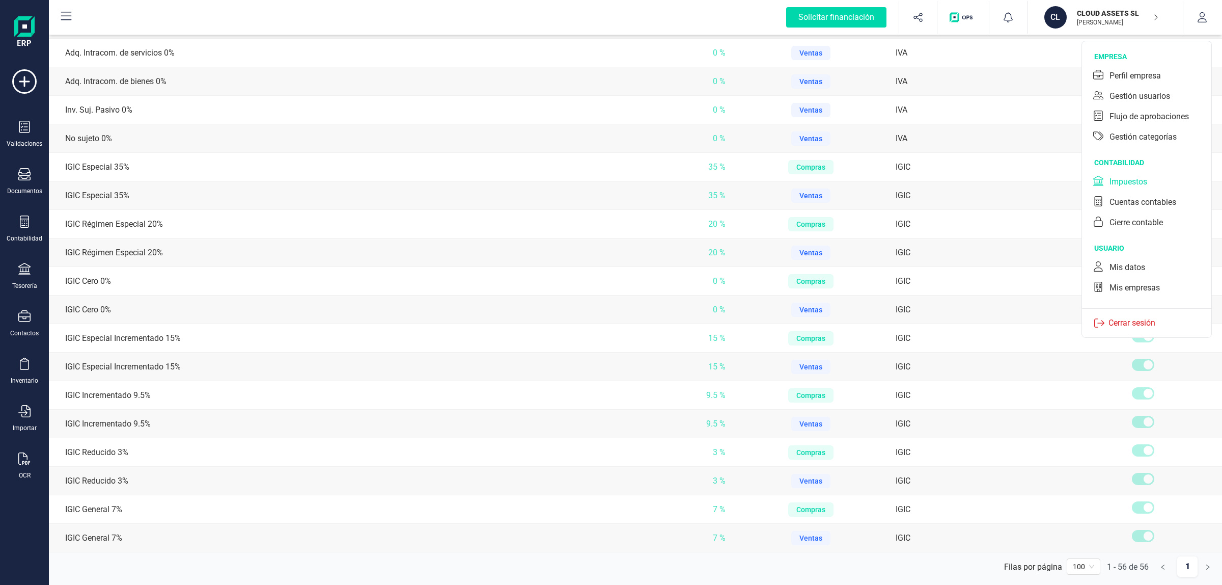
click at [1140, 184] on div "Impuestos" at bounding box center [1128, 182] width 38 height 12
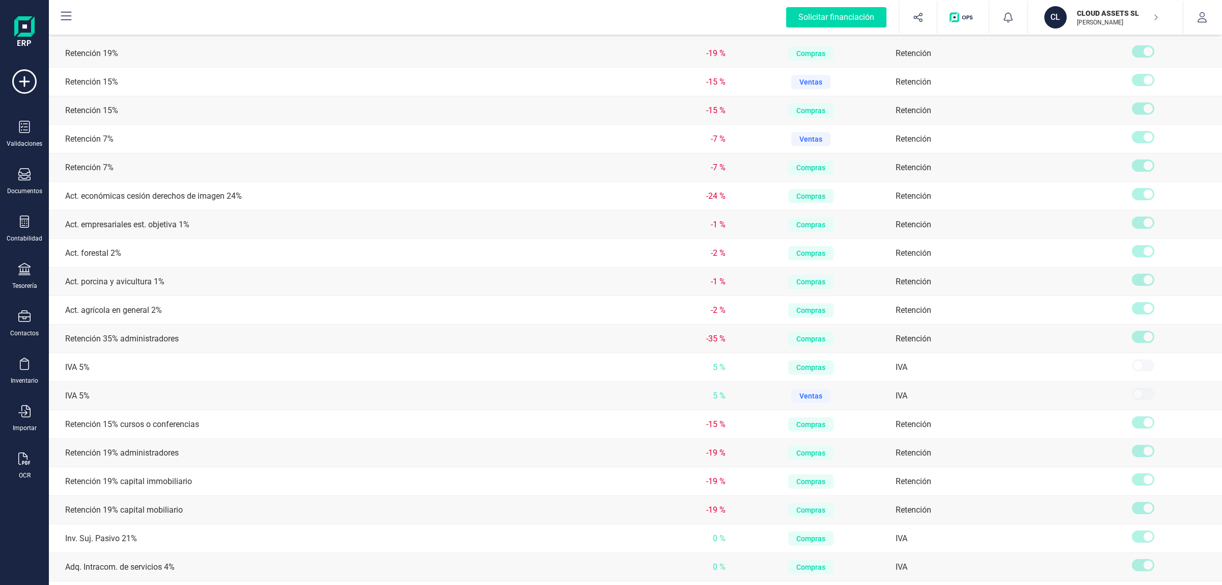
scroll to position [0, 0]
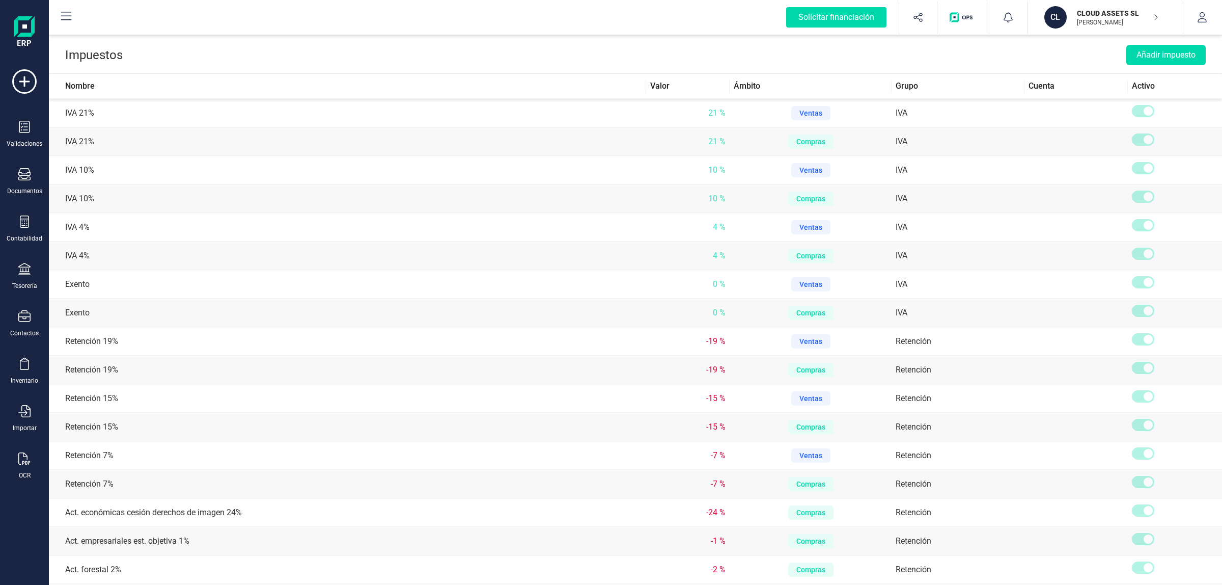
click at [555, 46] on header "Impuestos Añadir impuesto" at bounding box center [635, 53] width 1173 height 41
click at [19, 185] on div "Documentos" at bounding box center [24, 181] width 41 height 27
click at [99, 141] on span "Facturas" at bounding box center [106, 146] width 54 height 12
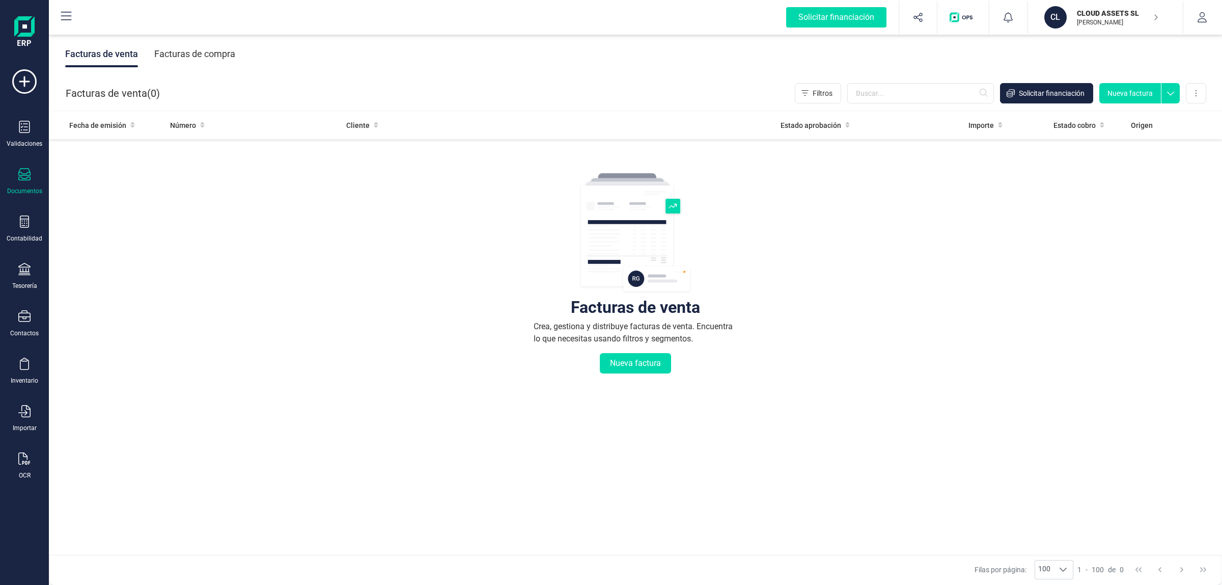
click at [207, 50] on div "Facturas de compra" at bounding box center [194, 54] width 81 height 26
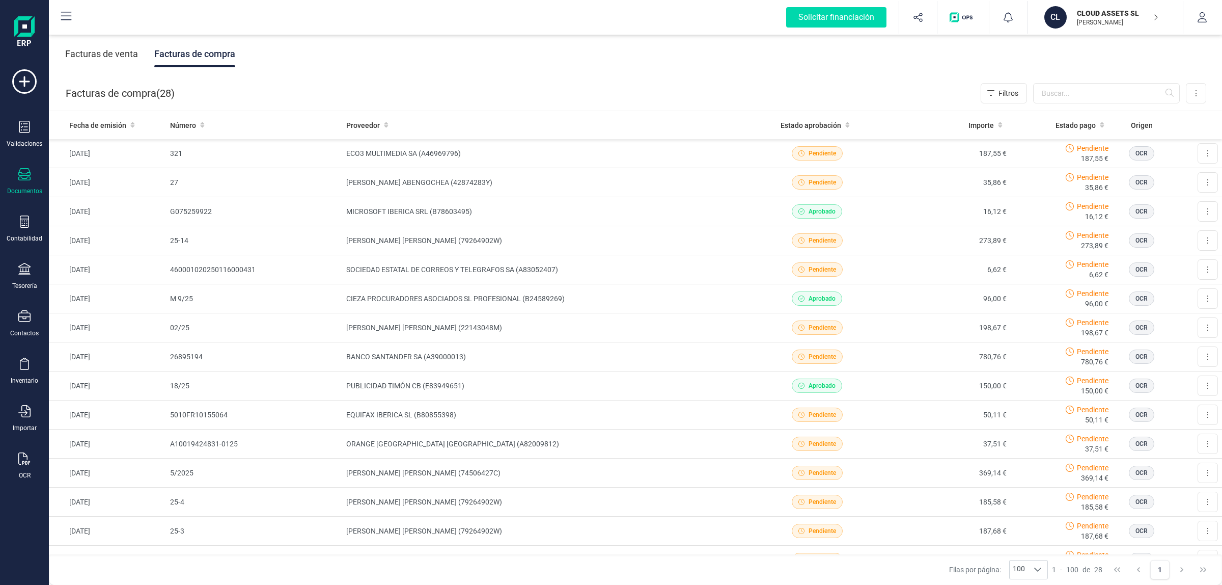
click at [478, 46] on div "Facturas de venta Facturas de compra" at bounding box center [635, 54] width 1173 height 43
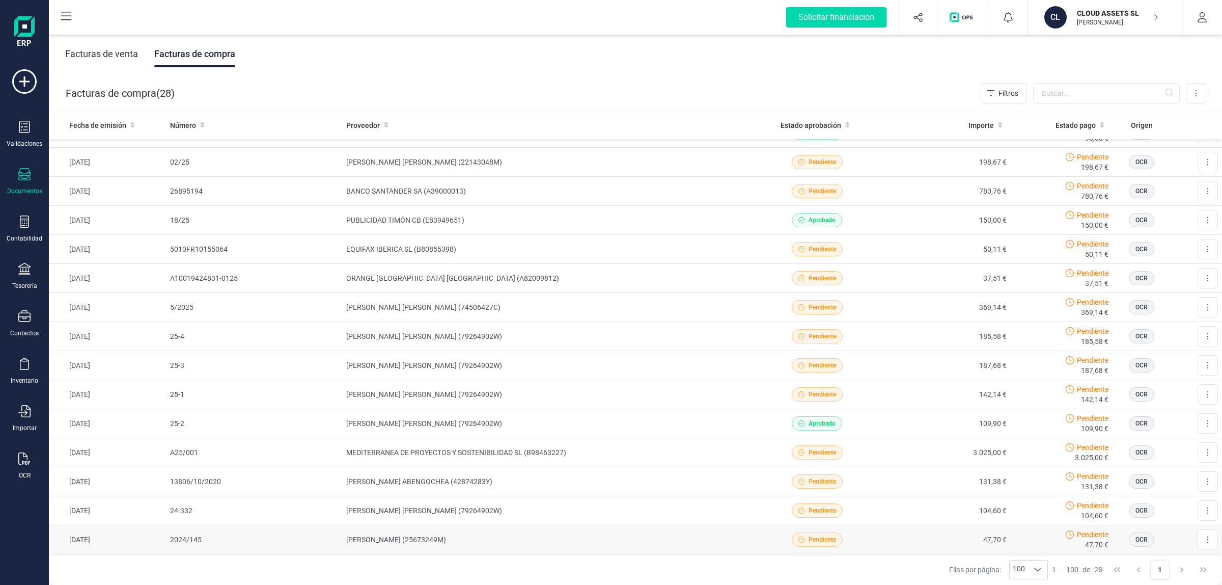
scroll to position [420, 0]
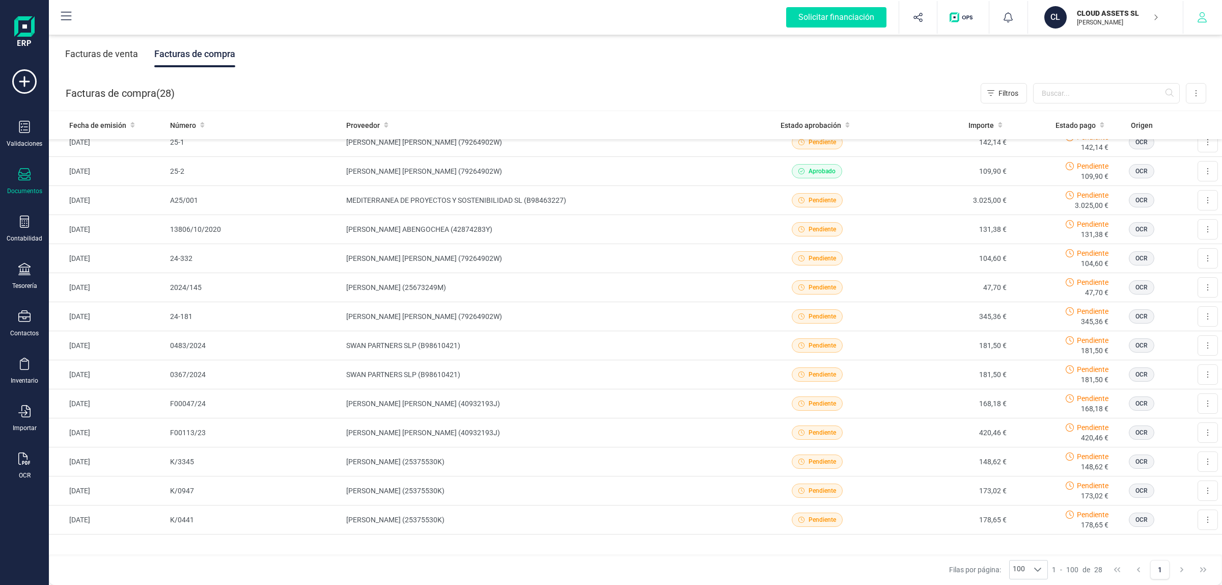
click at [1209, 21] on button "button" at bounding box center [1202, 17] width 38 height 33
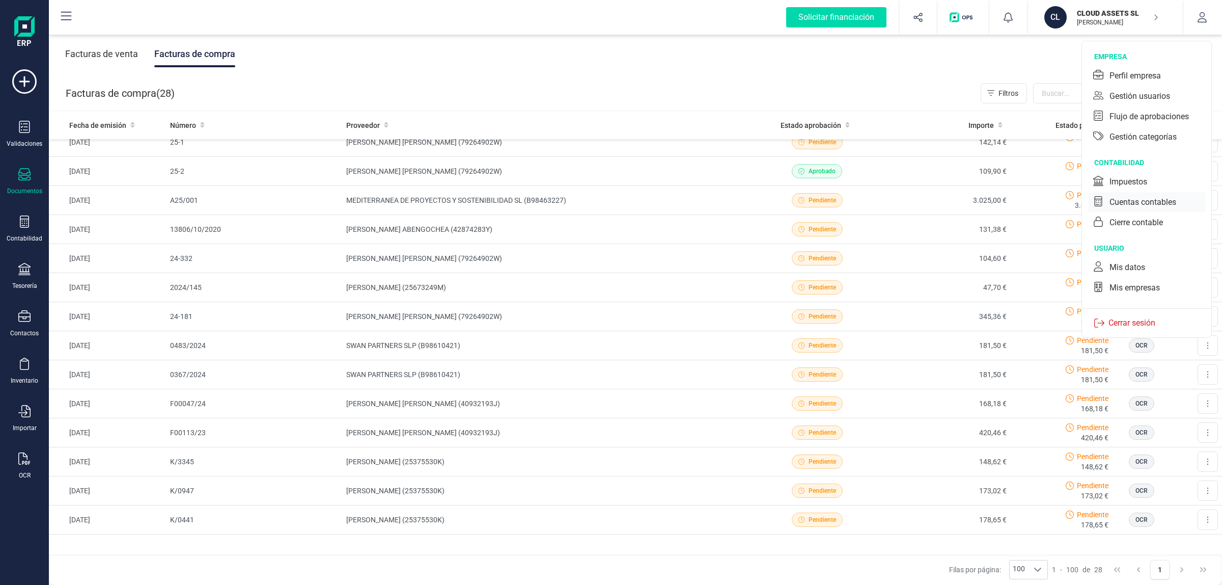
click at [1149, 202] on div "Cuentas contables" at bounding box center [1142, 202] width 67 height 12
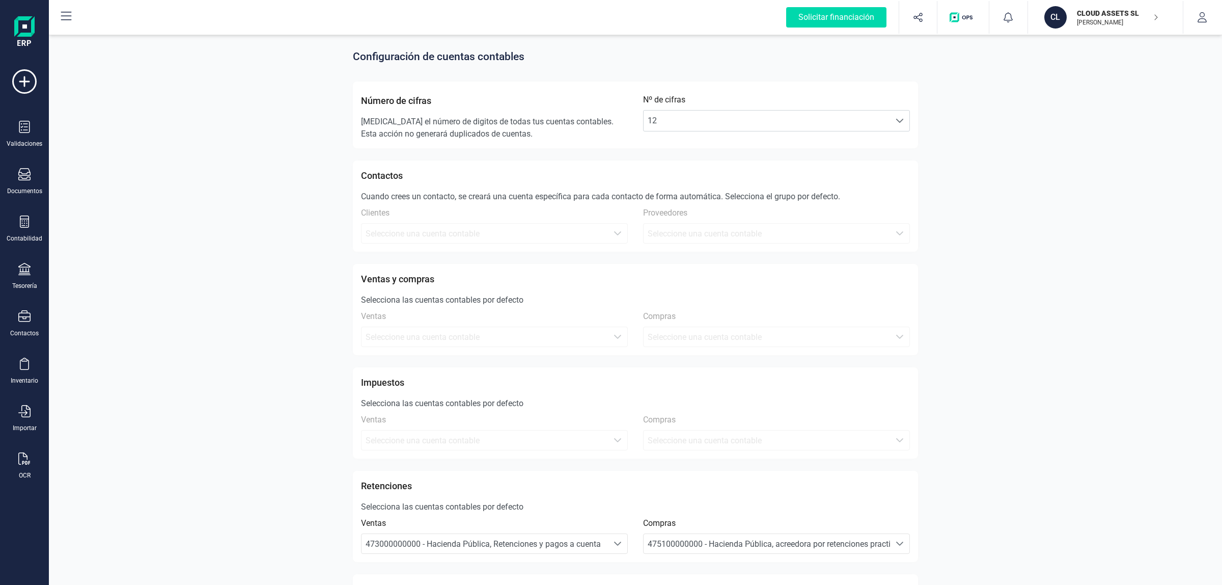
scroll to position [407, 0]
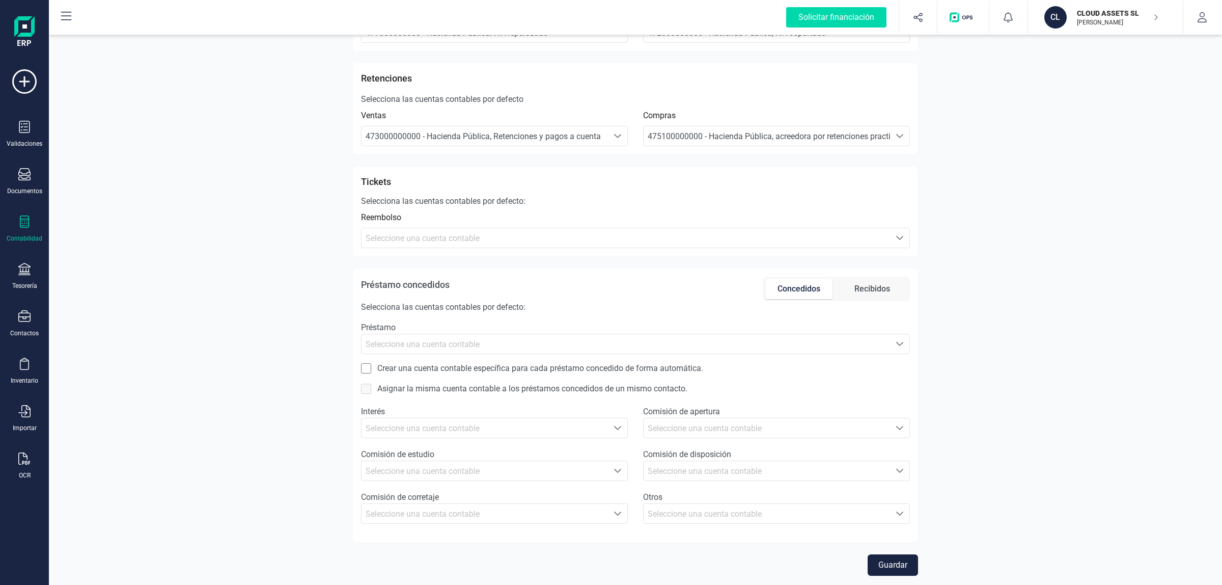
click at [34, 222] on div "Contabilidad" at bounding box center [24, 228] width 41 height 27
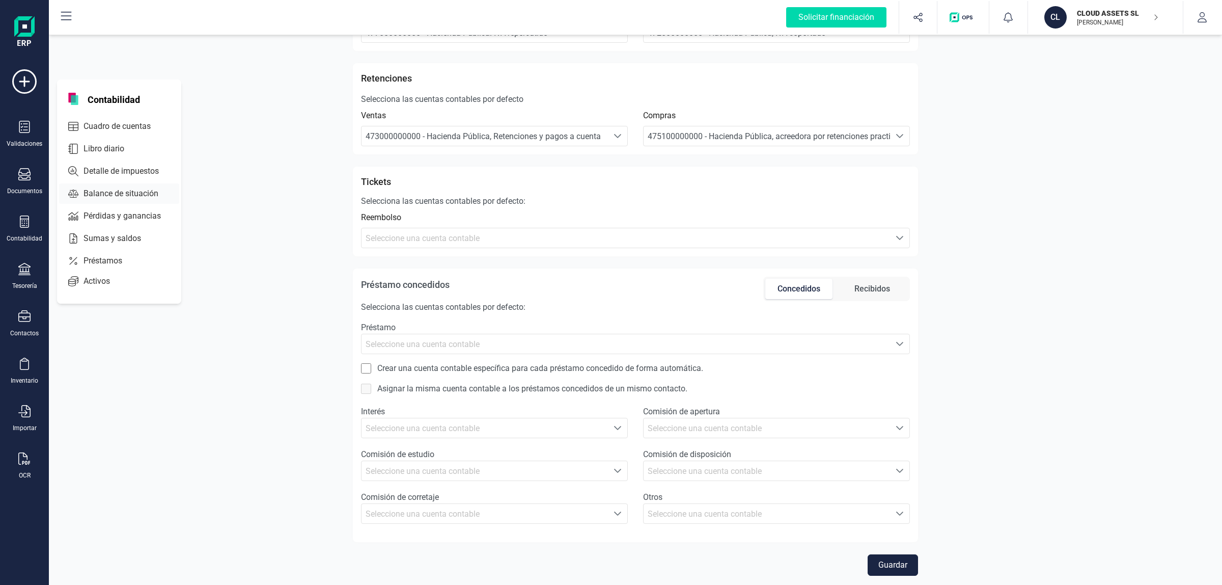
click at [99, 147] on span "Libro diario" at bounding box center [110, 149] width 63 height 12
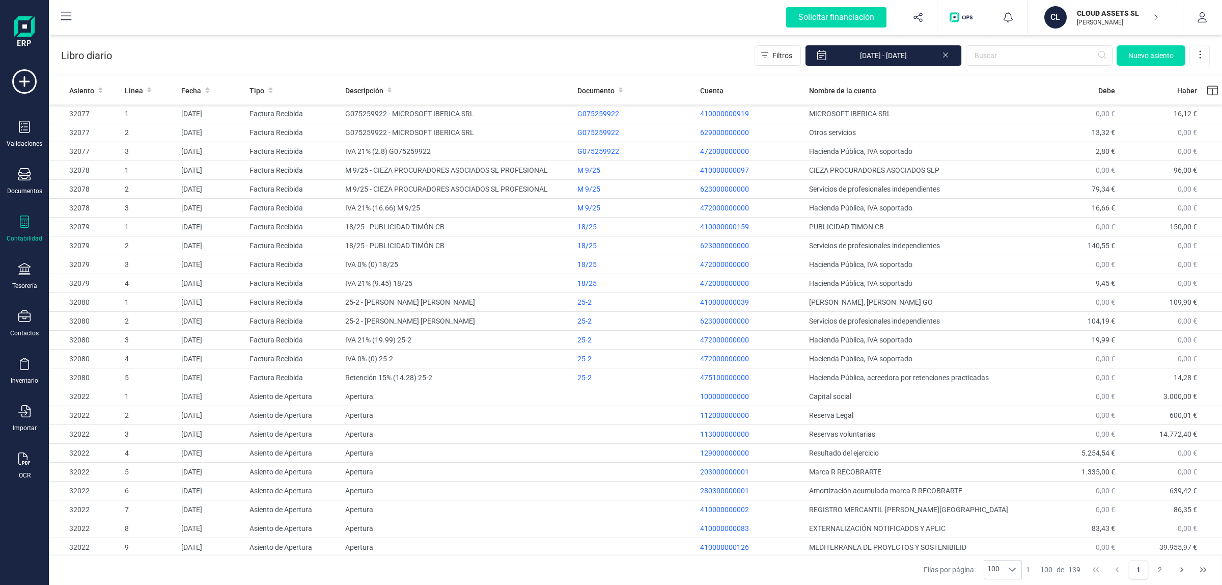
drag, startPoint x: 944, startPoint y: 54, endPoint x: 950, endPoint y: 67, distance: 13.7
click at [944, 54] on icon at bounding box center [945, 54] width 5 height 5
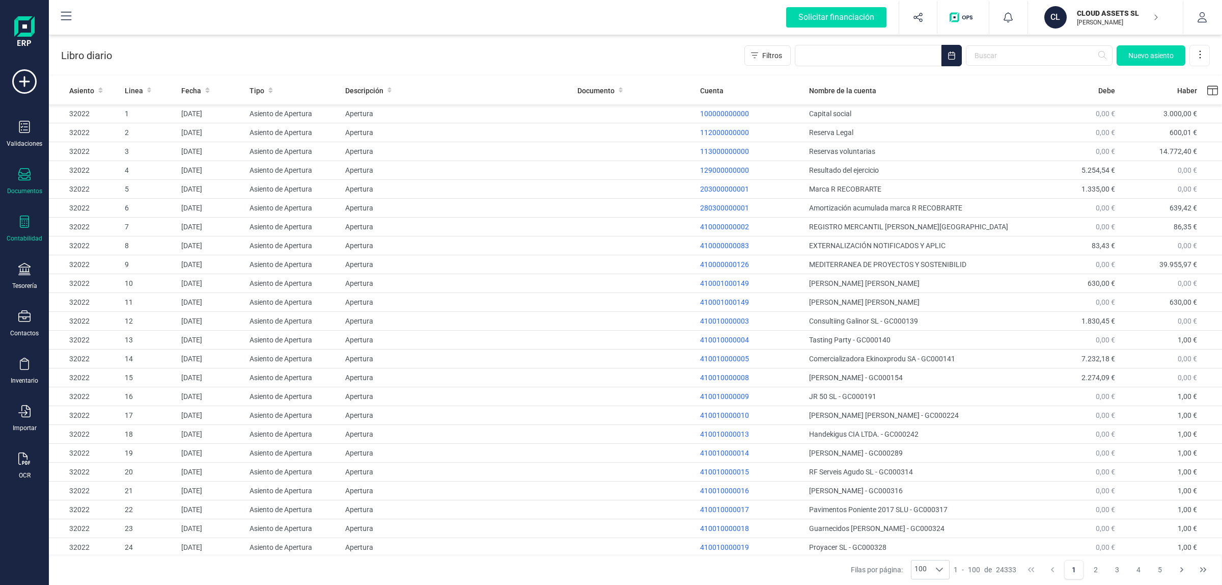
click at [22, 170] on icon at bounding box center [24, 174] width 12 height 12
click at [116, 144] on div at bounding box center [124, 146] width 18 height 12
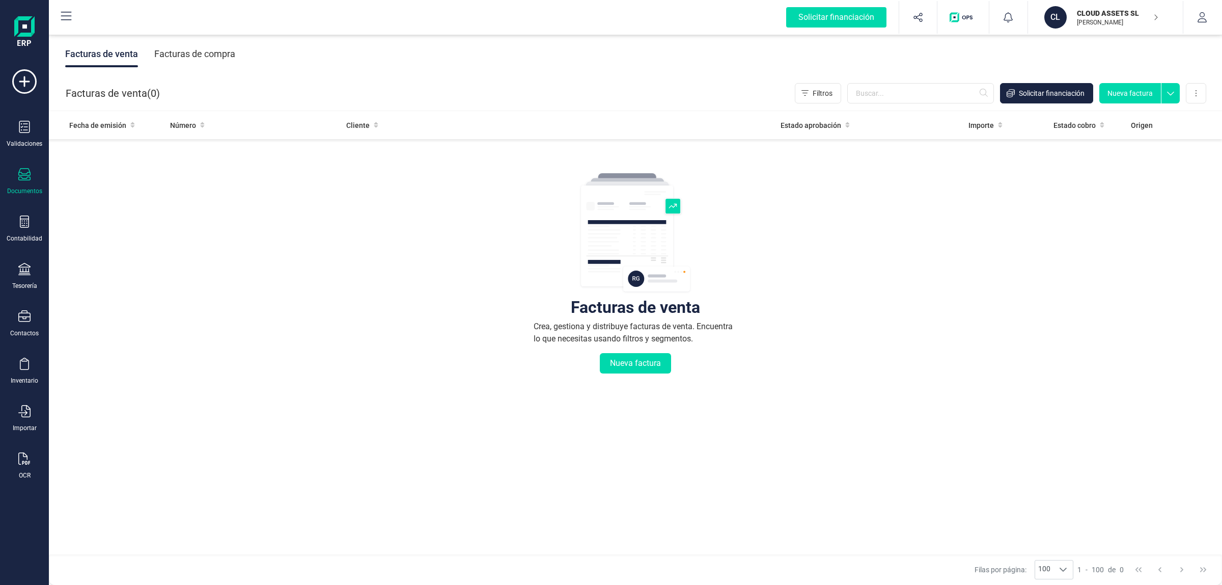
click at [194, 57] on div "Facturas de compra" at bounding box center [194, 54] width 81 height 26
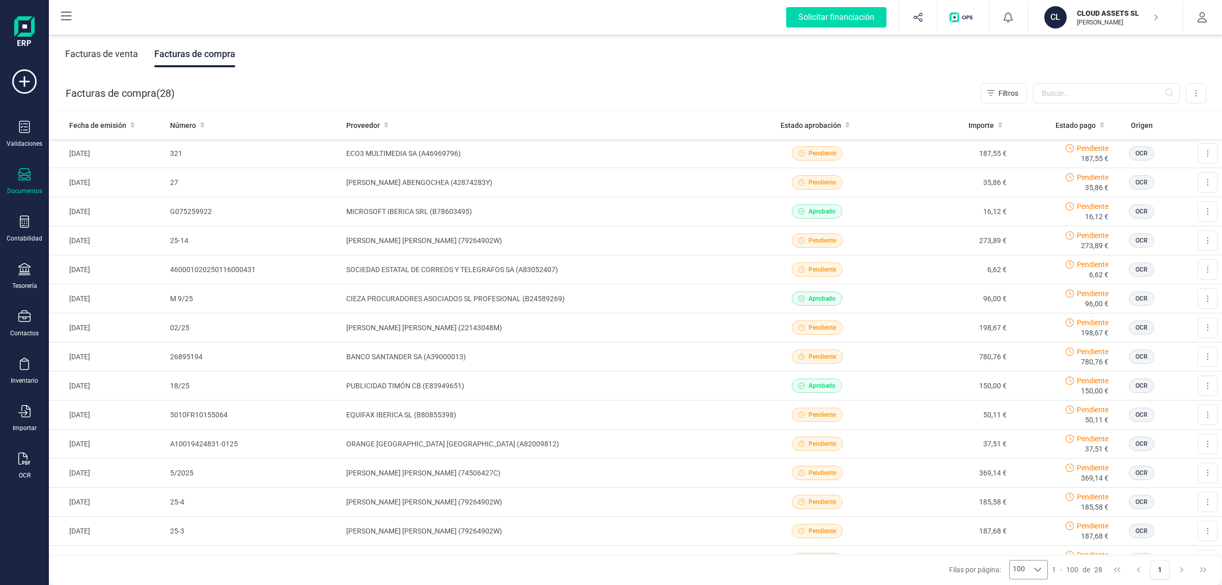
click at [1028, 568] on div at bounding box center [1037, 569] width 19 height 18
click at [1024, 548] on span "100" at bounding box center [1024, 547] width 12 height 10
click at [126, 60] on div "Facturas de venta" at bounding box center [101, 54] width 73 height 26
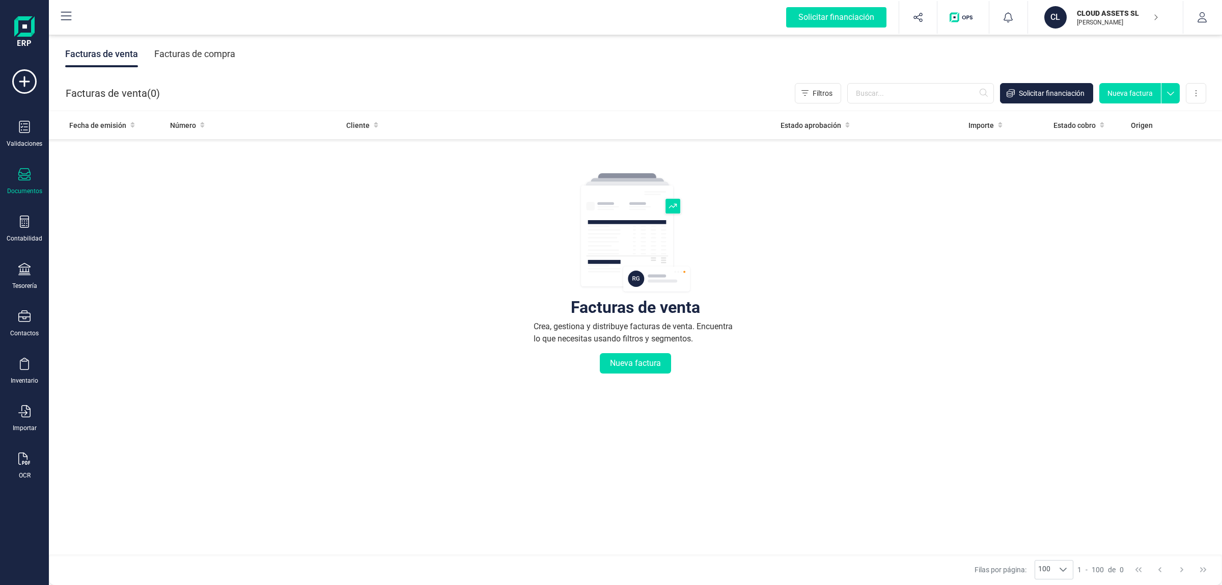
click at [219, 55] on div "Facturas de compra" at bounding box center [194, 54] width 81 height 26
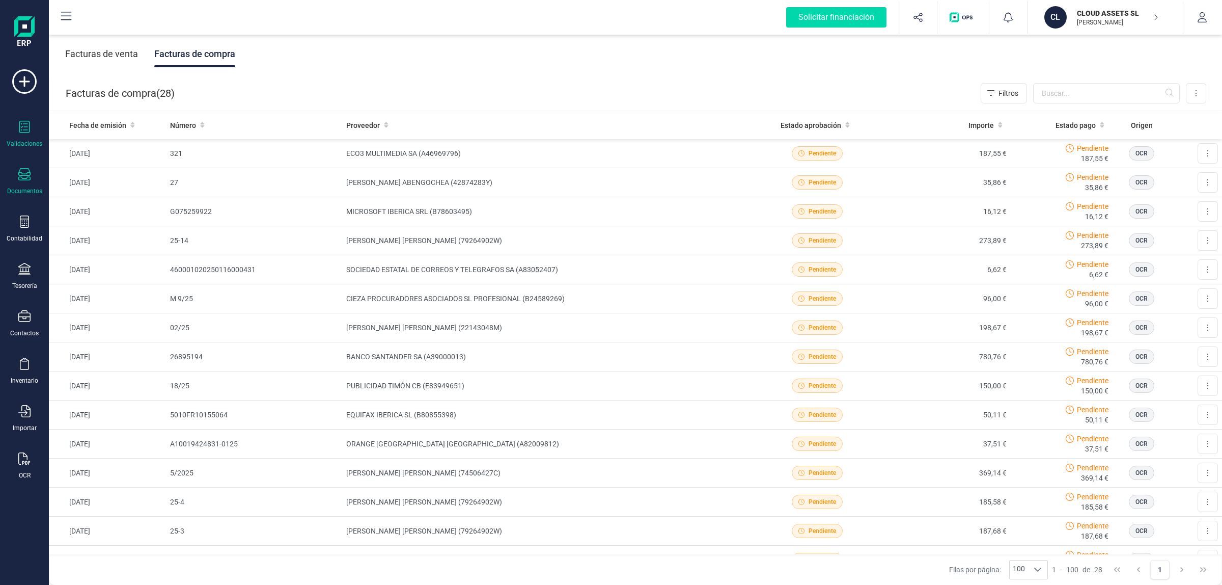
click at [14, 144] on div "Validaciones" at bounding box center [25, 144] width 36 height 8
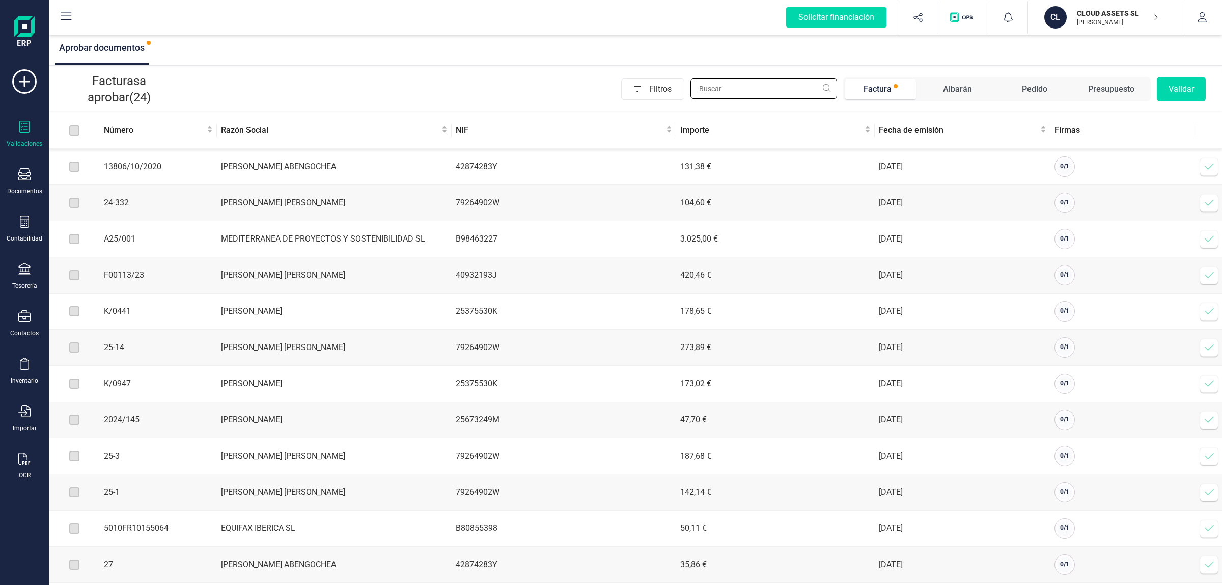
click at [735, 84] on input "text" at bounding box center [763, 88] width 147 height 20
paste input "PUBLICIDAD TIMÓN CB"
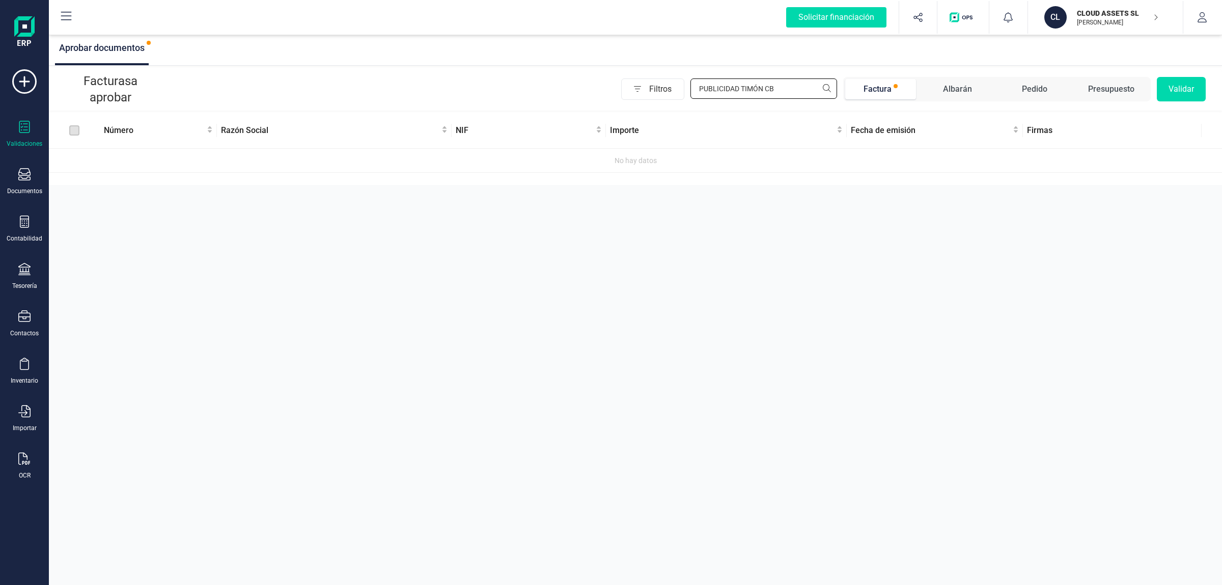
type input "PUBLICIDAD TIMÓN CB"
click at [910, 86] on span "Factura" at bounding box center [880, 89] width 71 height 20
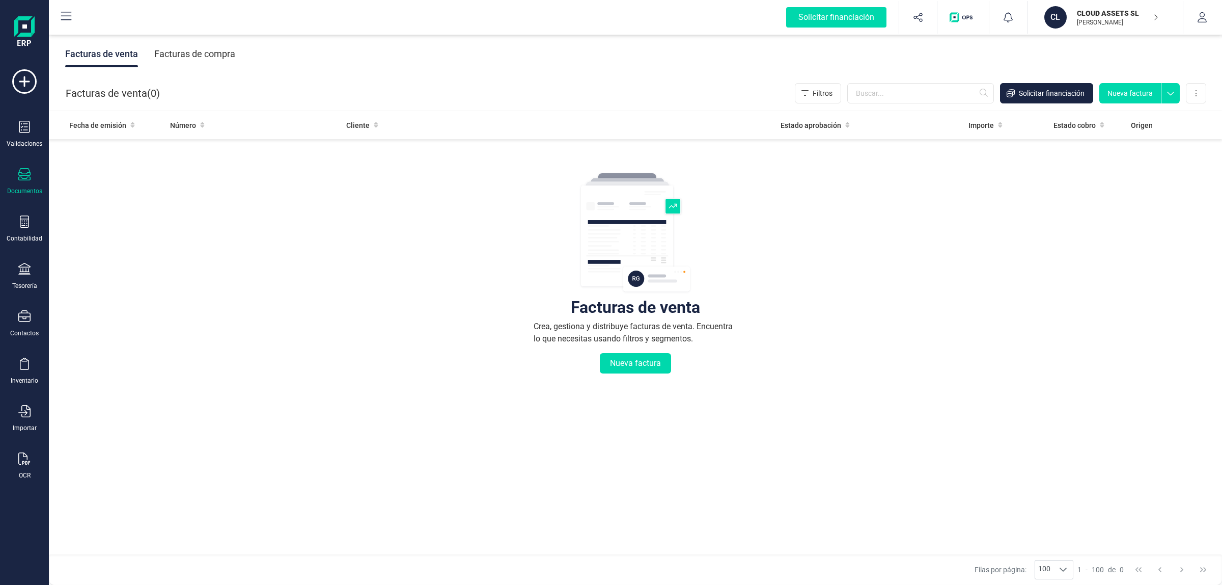
click at [169, 67] on div "Facturas de compra" at bounding box center [194, 54] width 81 height 26
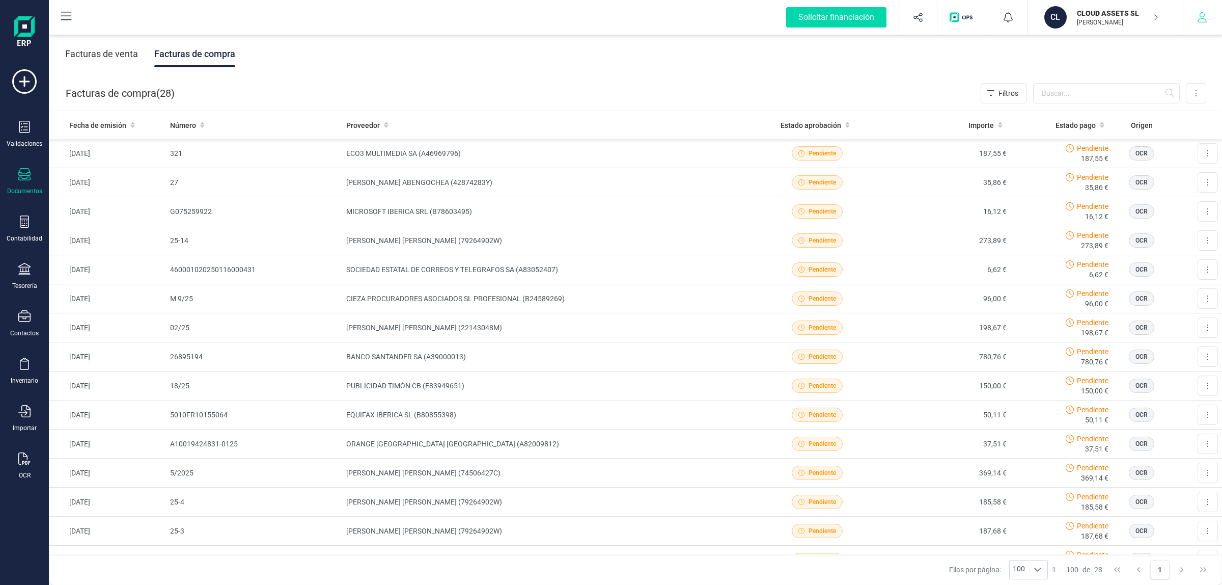
click at [1208, 16] on button "button" at bounding box center [1202, 17] width 38 height 33
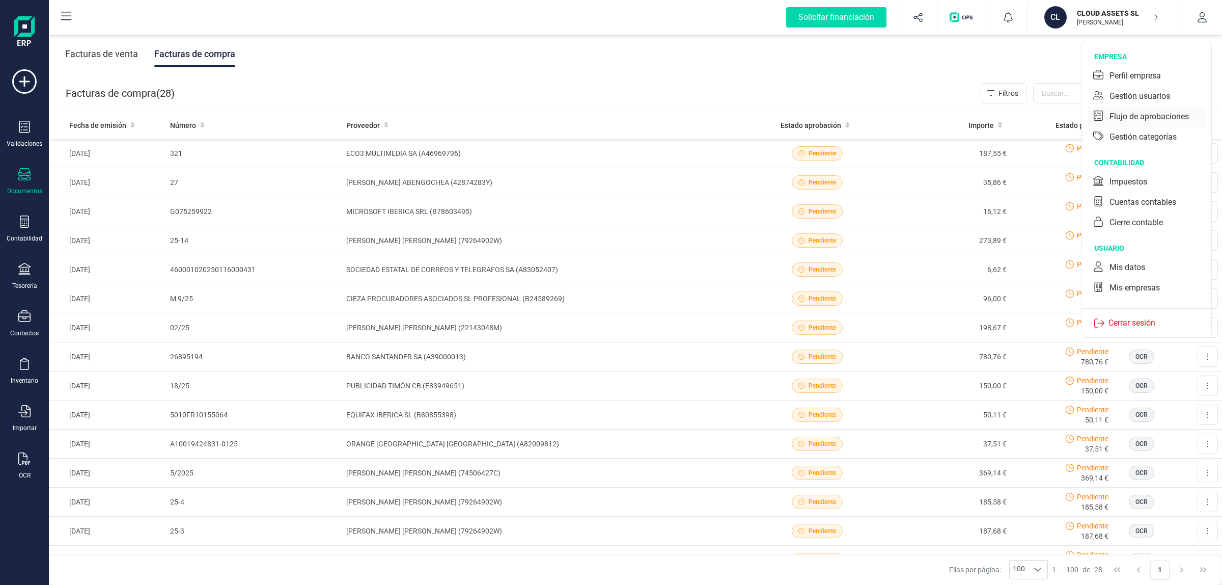
click at [1137, 115] on div "Flujo de aprobaciones" at bounding box center [1148, 116] width 79 height 12
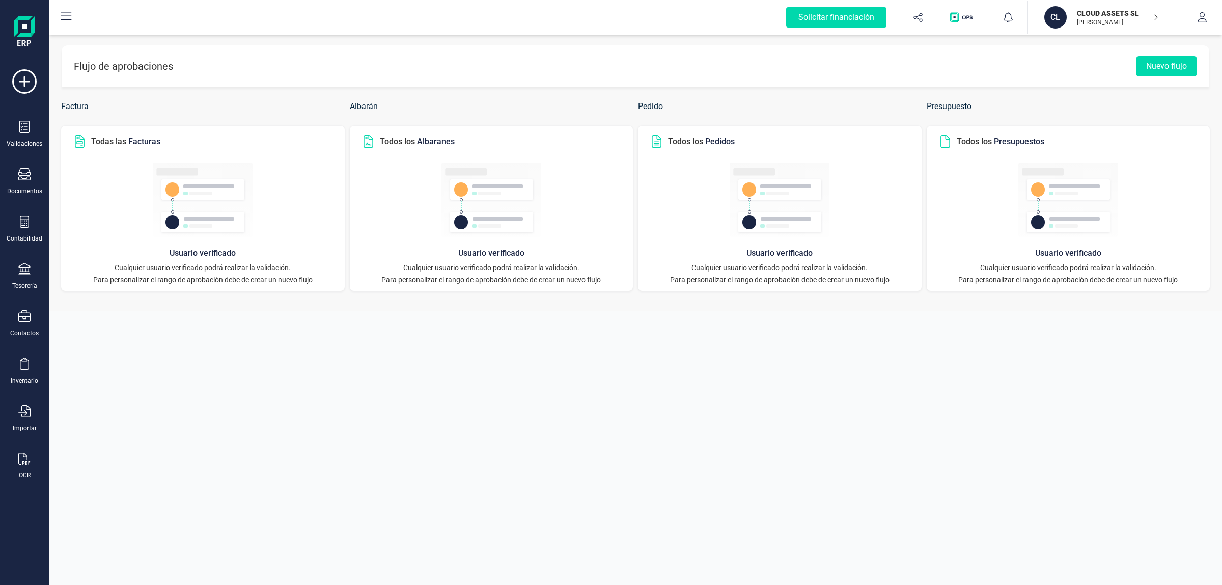
drag, startPoint x: 156, startPoint y: 135, endPoint x: 163, endPoint y: 133, distance: 6.9
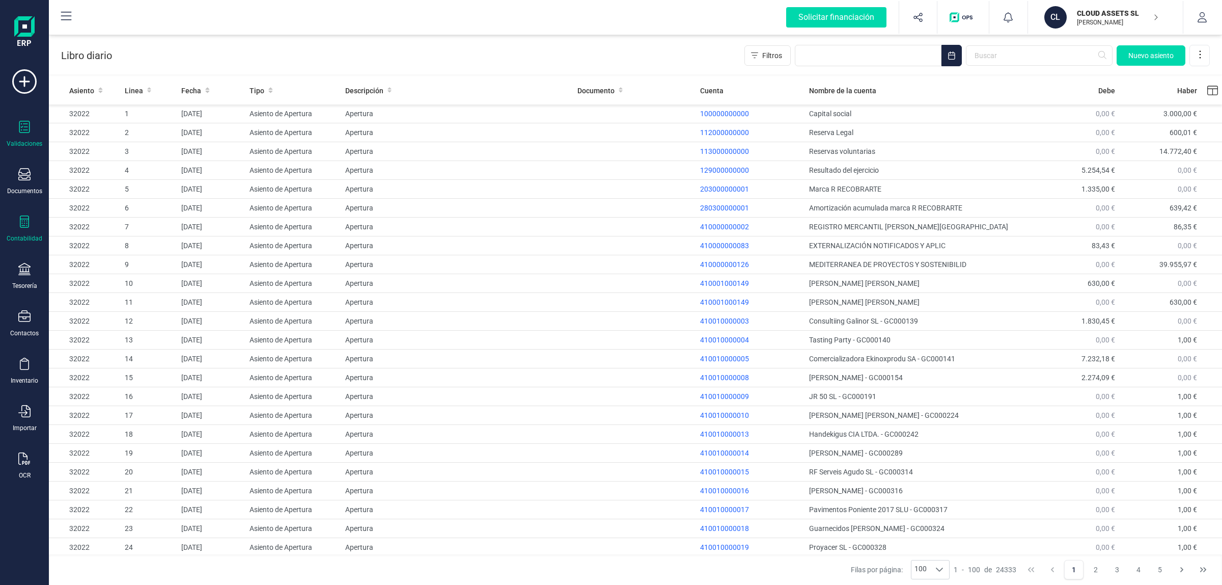
click at [21, 126] on icon at bounding box center [24, 127] width 12 height 12
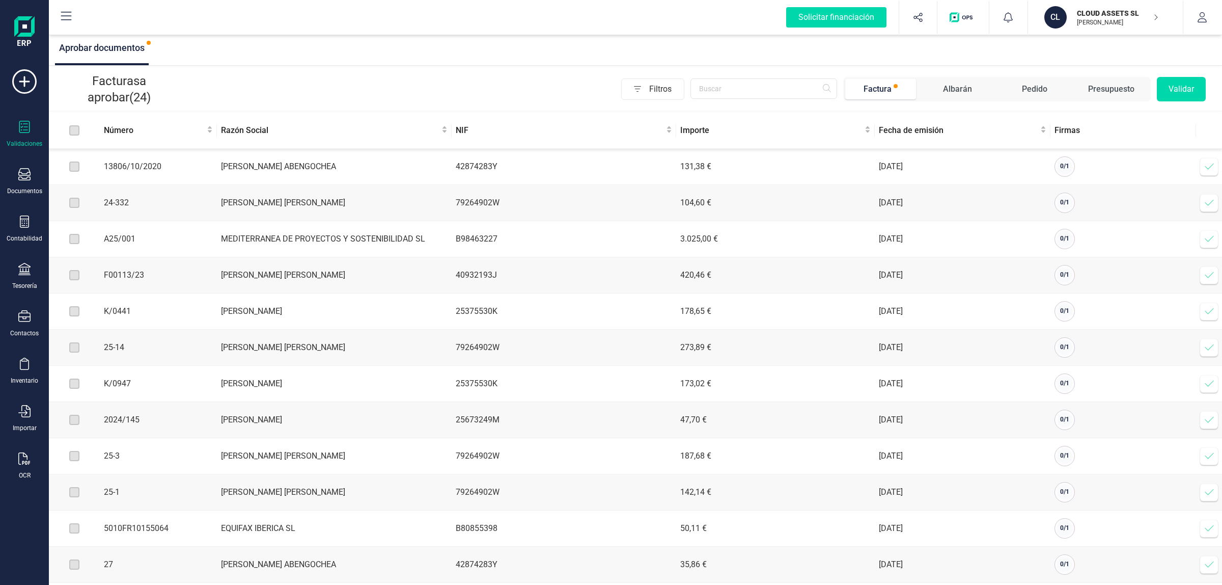
click at [26, 194] on div "Validaciones Documentos Documentos Presupuestos Pedidos Albaranes Facturas Fact…" at bounding box center [24, 278] width 41 height 418
click at [37, 150] on div "Validaciones Documentos Documentos Presupuestos Pedidos Albaranes Facturas Fact…" at bounding box center [24, 278] width 41 height 418
click at [34, 181] on div "Documentos" at bounding box center [24, 181] width 41 height 27
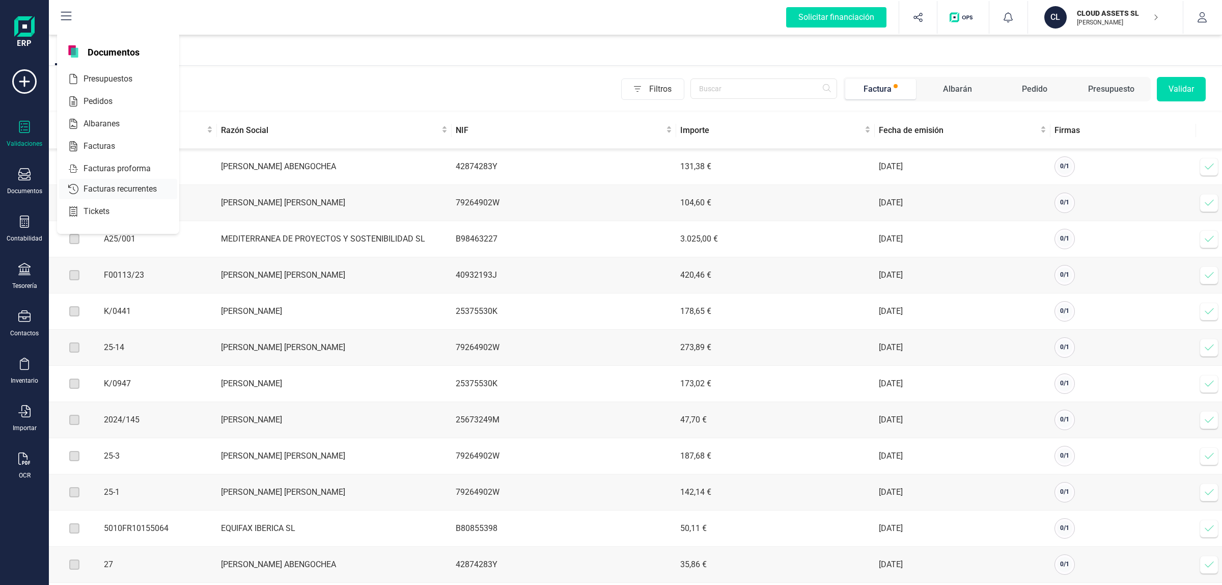
click at [87, 147] on span "Facturas" at bounding box center [106, 146] width 54 height 12
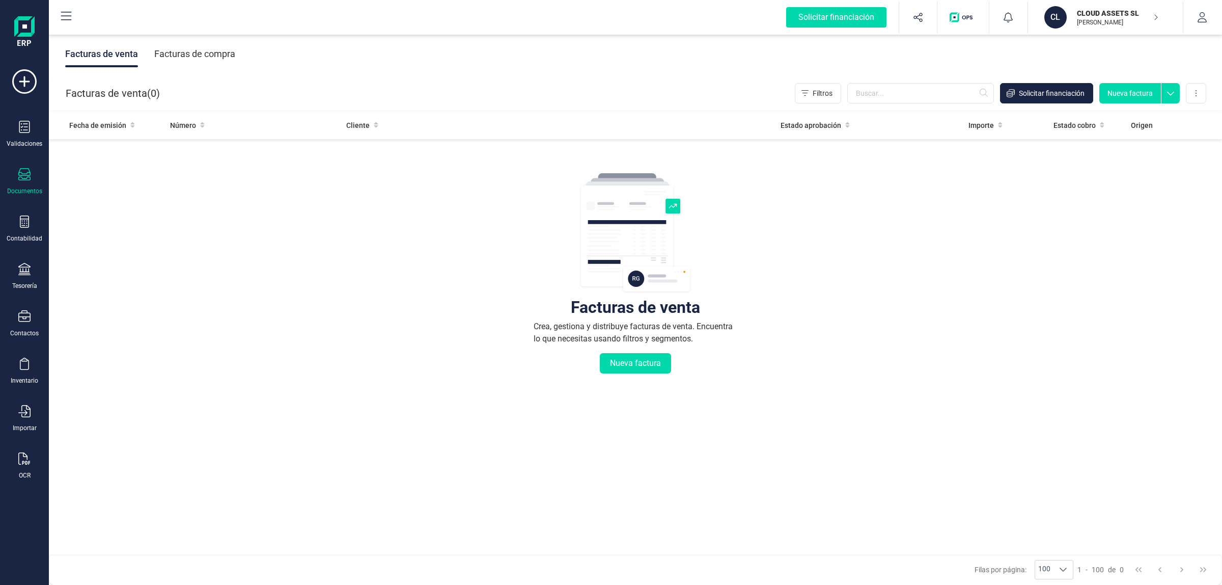
click at [232, 57] on div "Facturas de compra" at bounding box center [194, 54] width 81 height 26
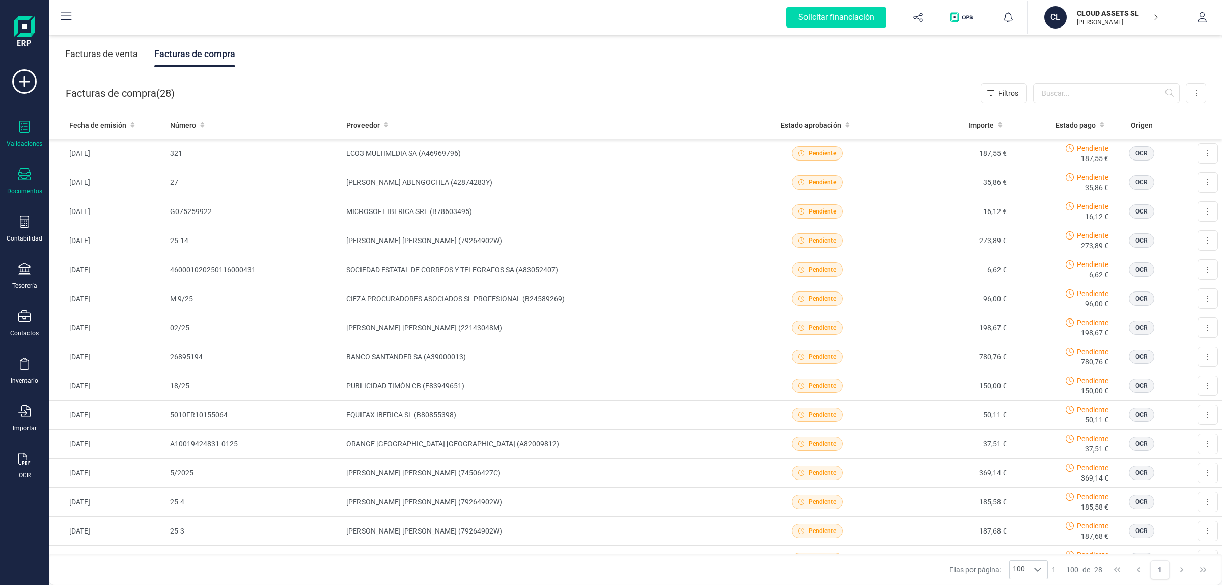
drag, startPoint x: 49, startPoint y: 127, endPoint x: 42, endPoint y: 127, distance: 7.6
click at [49, 127] on th "Fecha de emisión" at bounding box center [107, 125] width 117 height 28
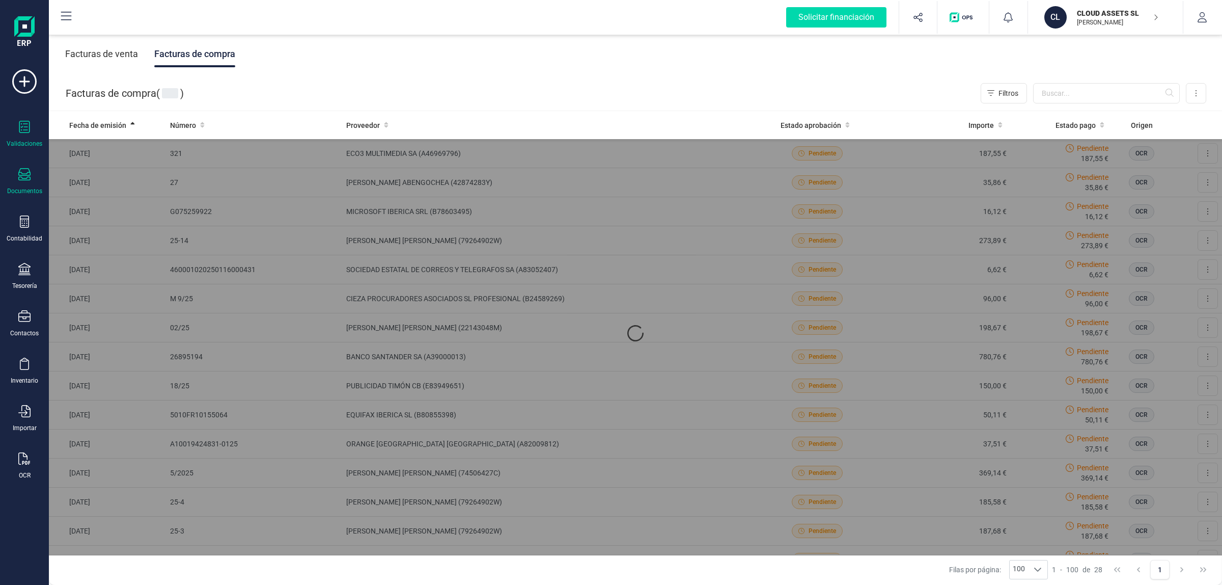
click at [37, 128] on div "Validaciones" at bounding box center [24, 134] width 41 height 27
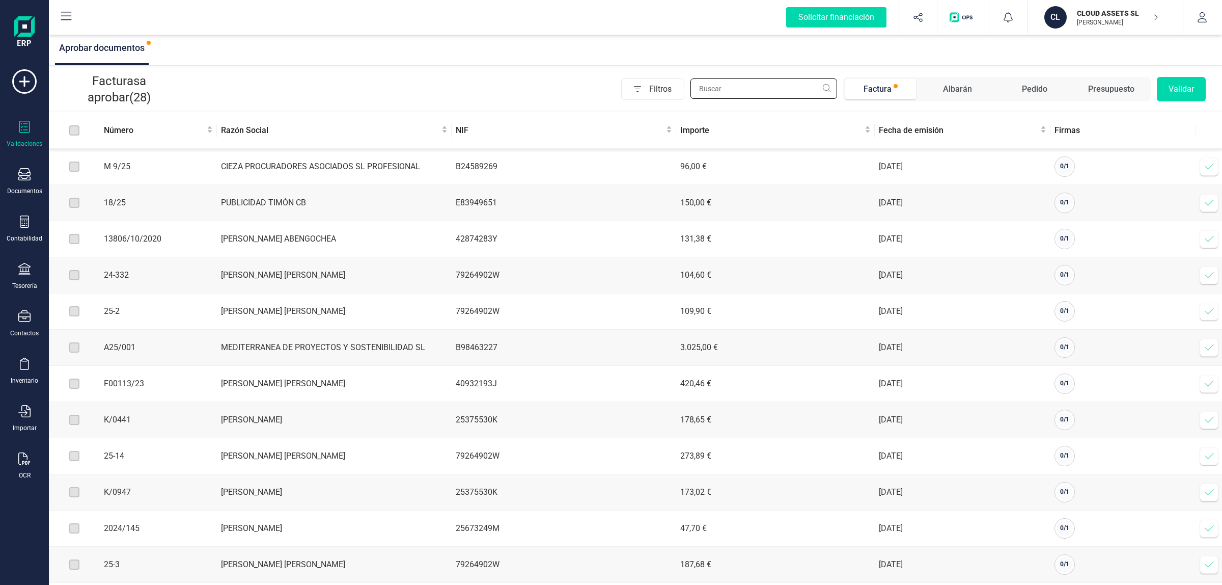
click at [745, 82] on input "text" at bounding box center [763, 88] width 147 height 20
click at [675, 98] on span "Filtros" at bounding box center [666, 89] width 35 height 20
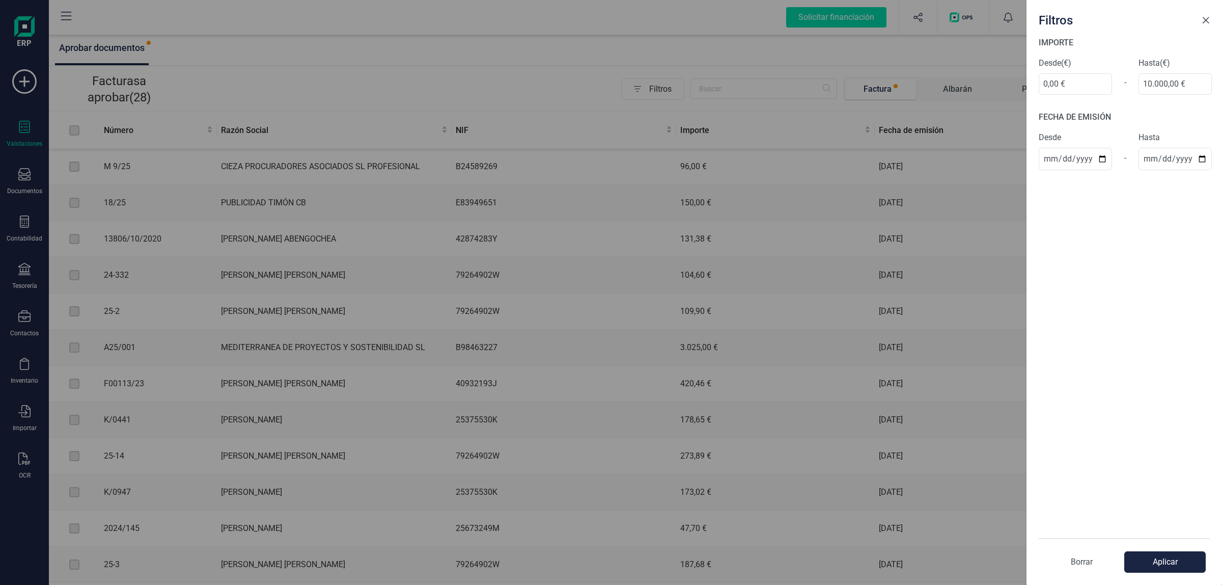
click at [1207, 22] on span "Close" at bounding box center [1206, 20] width 8 height 8
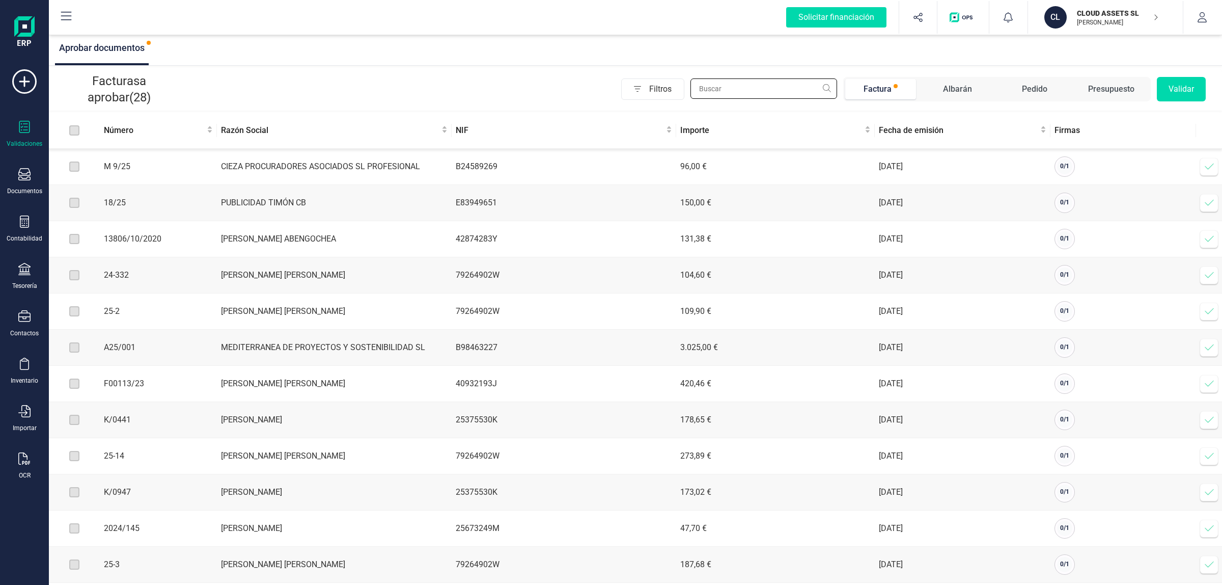
click at [774, 79] on input "text" at bounding box center [763, 88] width 147 height 20
paste input "PUBLICIDAD TIMÓN CB"
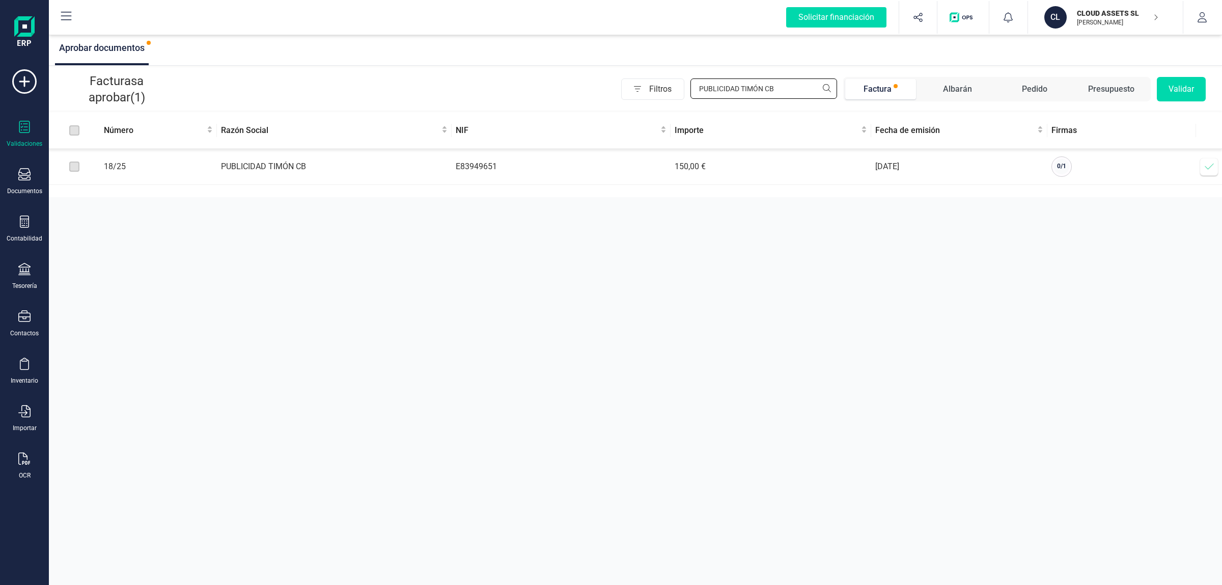
type input "PUBLICIDAD TIMÓN CB"
click at [604, 176] on td "E83949651" at bounding box center [561, 167] width 219 height 36
click at [1204, 165] on icon at bounding box center [1209, 166] width 10 height 10
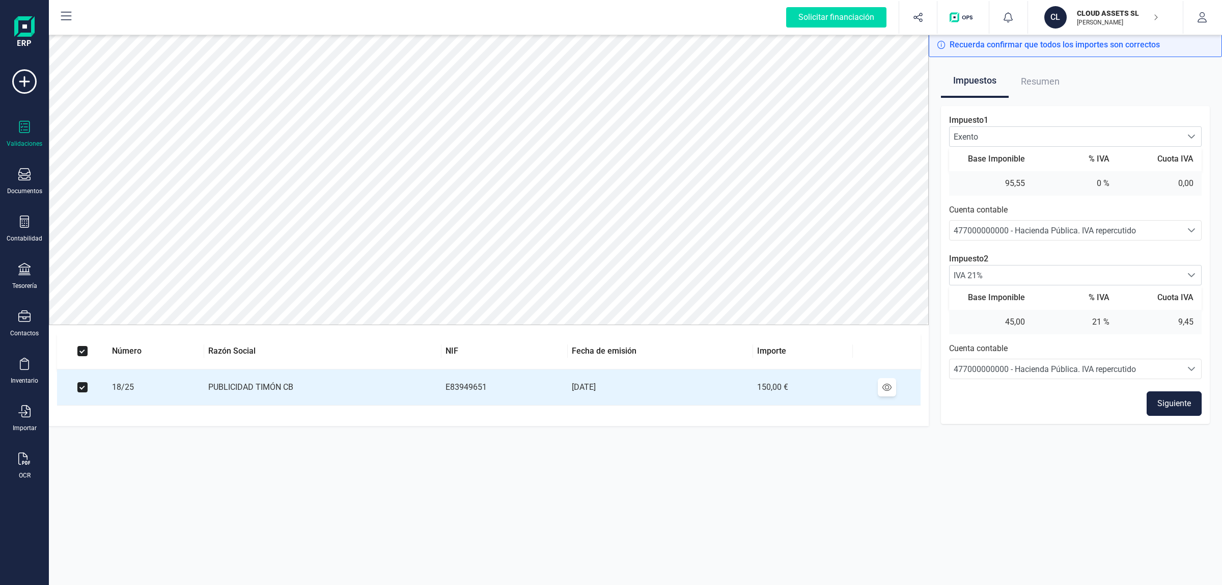
click at [1167, 408] on button "Siguiente" at bounding box center [1174, 403] width 55 height 24
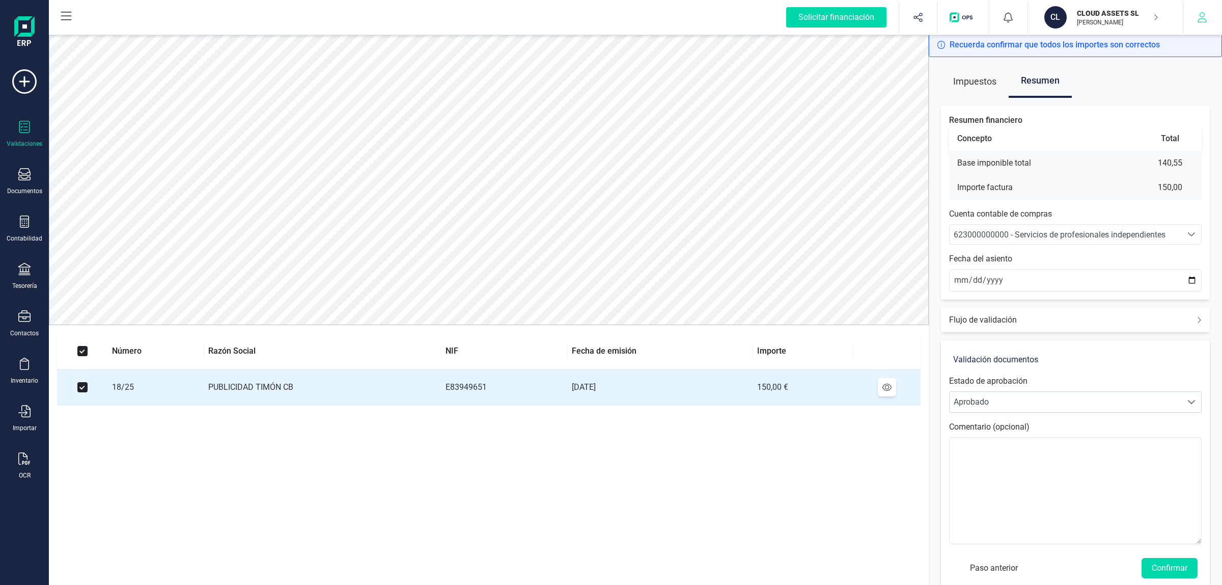
click at [1207, 13] on icon "button" at bounding box center [1202, 17] width 10 height 10
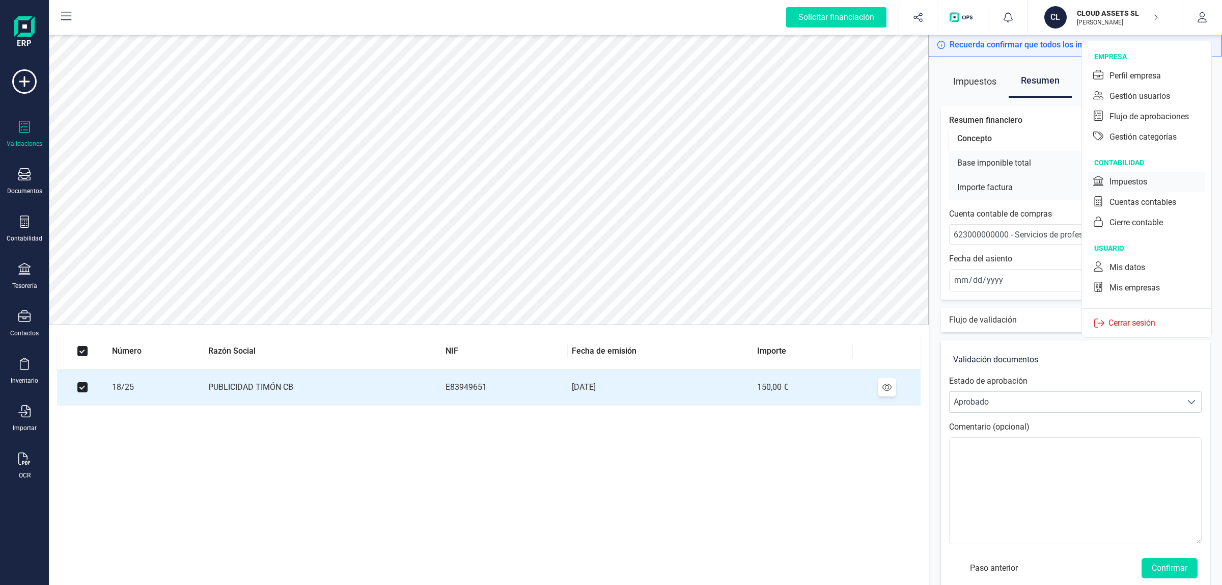
click at [1136, 176] on div "Impuestos" at bounding box center [1128, 182] width 38 height 12
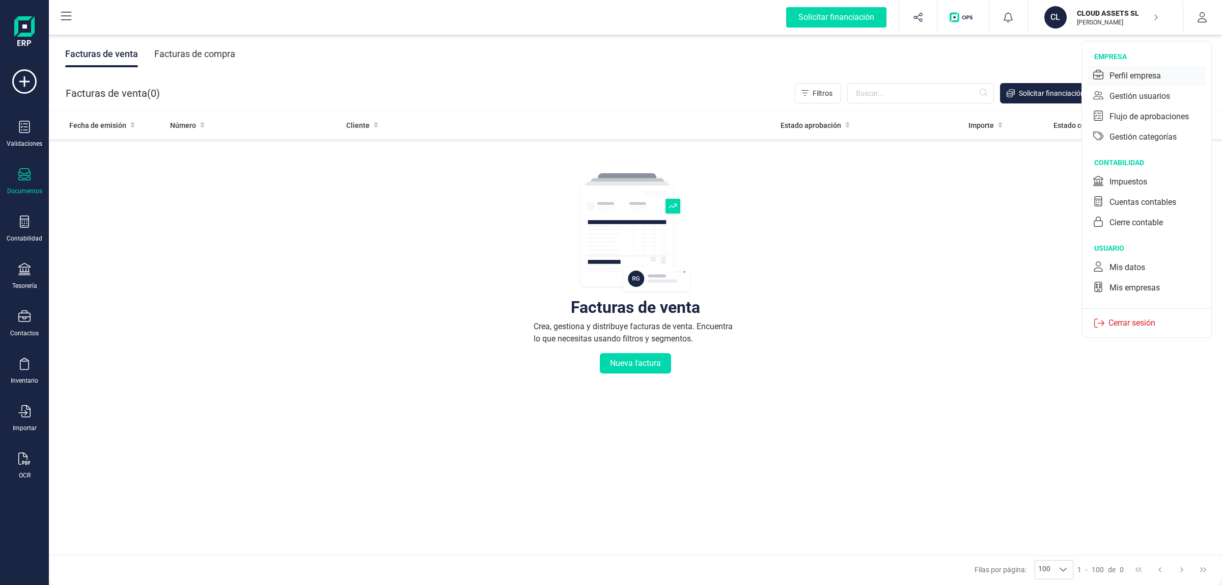
click at [1161, 73] on div "Perfil empresa" at bounding box center [1134, 76] width 51 height 12
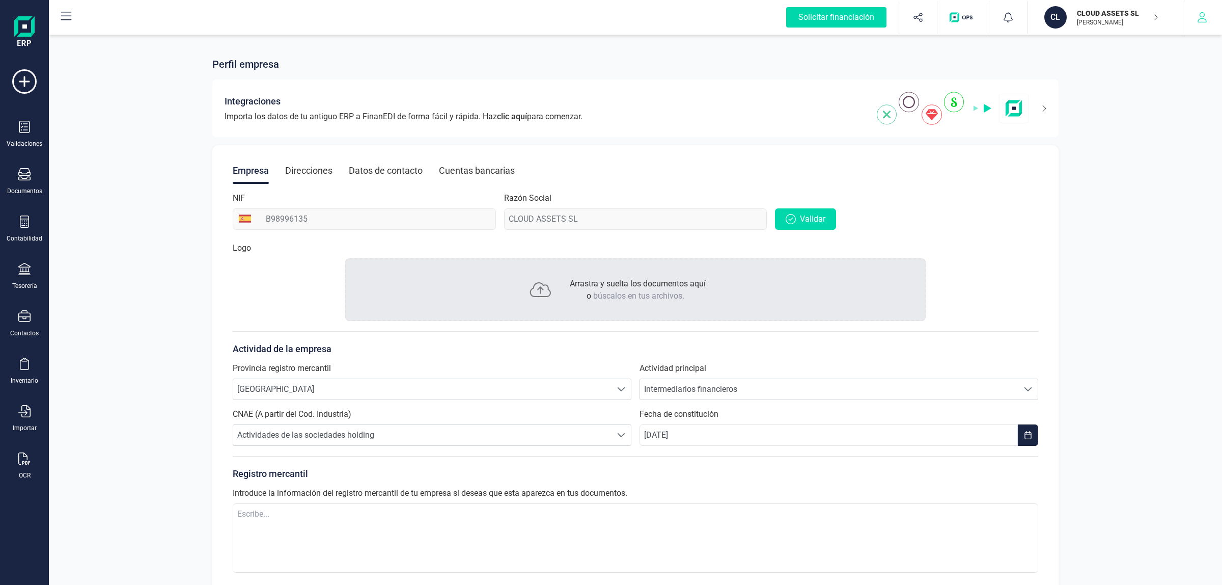
click at [1194, 27] on button "button" at bounding box center [1202, 17] width 38 height 33
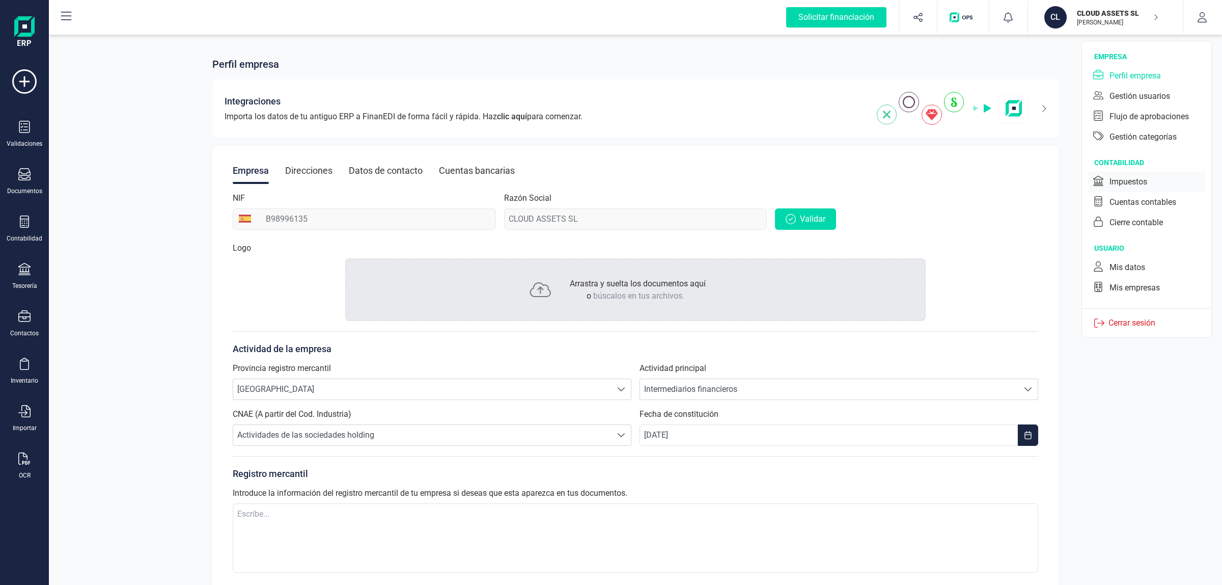
click at [1131, 183] on div "Impuestos" at bounding box center [1128, 182] width 38 height 12
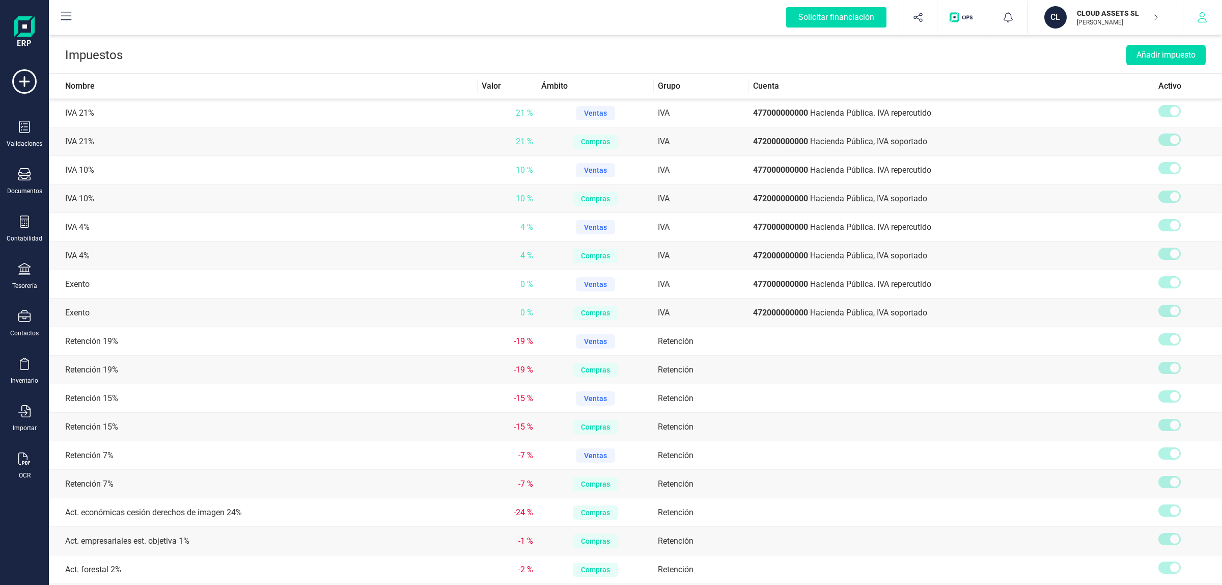
click at [1194, 25] on button "button" at bounding box center [1202, 17] width 38 height 33
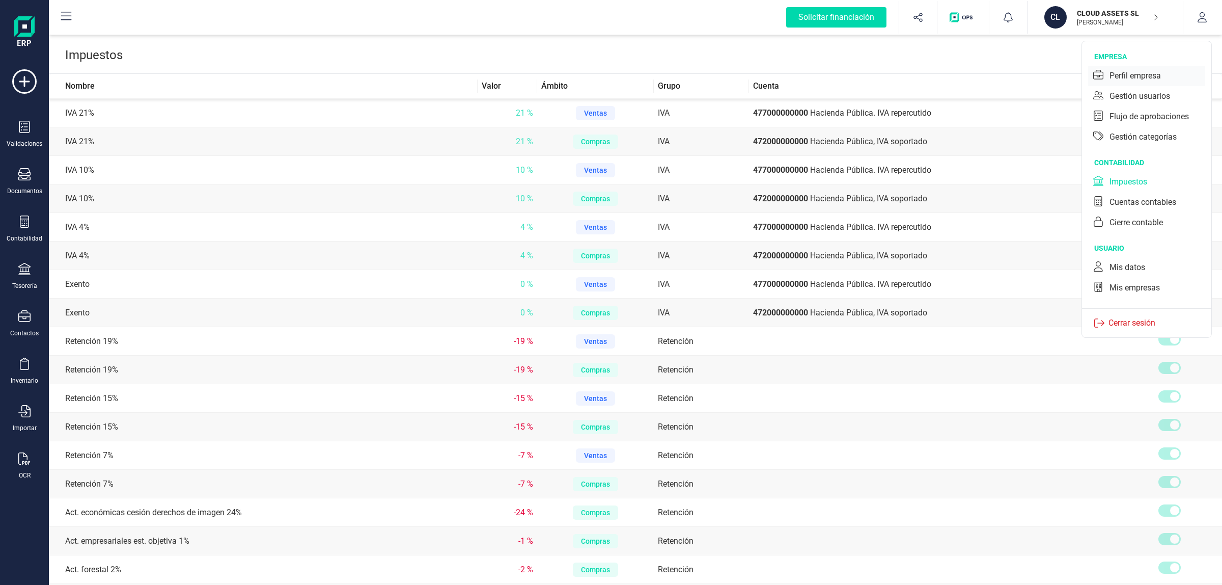
click at [1133, 75] on div "Perfil empresa" at bounding box center [1134, 76] width 51 height 12
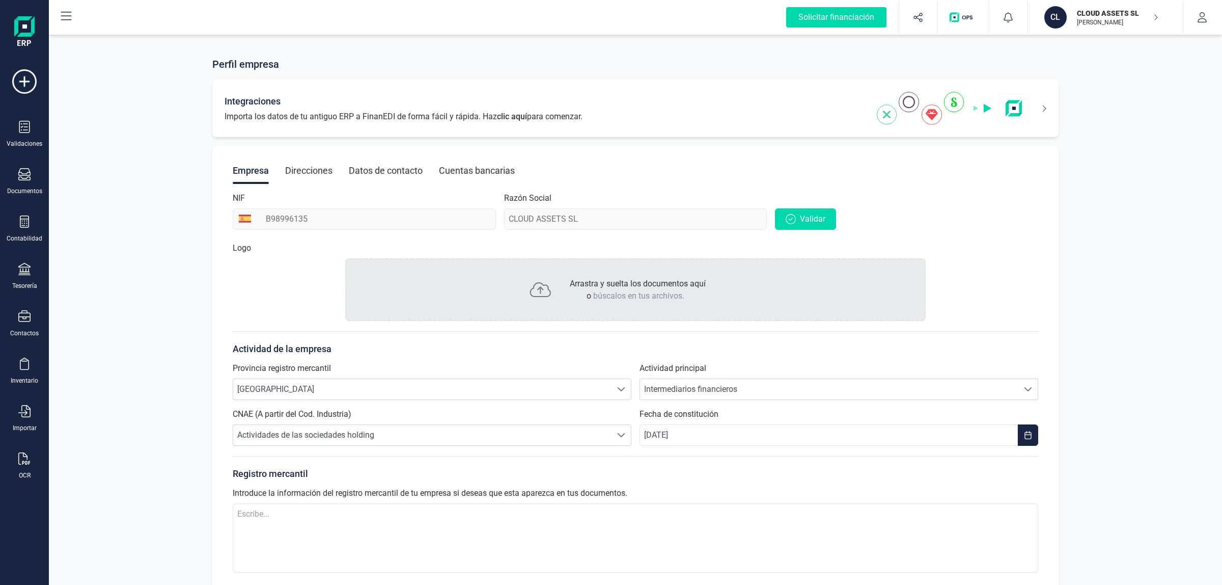
click at [702, 97] on div "Integraciones Importa los datos de tu antiguo ERP a FinanEDI de forma fácil y r…" at bounding box center [635, 108] width 846 height 58
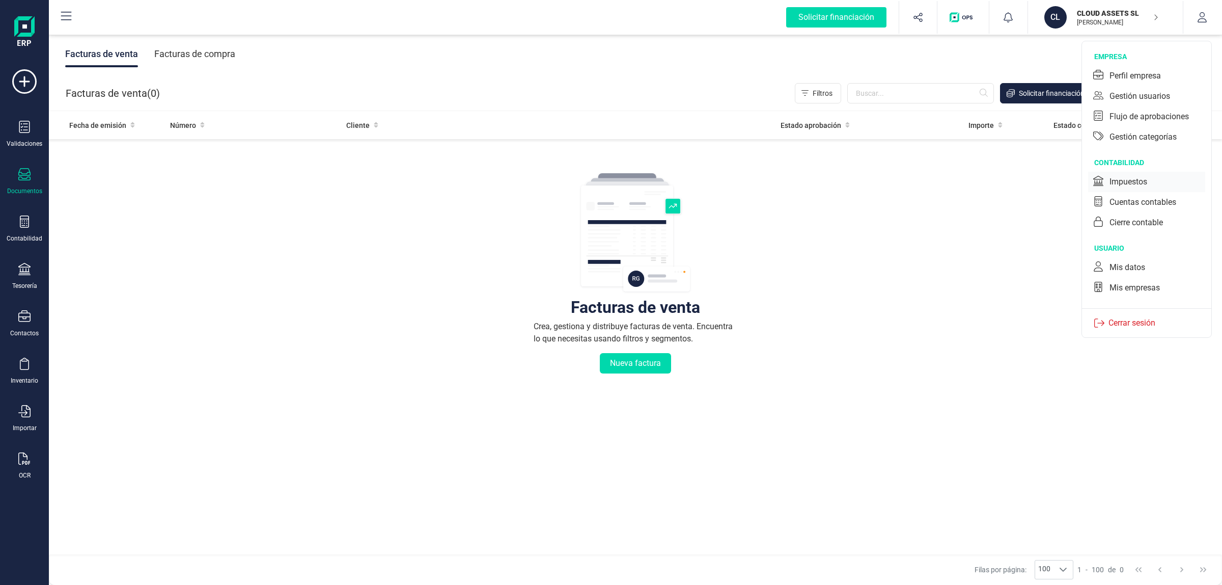
click at [1129, 179] on div "Impuestos" at bounding box center [1128, 182] width 38 height 12
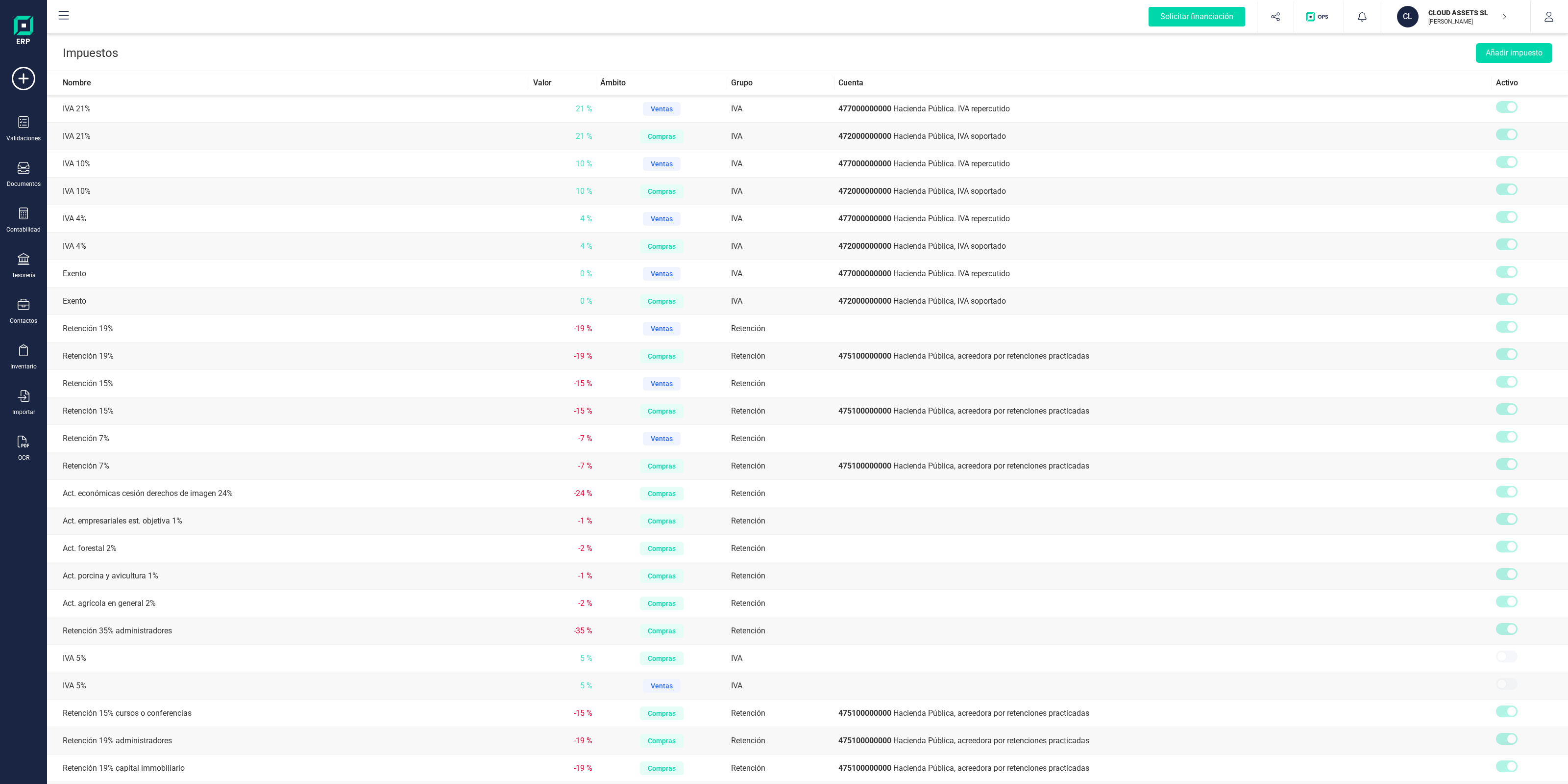
click at [25, 115] on div "Validaciones Documentos Documentos Presupuestos Pedidos Albaranes Facturas Fact…" at bounding box center [23, 268] width 39 height 403
click at [13, 130] on div "Validaciones" at bounding box center [23, 129] width 39 height 26
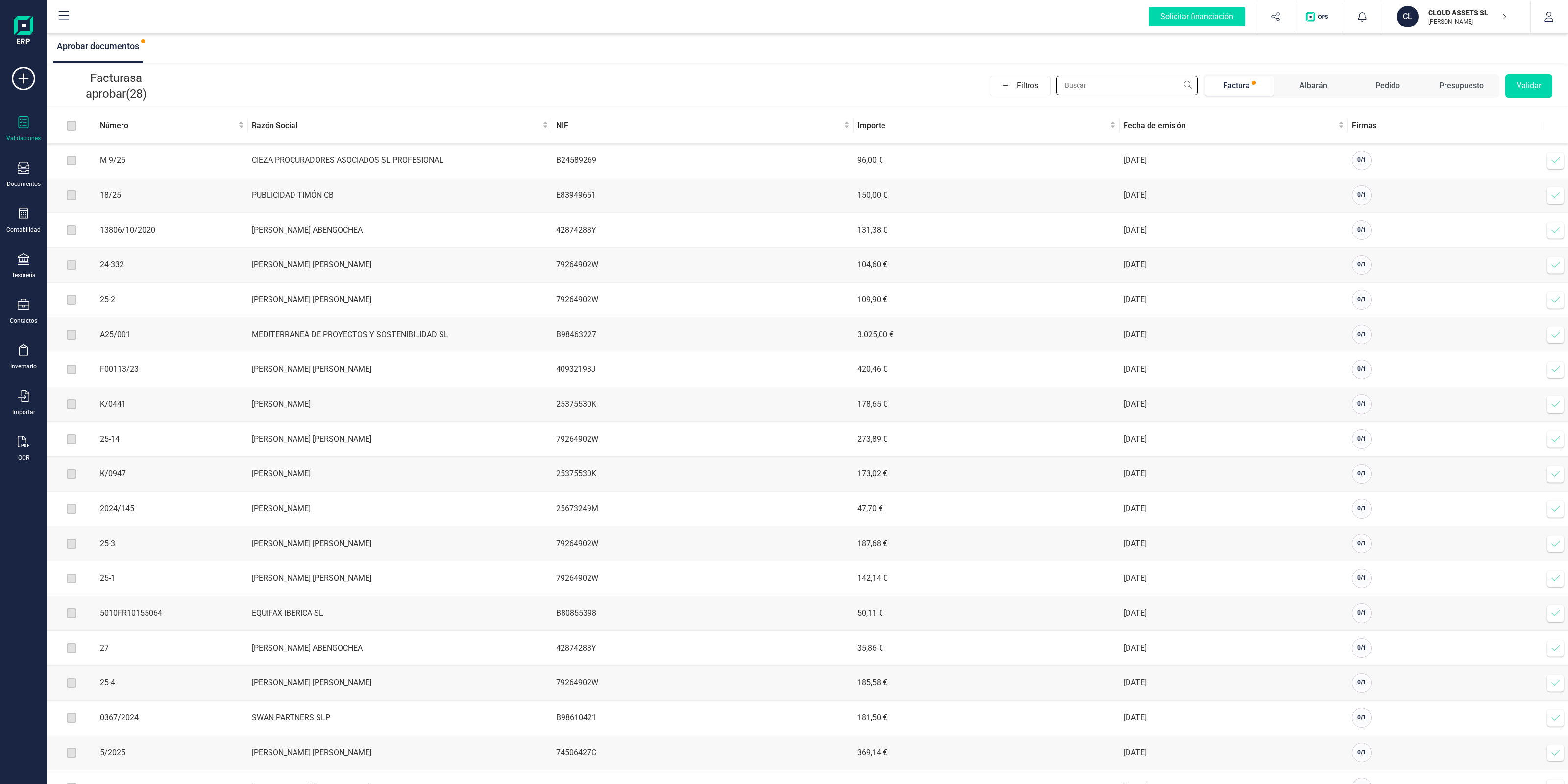
click at [1144, 82] on input "text" at bounding box center [1127, 85] width 141 height 19
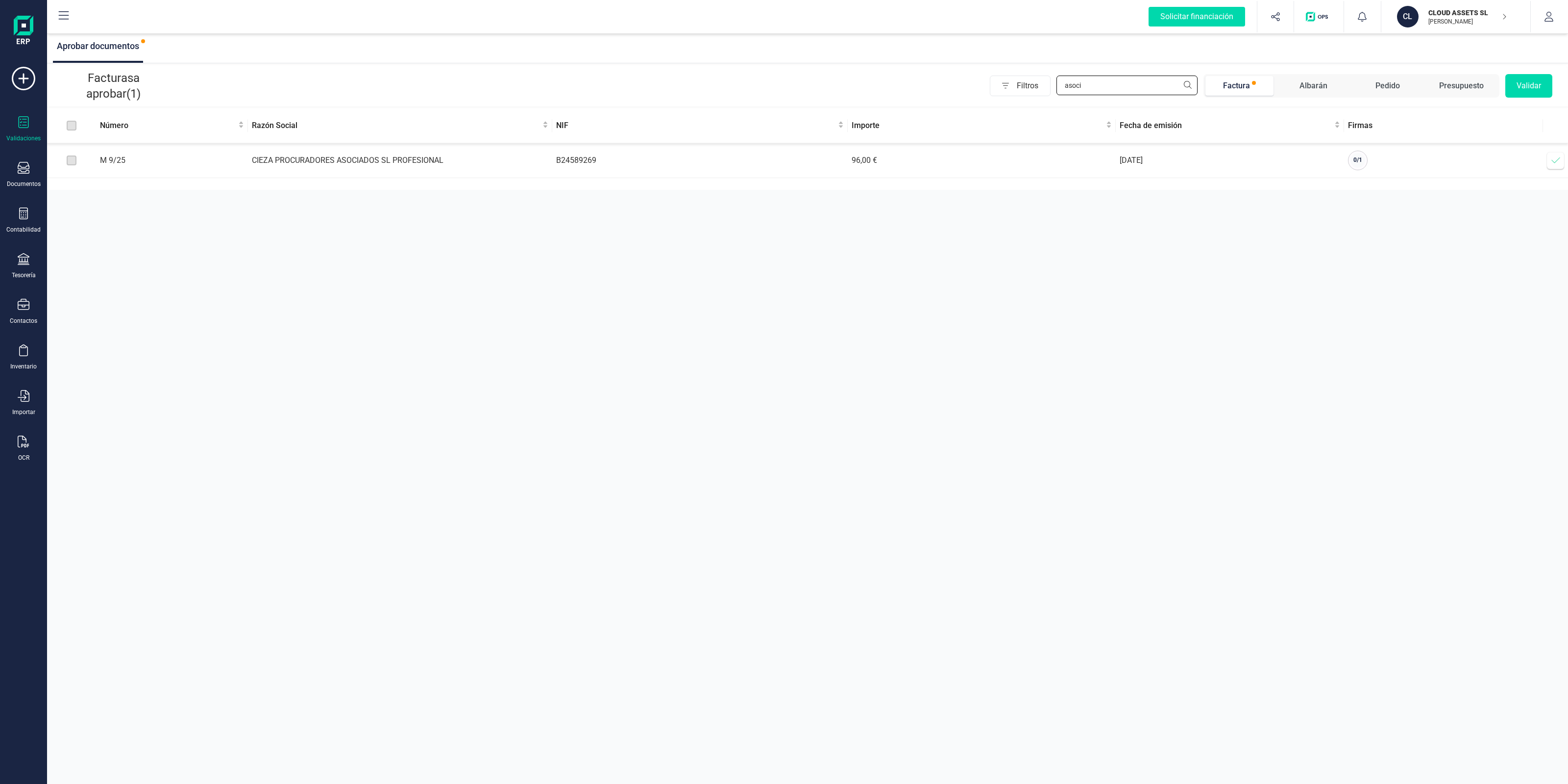
type input "asoci"
click at [1175, 164] on icon at bounding box center [1555, 160] width 10 height 10
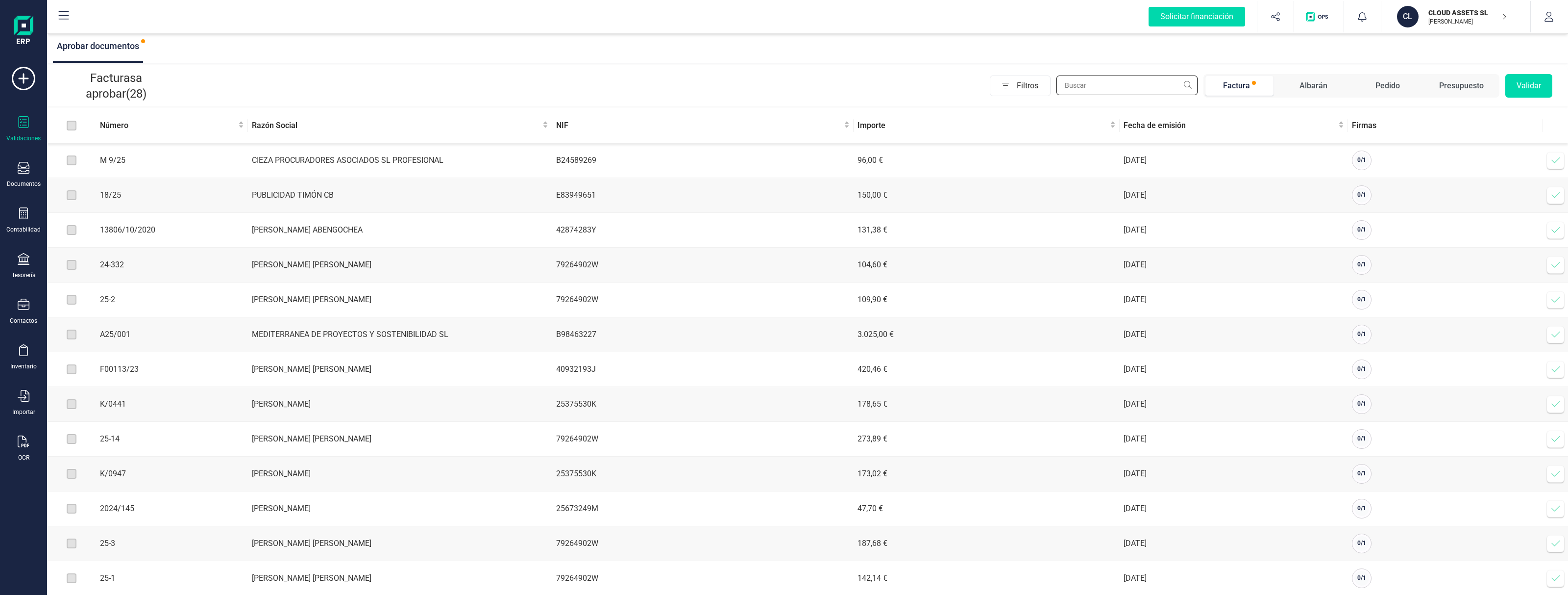
click at [1144, 76] on input "text" at bounding box center [1127, 85] width 141 height 19
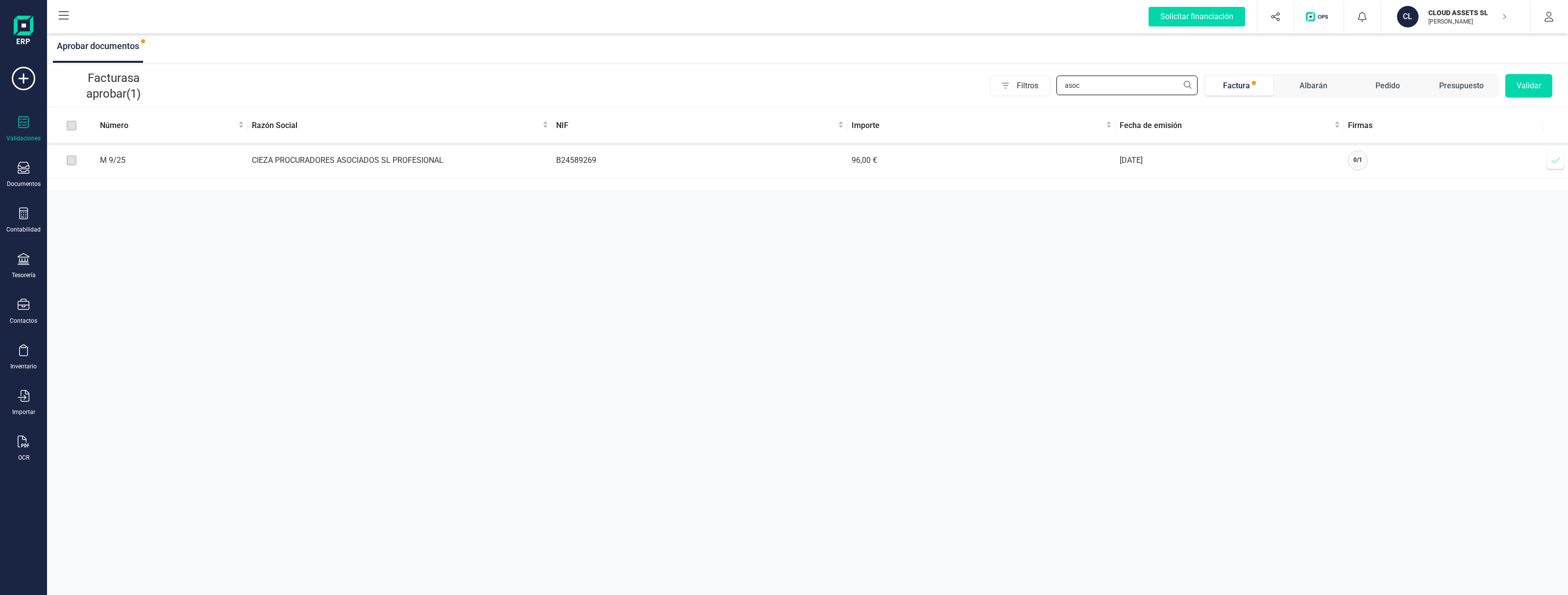
type input "asoc"
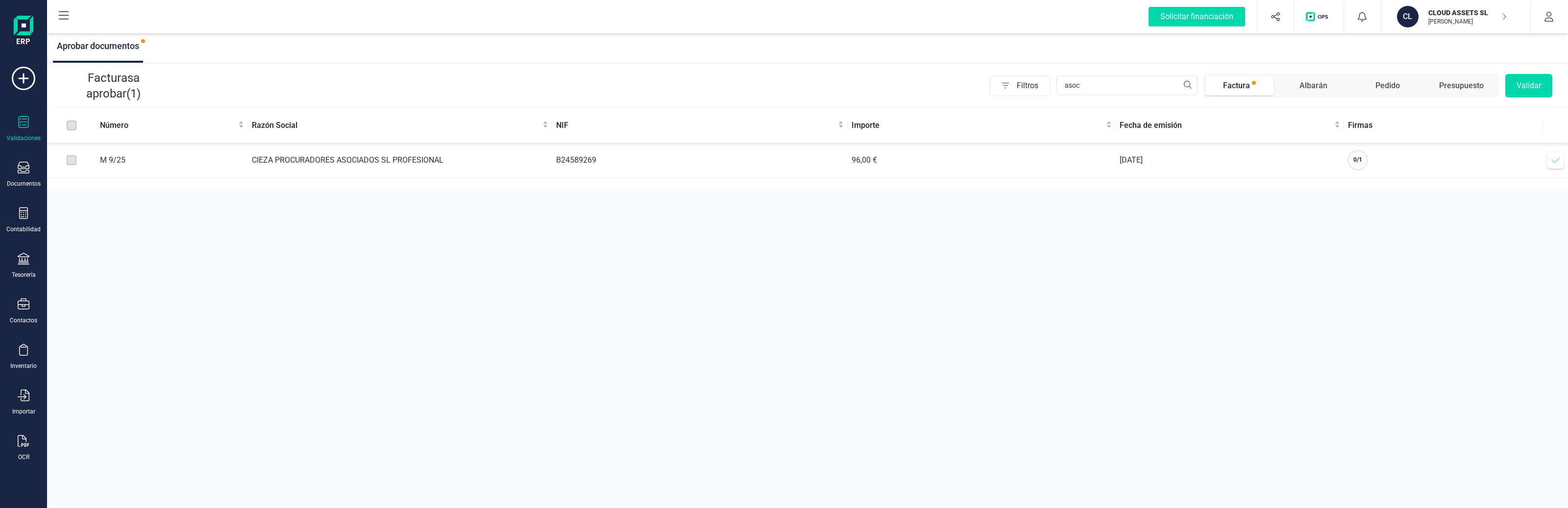
click at [411, 162] on td "CIEZA PROCURADORES ASOCIADOS SL PROFESIONAL" at bounding box center [400, 161] width 304 height 35
click at [1175, 160] on icon at bounding box center [1555, 160] width 10 height 10
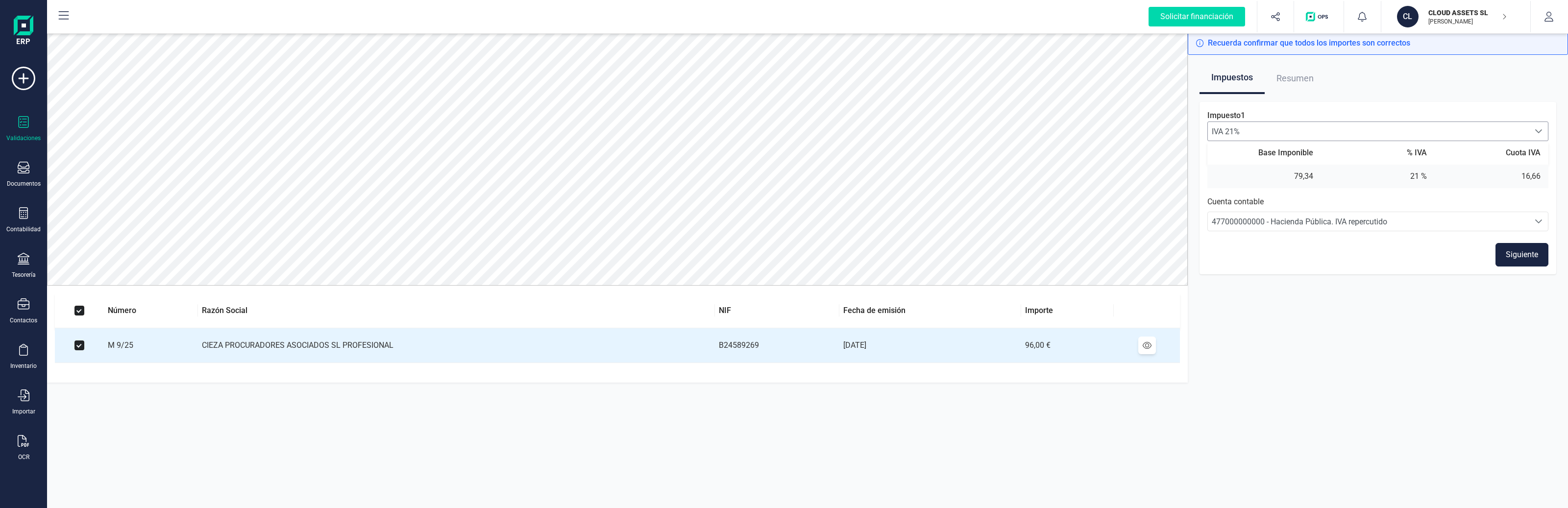
click at [1175, 123] on span "IVA 21%" at bounding box center [1369, 131] width 321 height 18
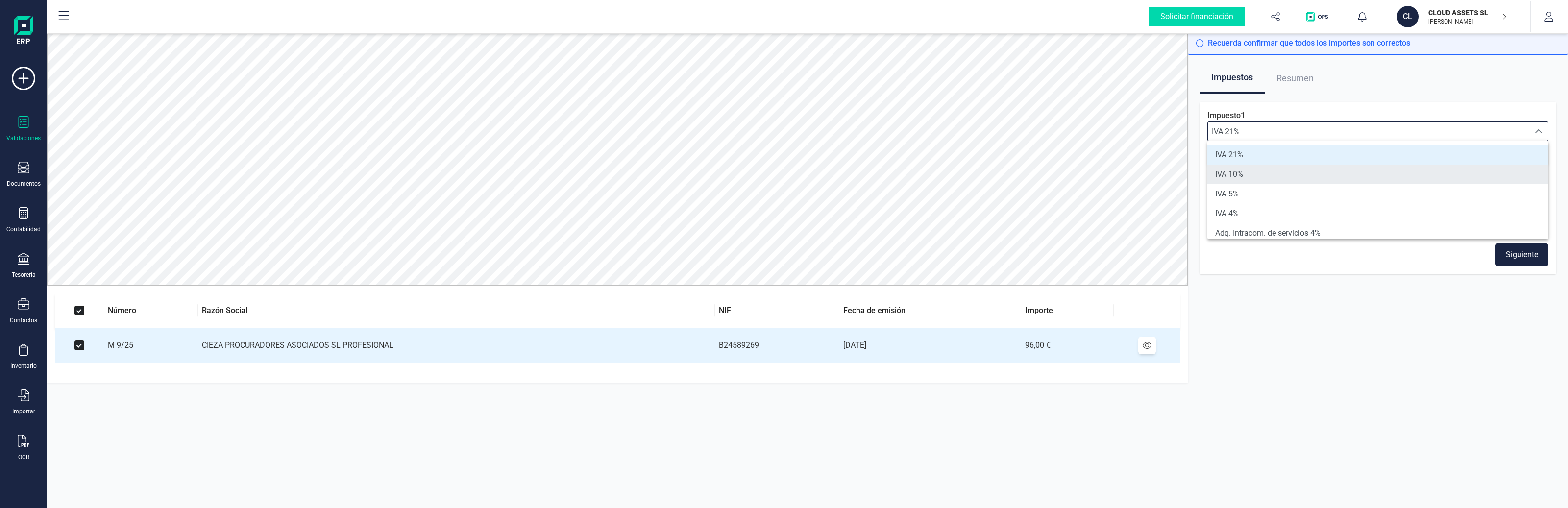
click at [1175, 173] on li "IVA 10%" at bounding box center [1378, 174] width 341 height 19
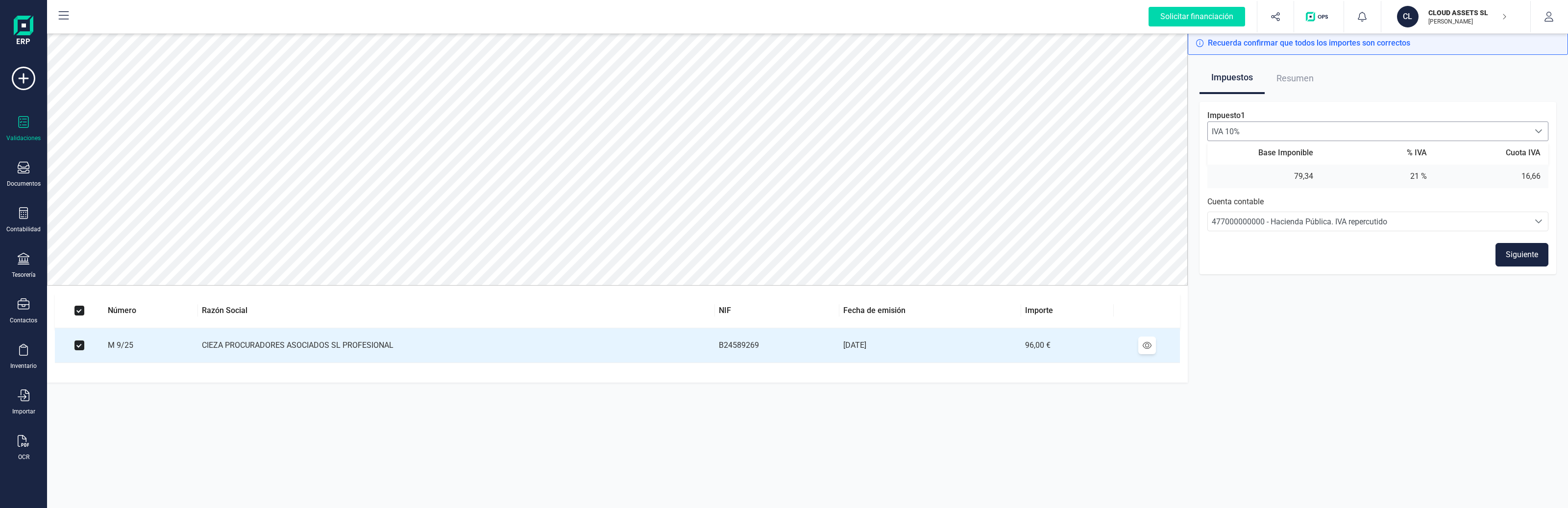
click at [1175, 123] on span "IVA 10%" at bounding box center [1369, 131] width 321 height 18
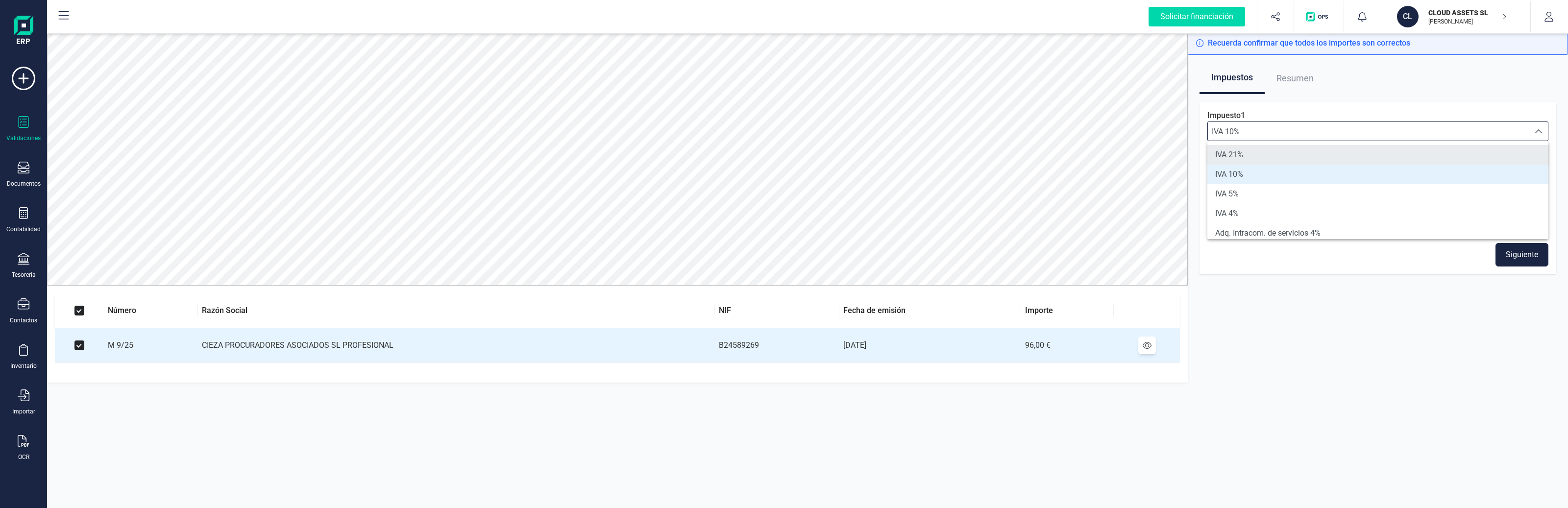
click at [1175, 145] on li "IVA 21%" at bounding box center [1378, 155] width 341 height 19
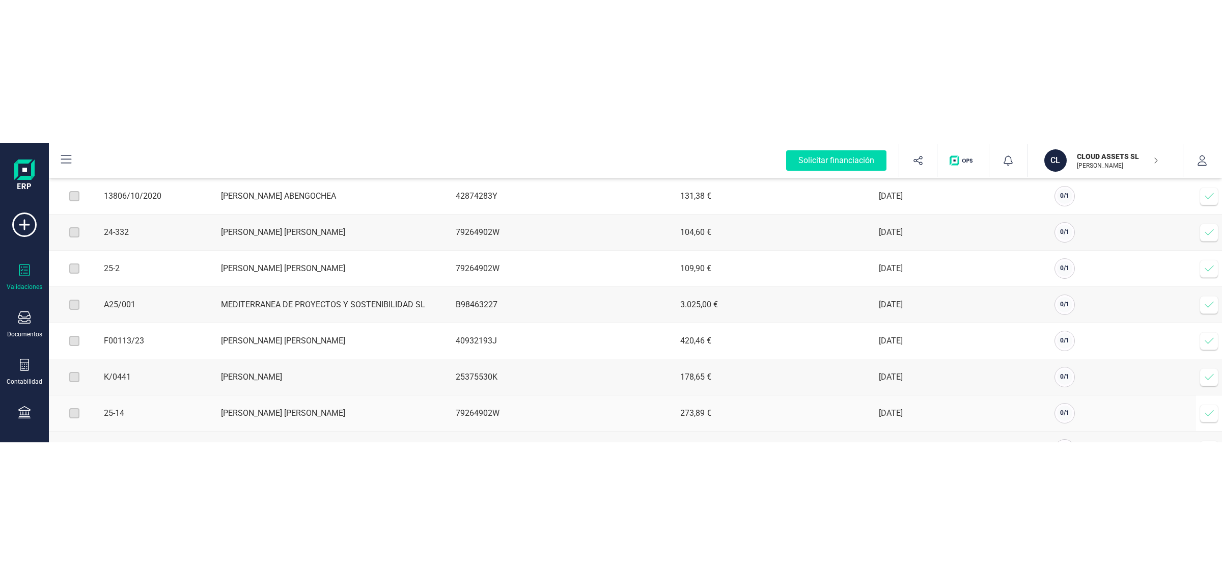
scroll to position [191, 0]
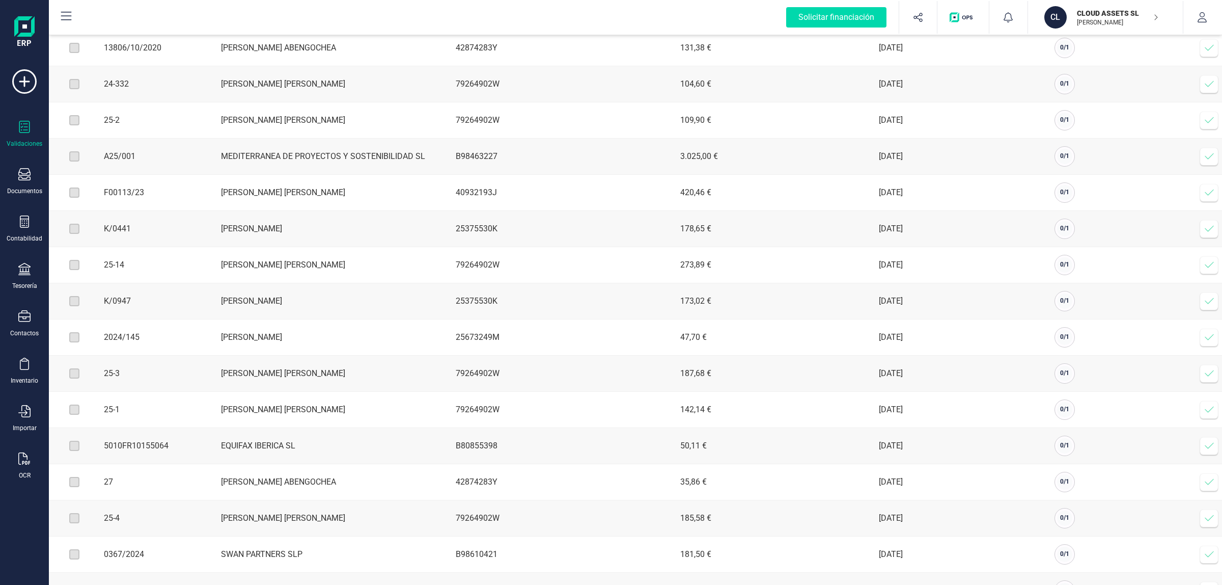
click at [1212, 270] on icon at bounding box center [1209, 265] width 10 height 10
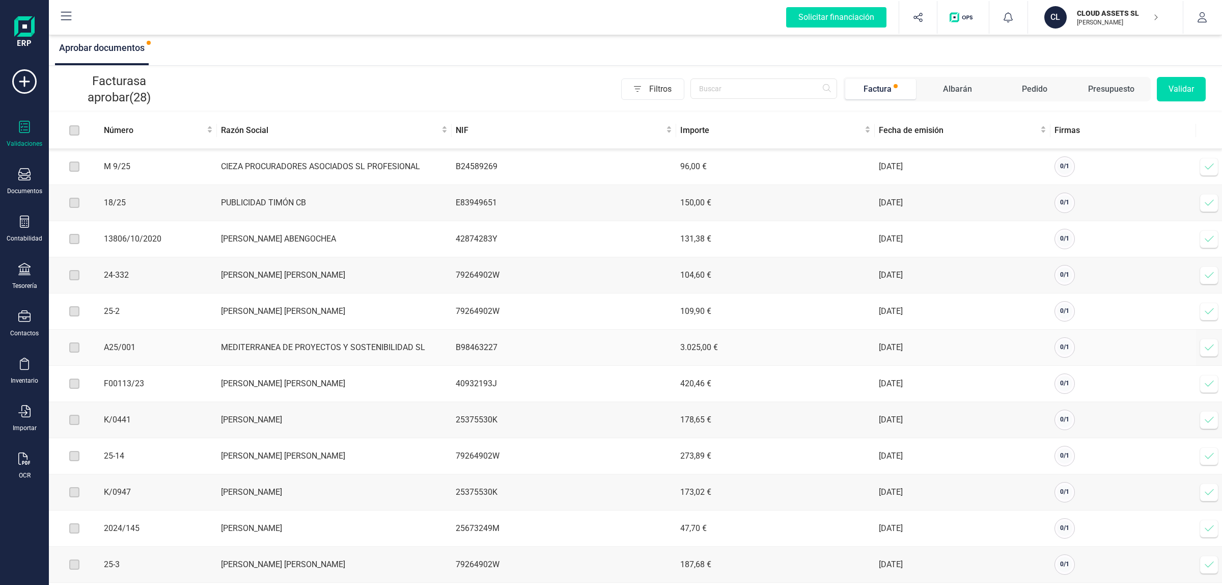
scroll to position [446, 0]
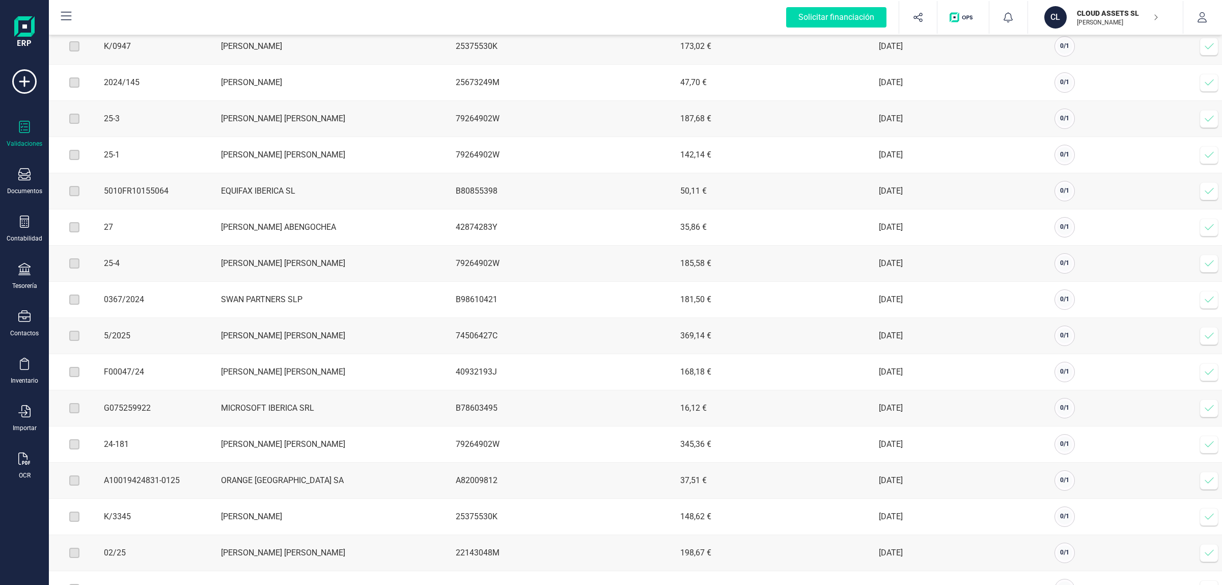
click at [1210, 447] on icon at bounding box center [1209, 444] width 9 height 6
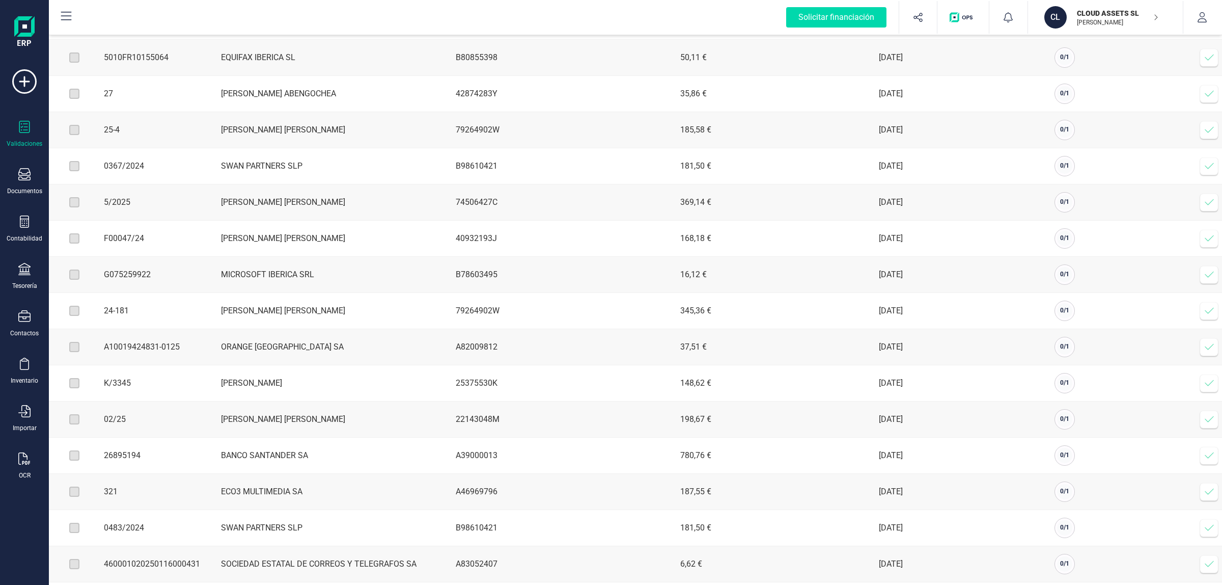
scroll to position [609, 0]
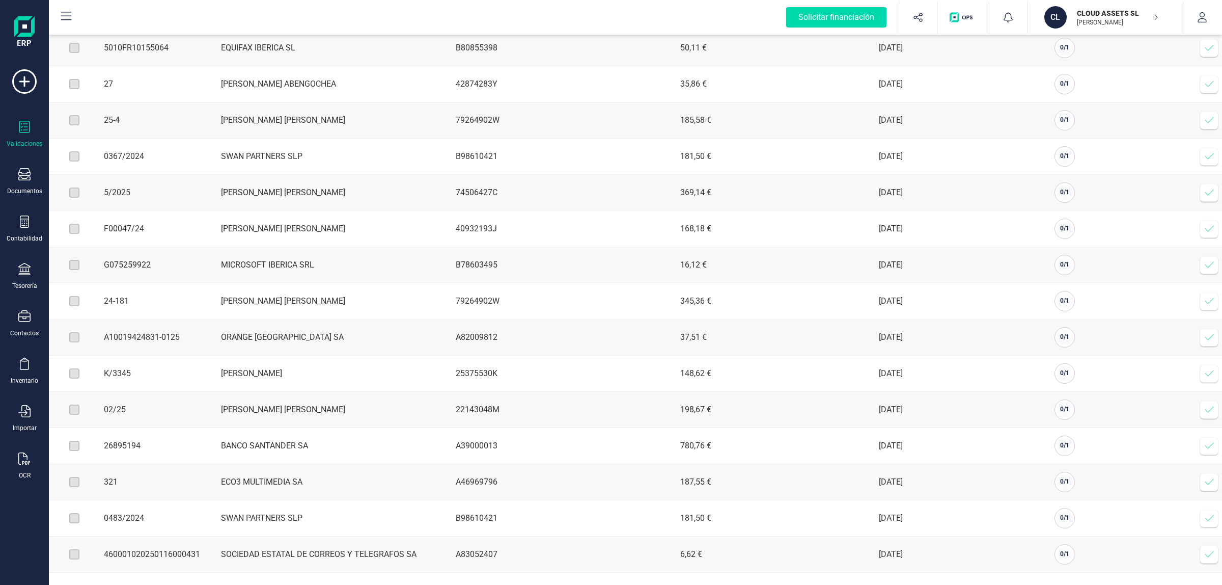
click at [1208, 485] on icon at bounding box center [1209, 482] width 10 height 10
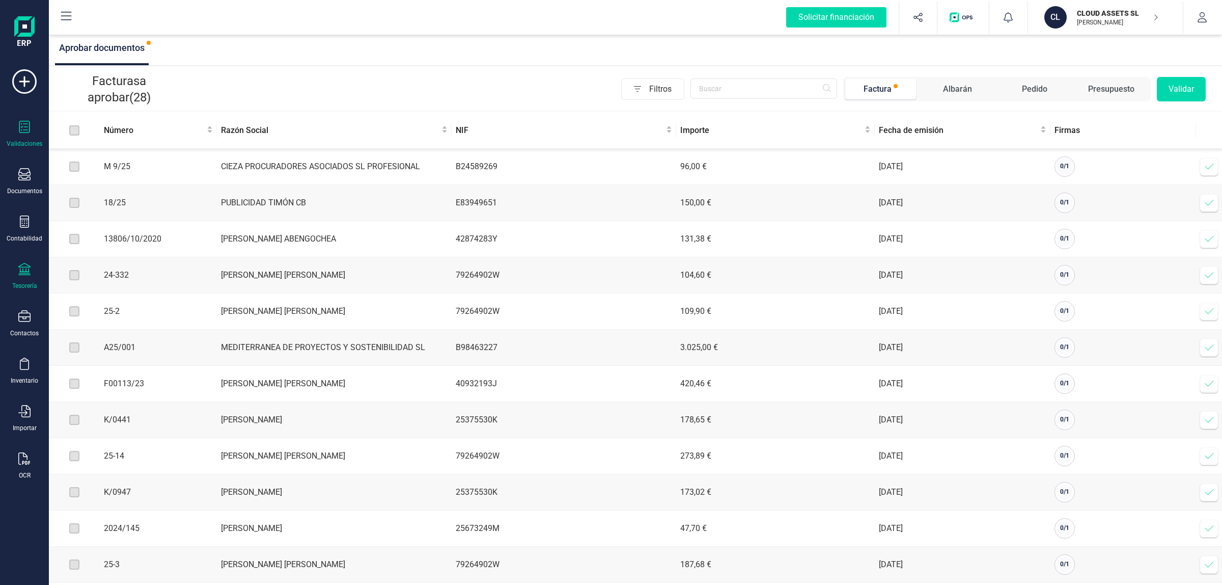
click at [18, 263] on icon at bounding box center [24, 269] width 12 height 12
click at [79, 182] on div "Cuentas bancarias" at bounding box center [126, 173] width 138 height 24
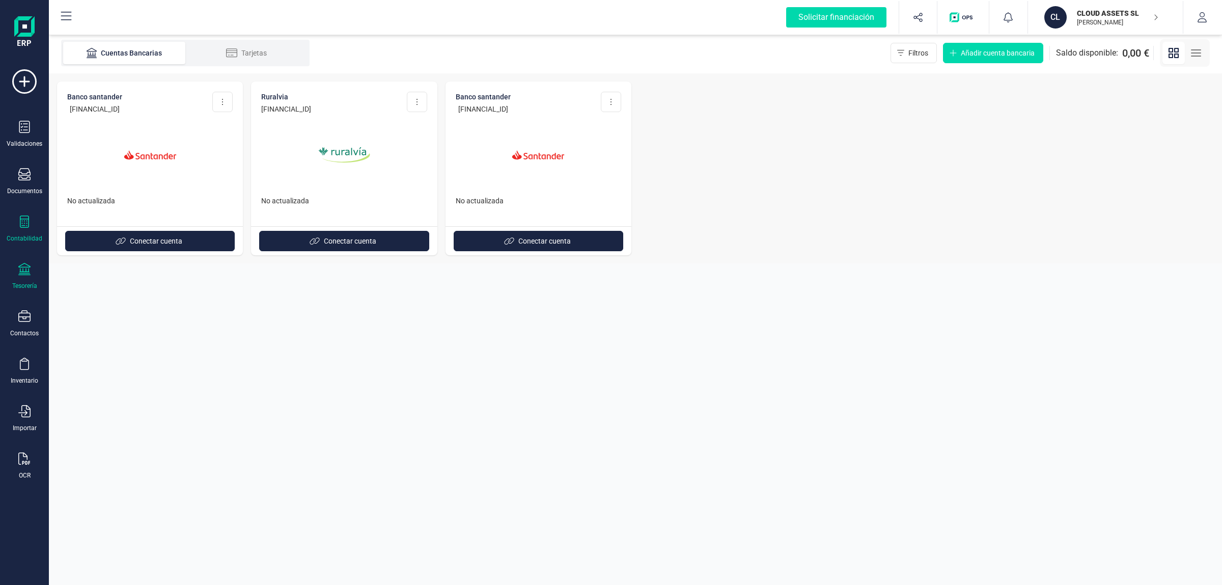
click at [37, 235] on div "Contabilidad" at bounding box center [25, 238] width 36 height 8
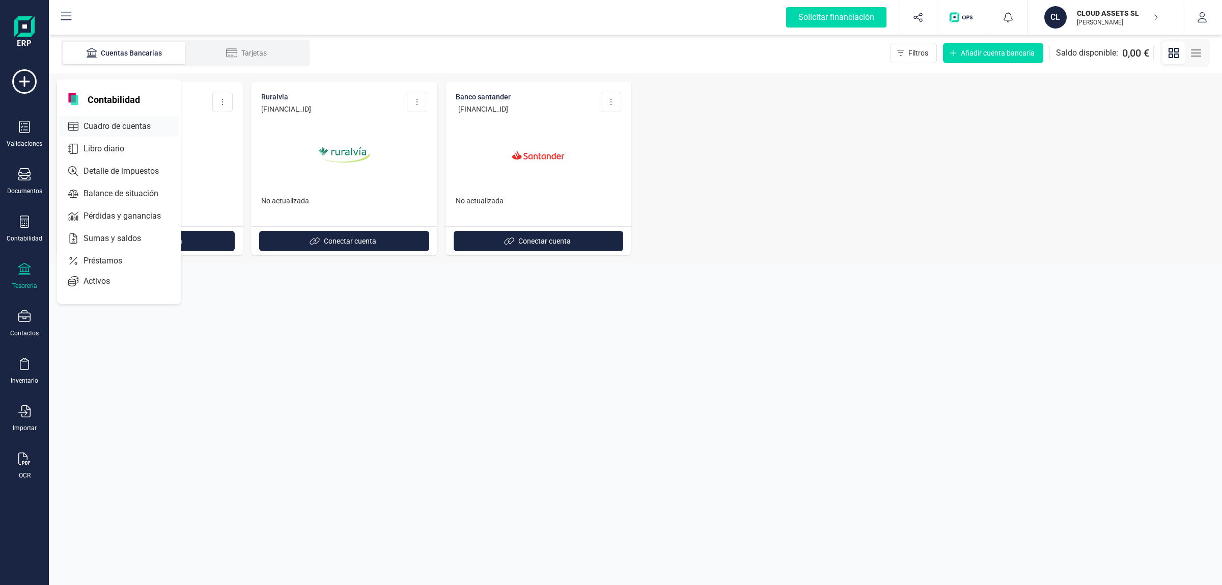
click at [76, 130] on icon at bounding box center [73, 126] width 10 height 10
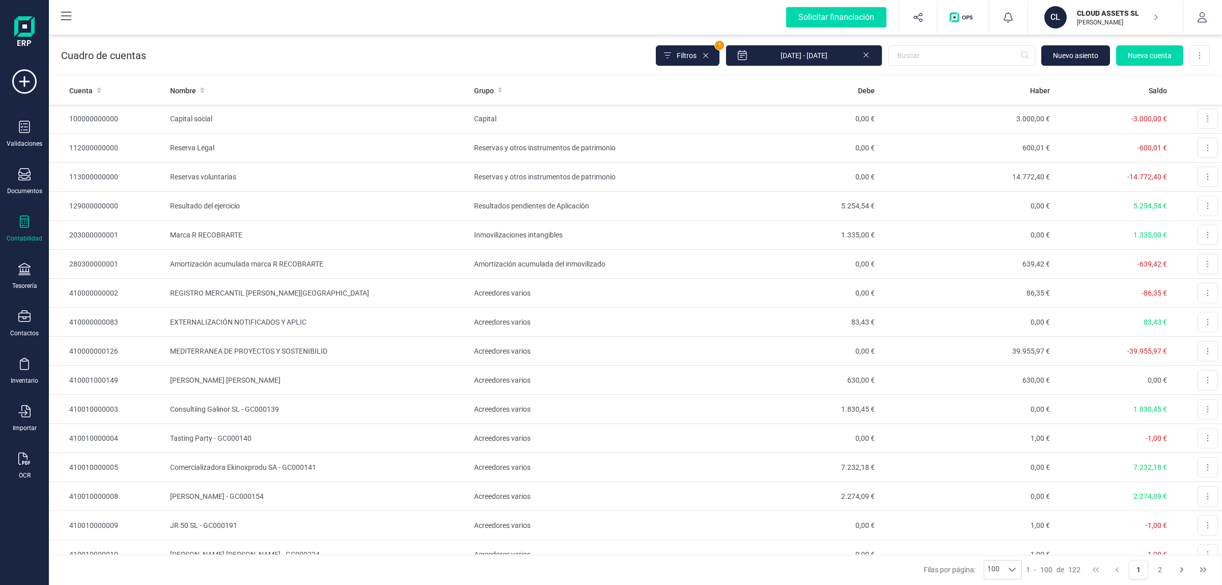
click at [204, 190] on td "Reservas voluntarias" at bounding box center [318, 176] width 304 height 29
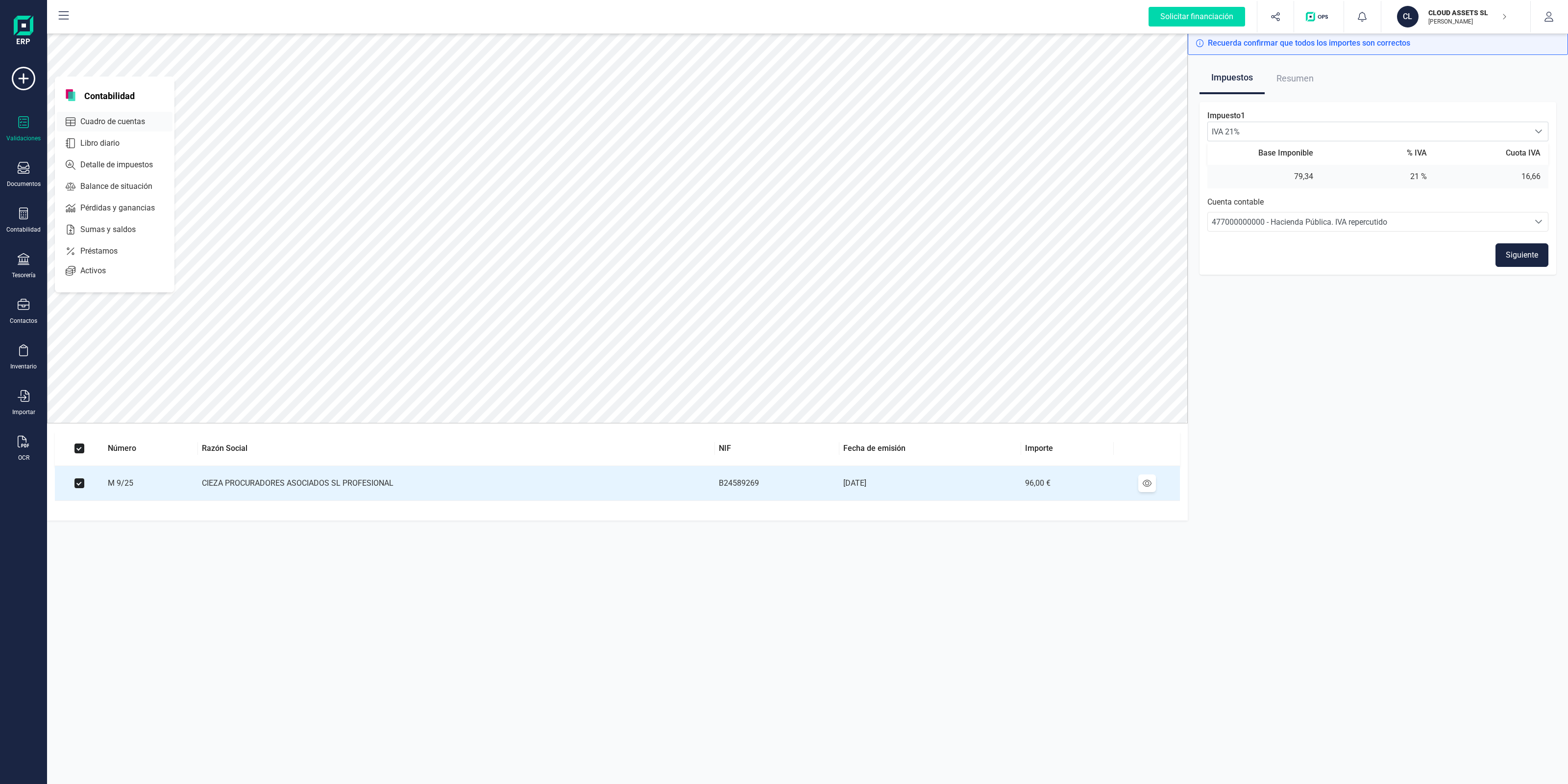
click at [82, 126] on div "Cuadro de cuentas" at bounding box center [115, 121] width 116 height 19
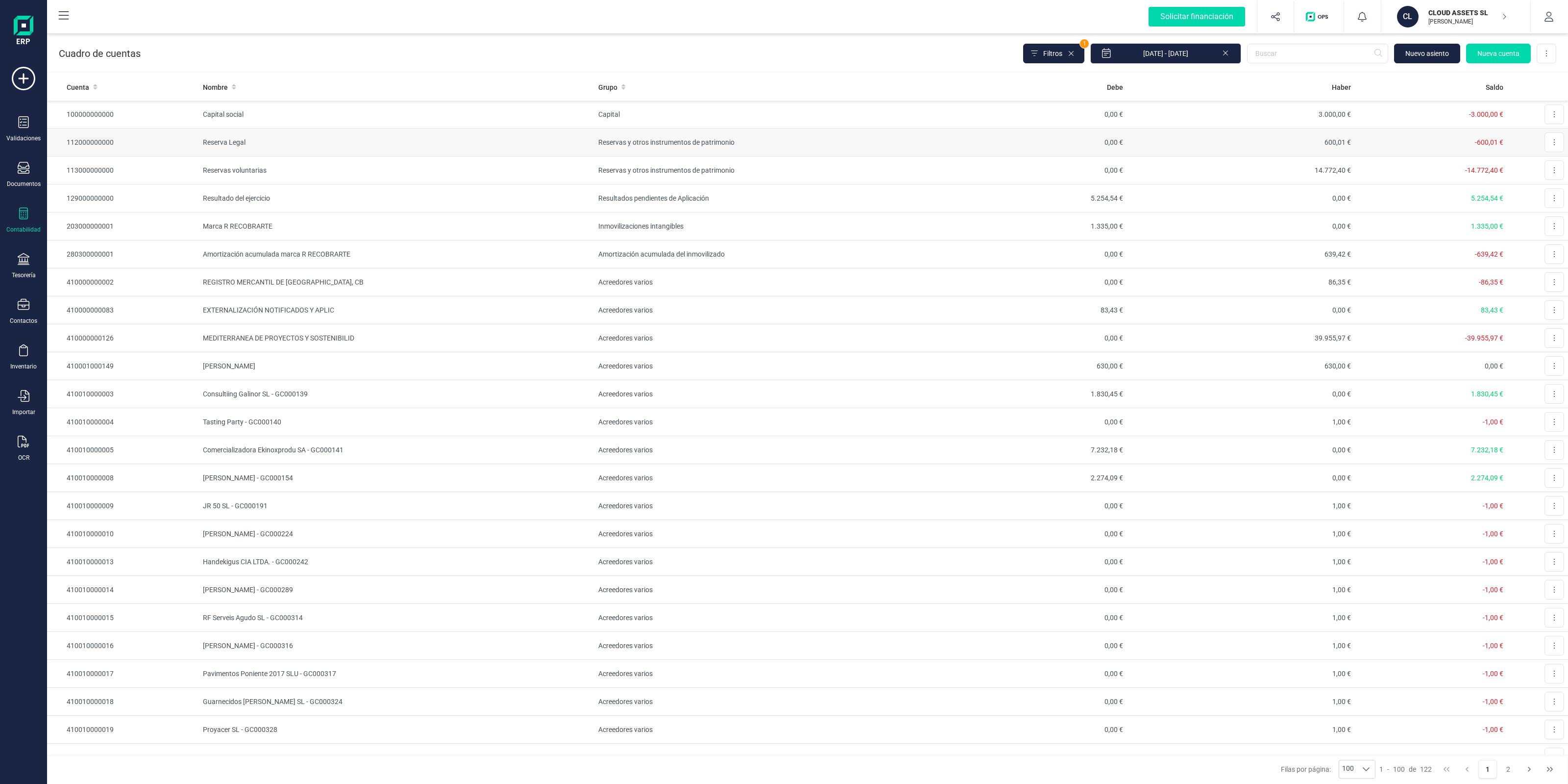
click at [439, 134] on td "Reserva Legal" at bounding box center [397, 142] width 396 height 28
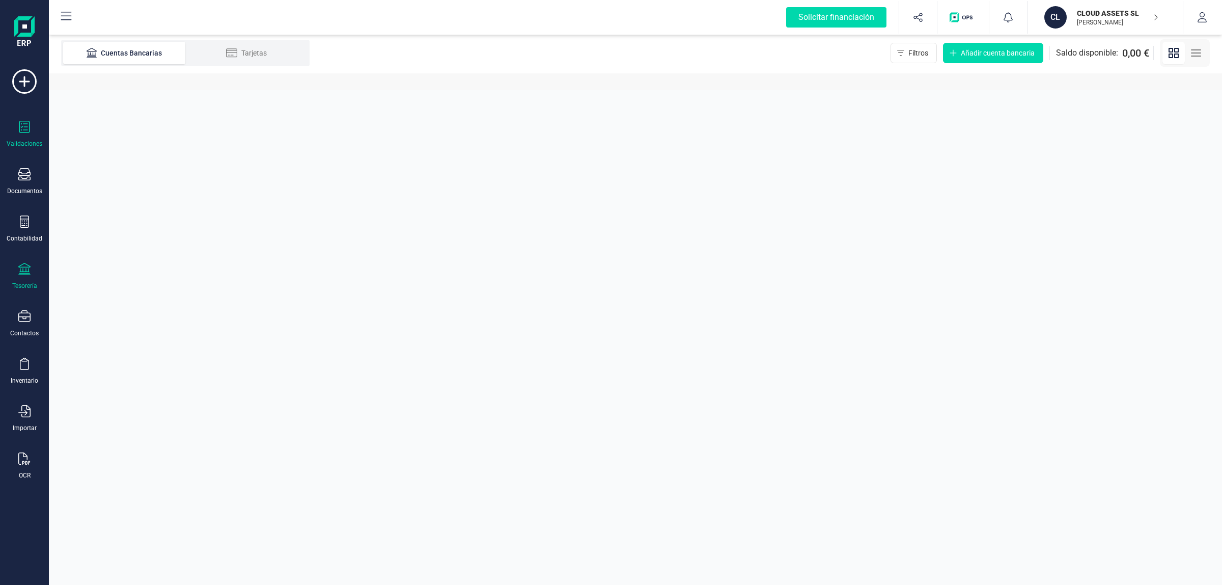
click at [28, 123] on icon at bounding box center [24, 127] width 12 height 12
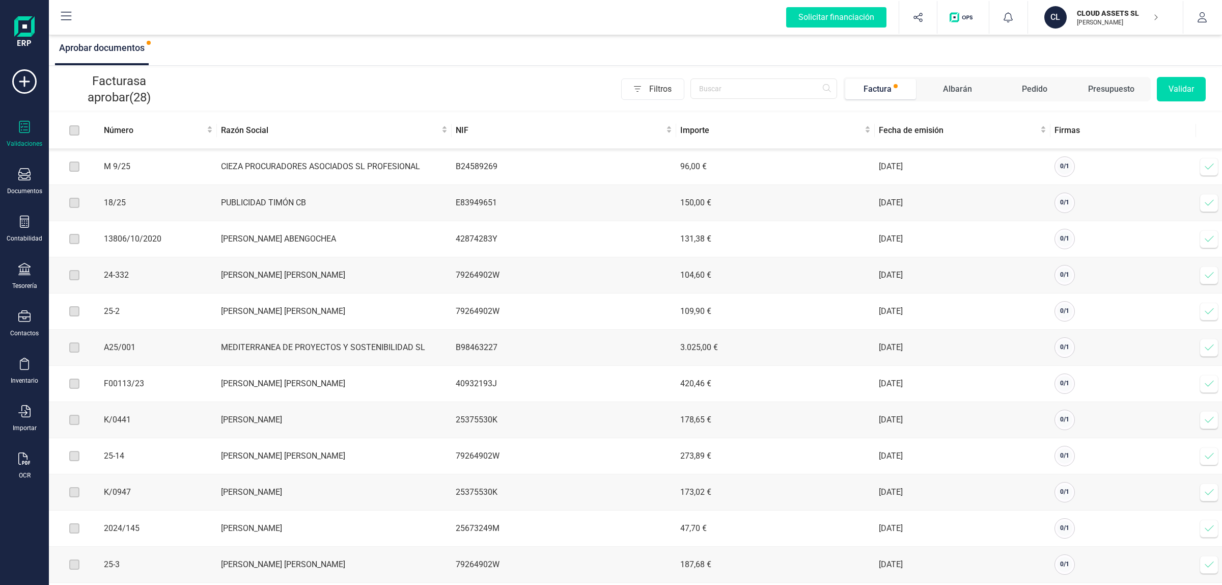
click at [1200, 164] on span at bounding box center [1209, 166] width 20 height 20
click at [743, 88] on input "text" at bounding box center [763, 88] width 147 height 20
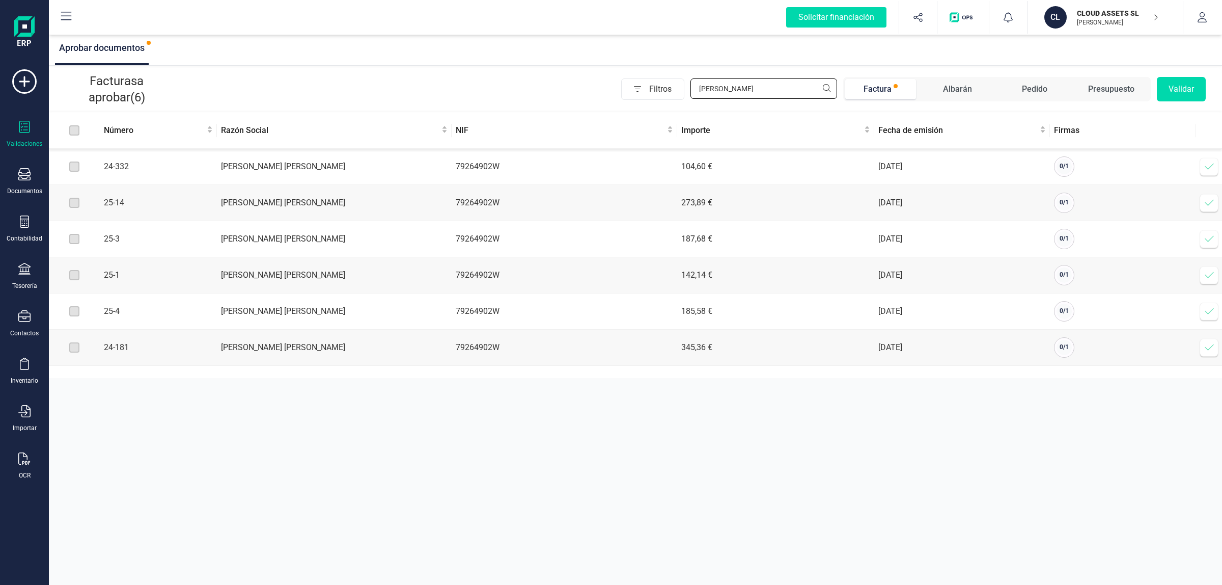
type input "[PERSON_NAME]"
click at [1204, 204] on icon at bounding box center [1209, 203] width 10 height 10
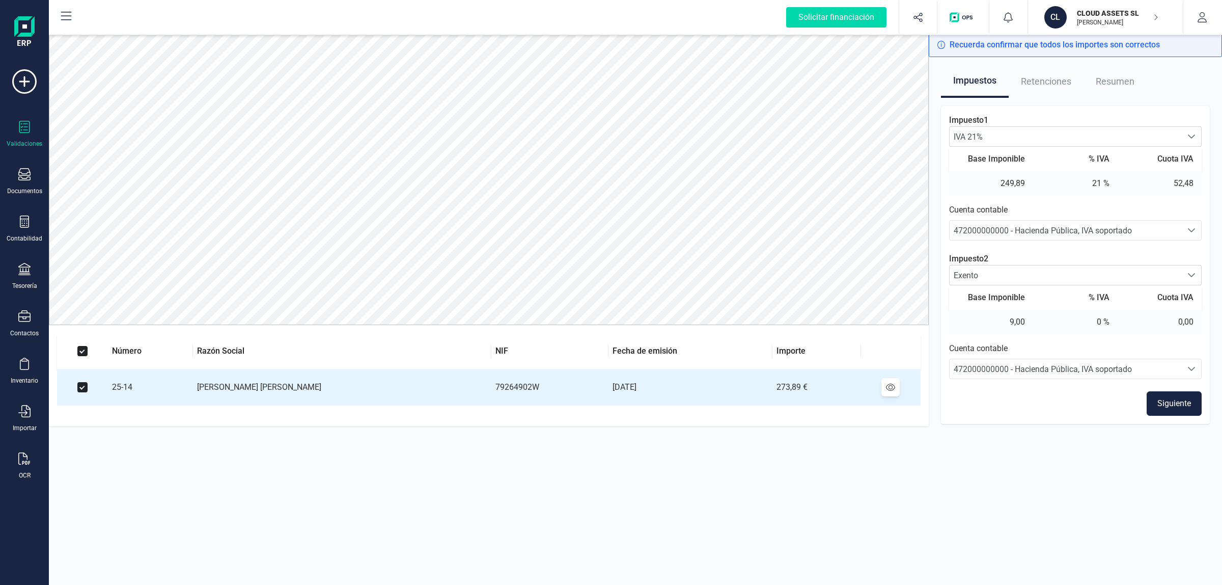
click at [1031, 84] on span "Retenciones" at bounding box center [1046, 81] width 50 height 33
click at [1209, 20] on button "button" at bounding box center [1202, 17] width 38 height 33
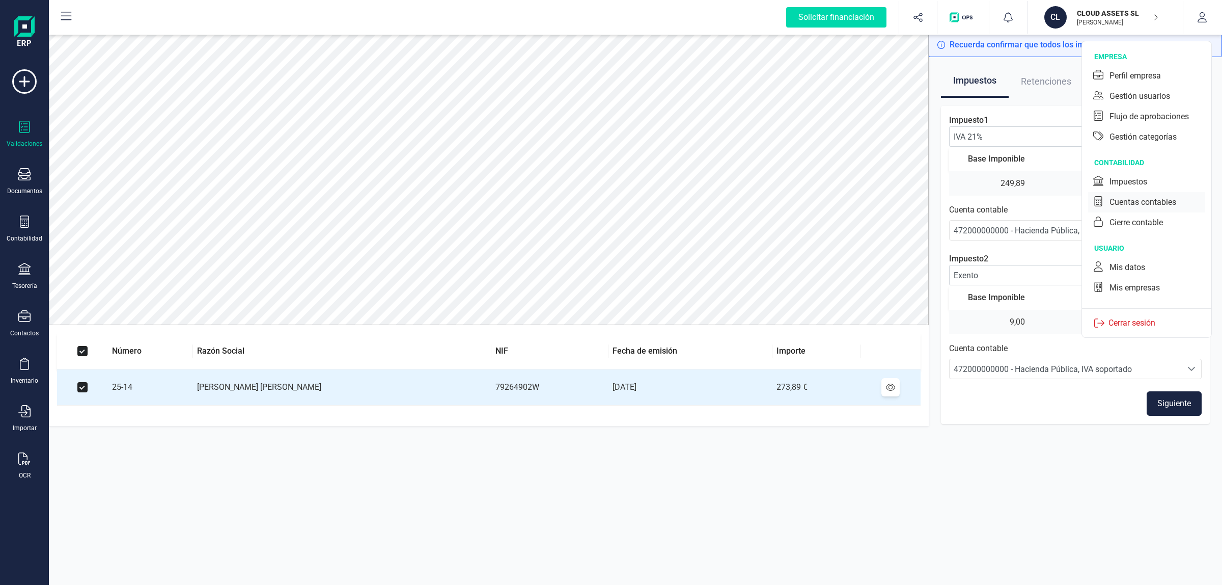
click at [1132, 202] on div "Cuentas contables" at bounding box center [1142, 202] width 67 height 12
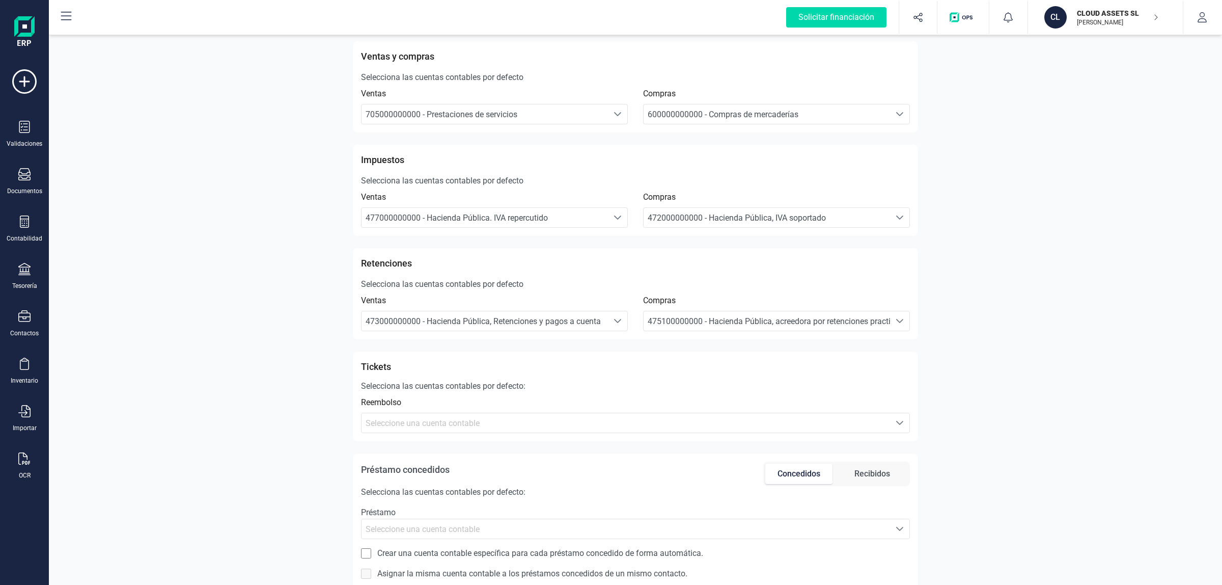
scroll to position [216, 0]
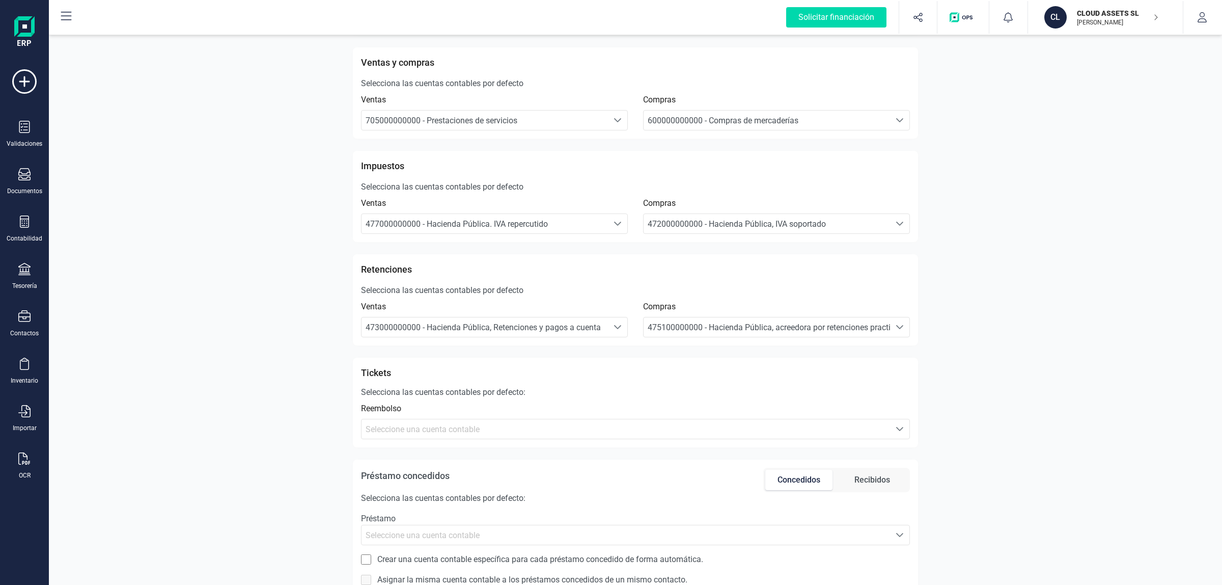
click at [1221, 16] on div "Solicitar financiación Importaciones completadas 0 / 0 CL CLOUD ASSETS [PERSON_…" at bounding box center [635, 17] width 1173 height 35
click at [1209, 23] on button "button" at bounding box center [1202, 17] width 38 height 33
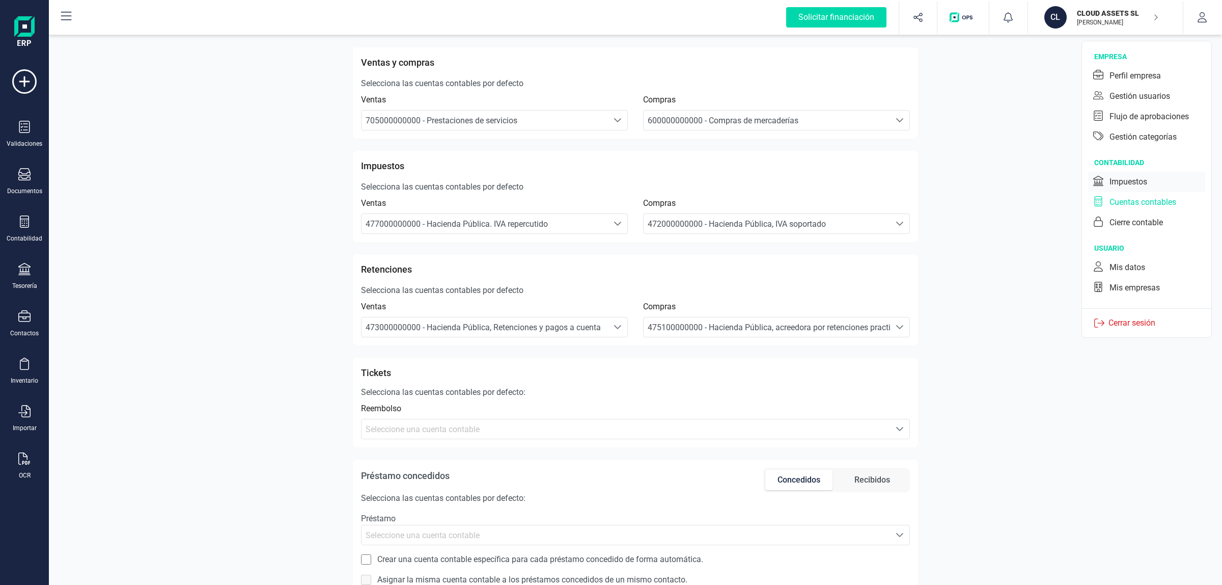
click at [1136, 178] on div "Impuestos" at bounding box center [1128, 182] width 38 height 12
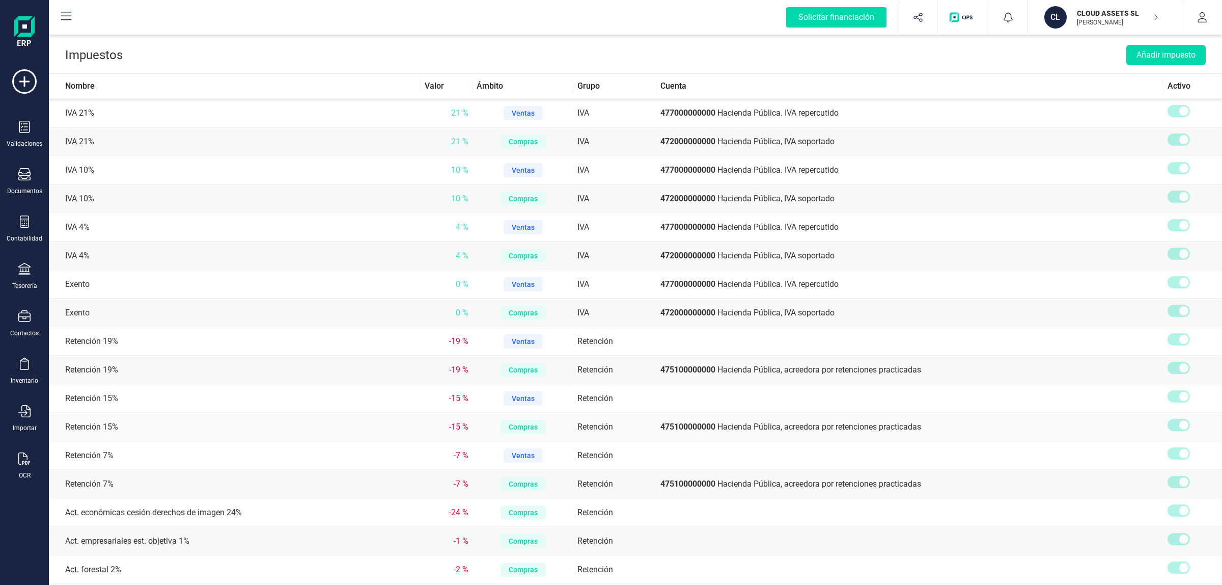
scroll to position [64, 0]
